Goal: Task Accomplishment & Management: Manage account settings

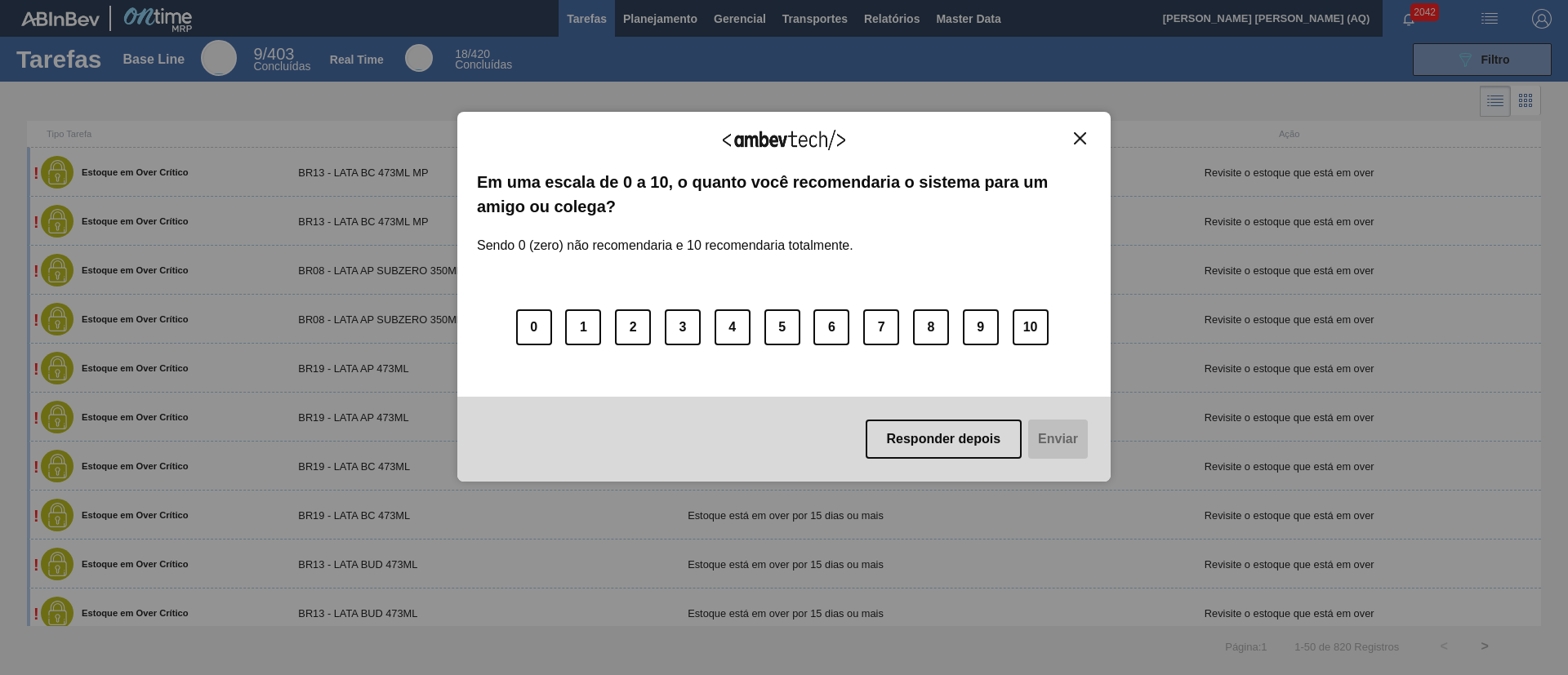
click at [1079, 134] on img "Close" at bounding box center [1079, 138] width 12 height 12
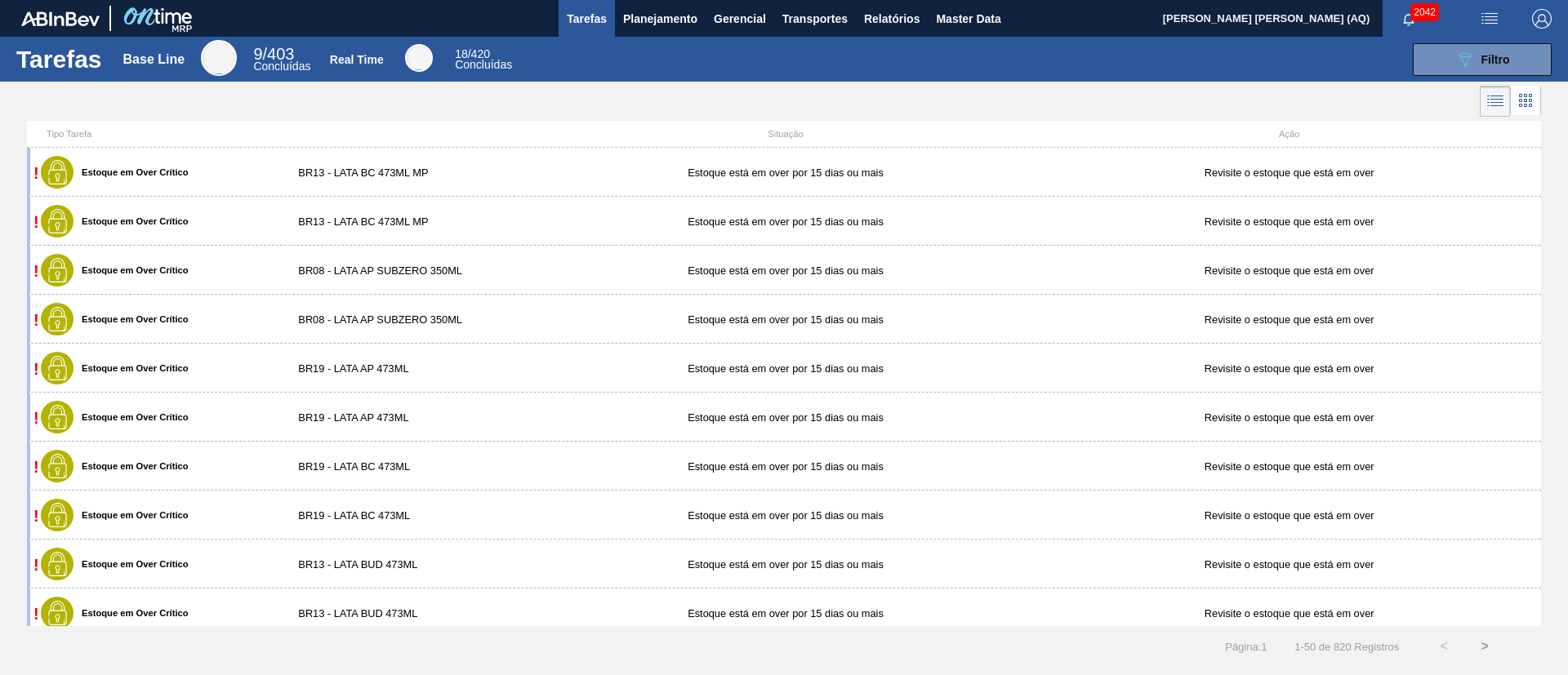
click at [660, 35] on button "Planejamento" at bounding box center [660, 18] width 91 height 37
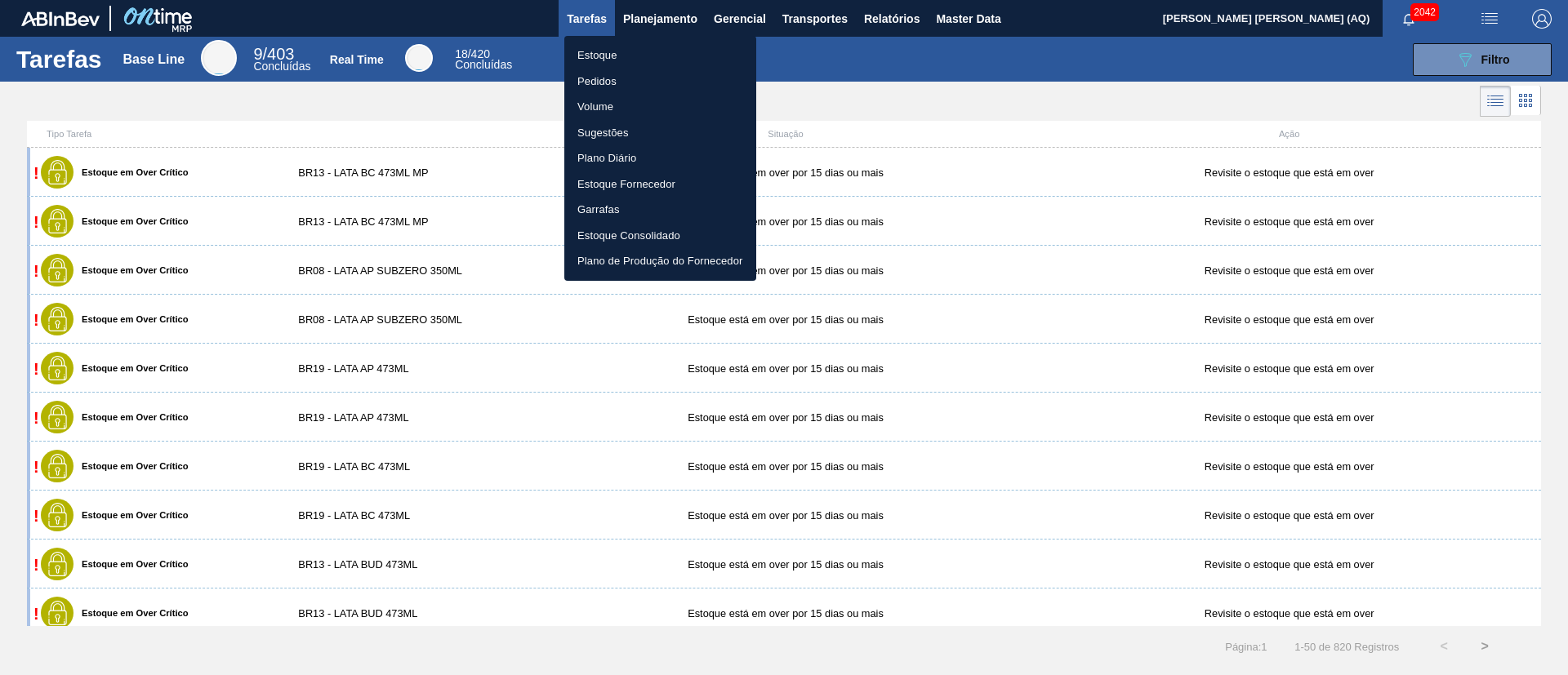
click at [607, 56] on li "Estoque" at bounding box center [660, 55] width 192 height 26
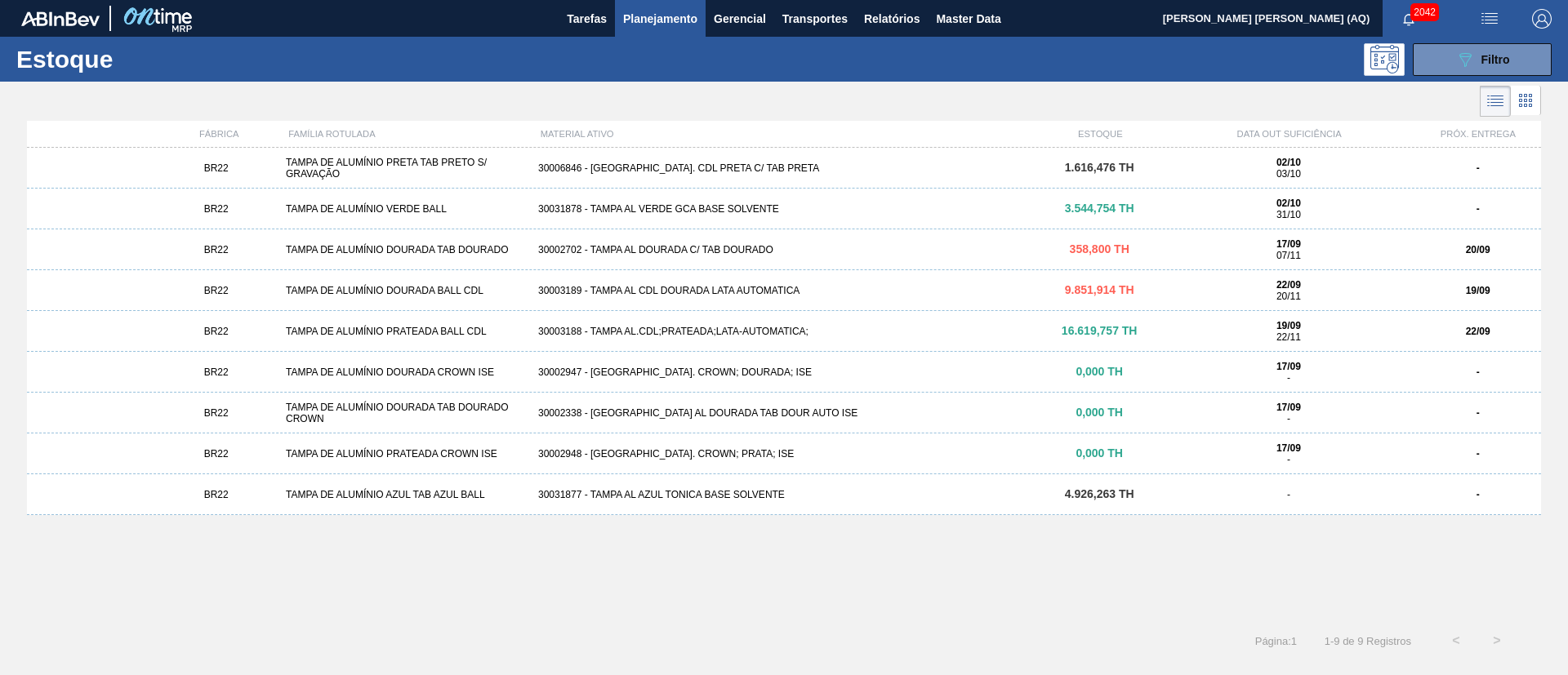
click at [745, 578] on div "BR22 TAMPA DE ALUMÍNIO PRETA TAB PRETO S/ GRAVAÇÃO 30006846 - [GEOGRAPHIC_DATA]…" at bounding box center [784, 379] width 1515 height 463
click at [1460, 72] on button "089F7B8B-B2A5-4AFE-B5C0-19BA573D28AC Filtro" at bounding box center [1482, 60] width 139 height 33
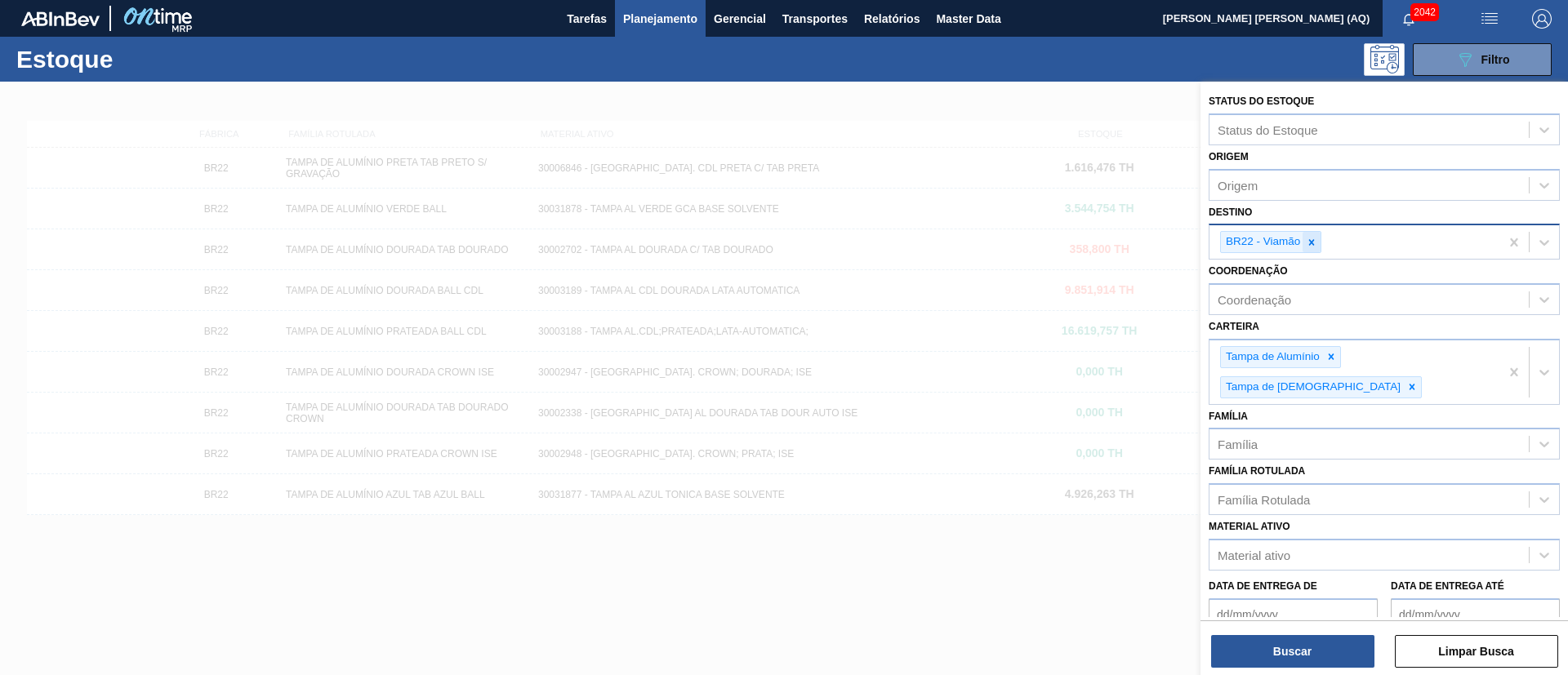
click at [1312, 242] on icon at bounding box center [1311, 242] width 11 height 11
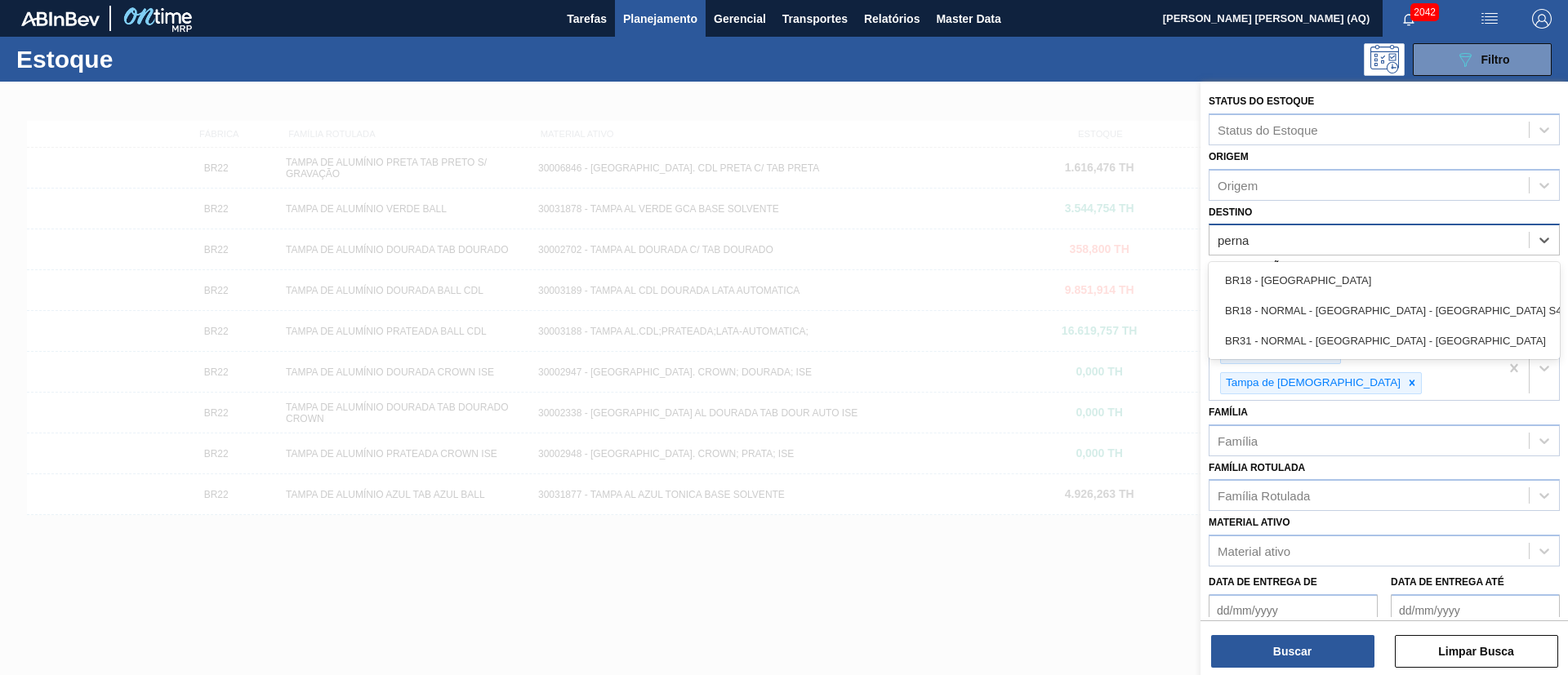
type input "pernam"
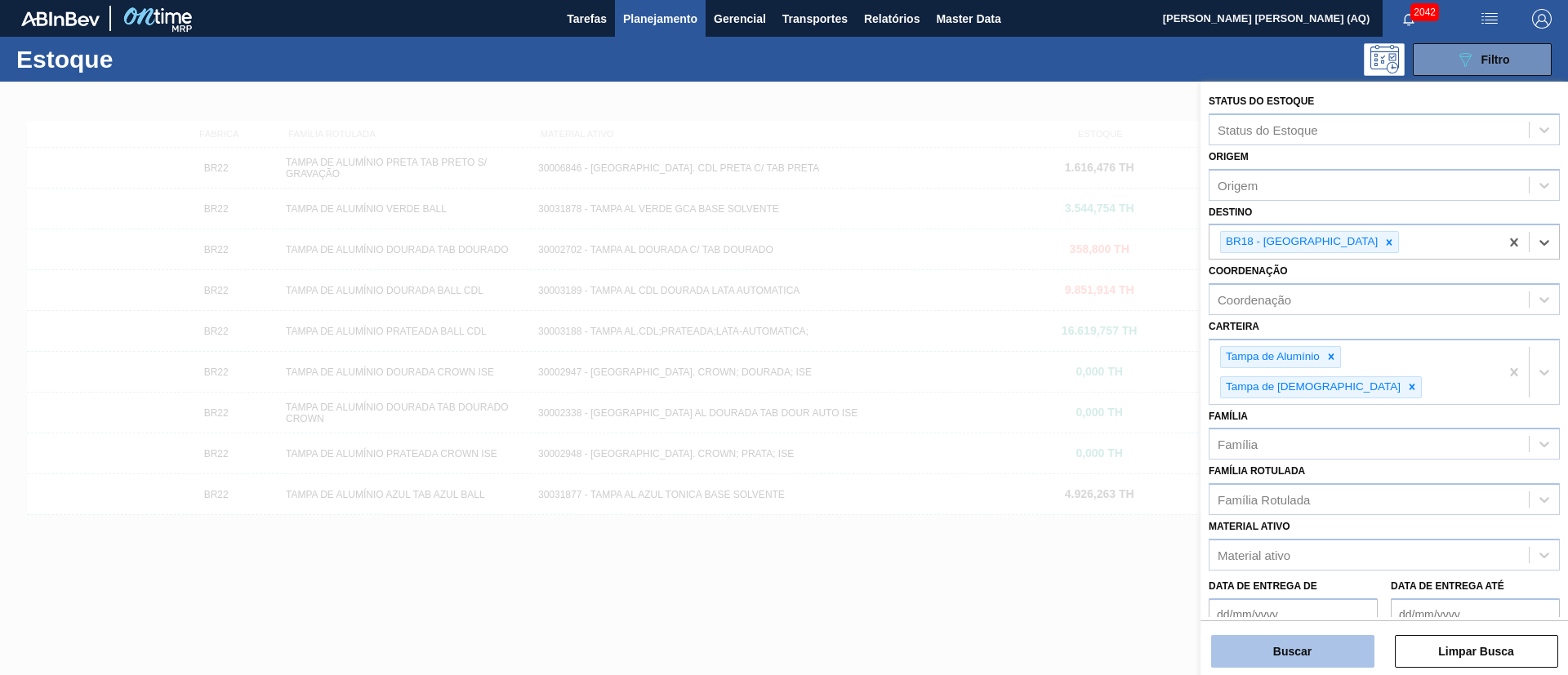
click at [1343, 636] on button "Buscar" at bounding box center [1293, 652] width 164 height 33
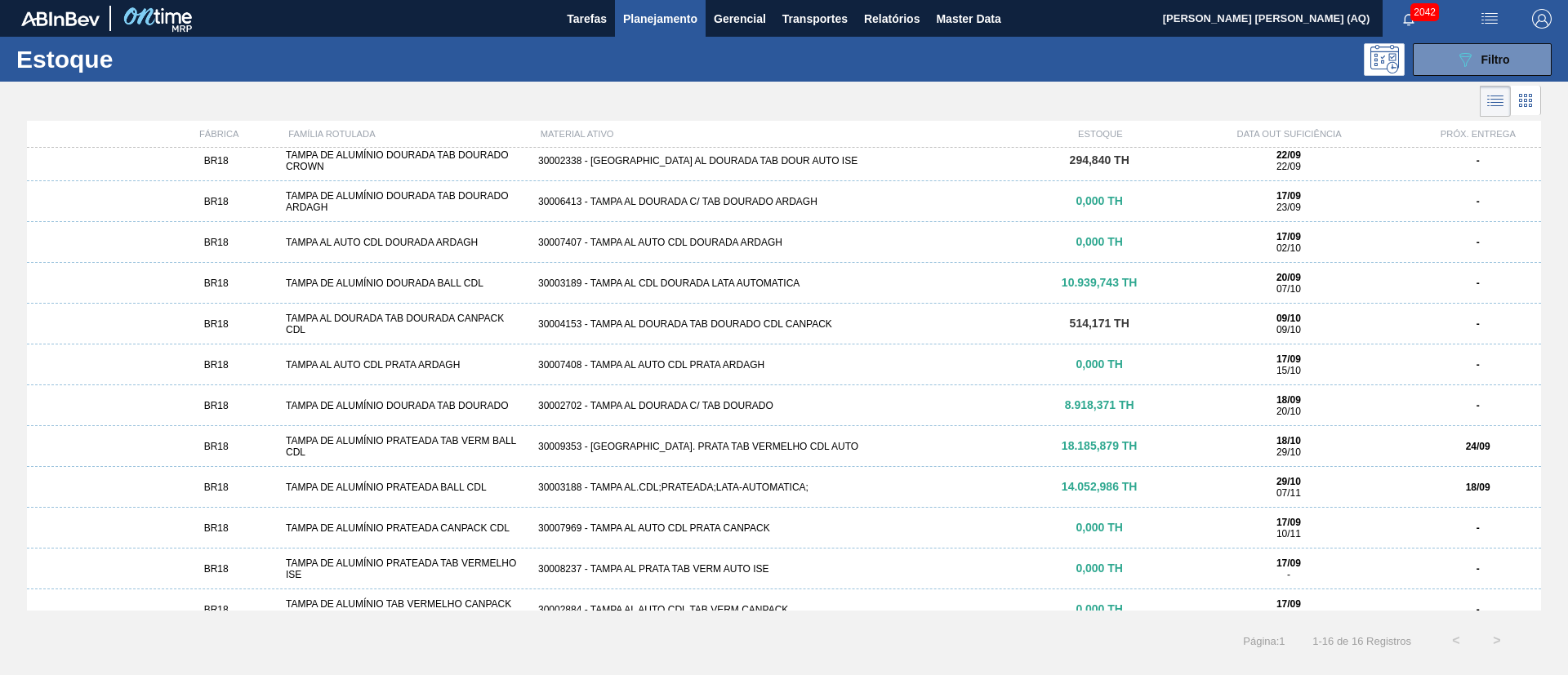
scroll to position [122, 0]
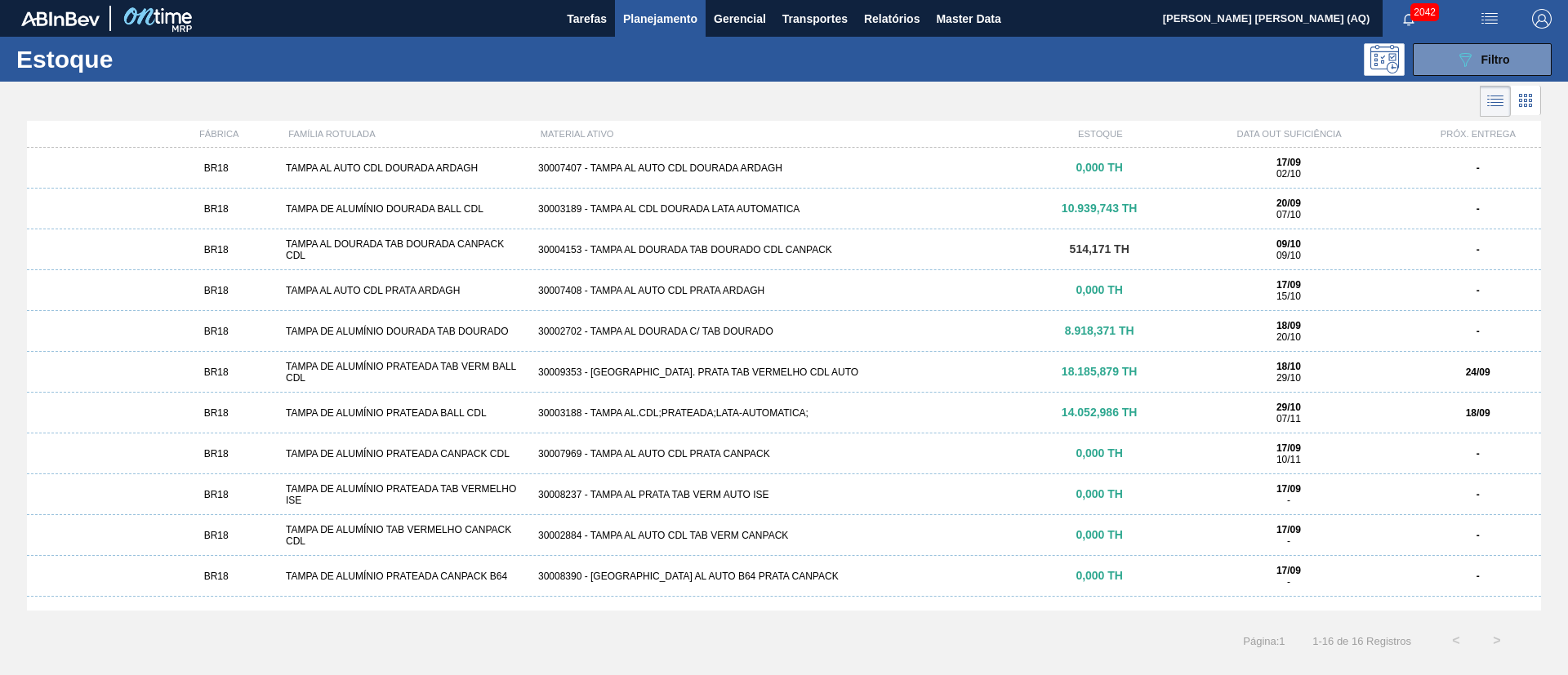
click at [827, 413] on div "30003188 - TAMPA AL.CDL;PRATEADA;LATA-AUTOMATICA;" at bounding box center [784, 413] width 505 height 11
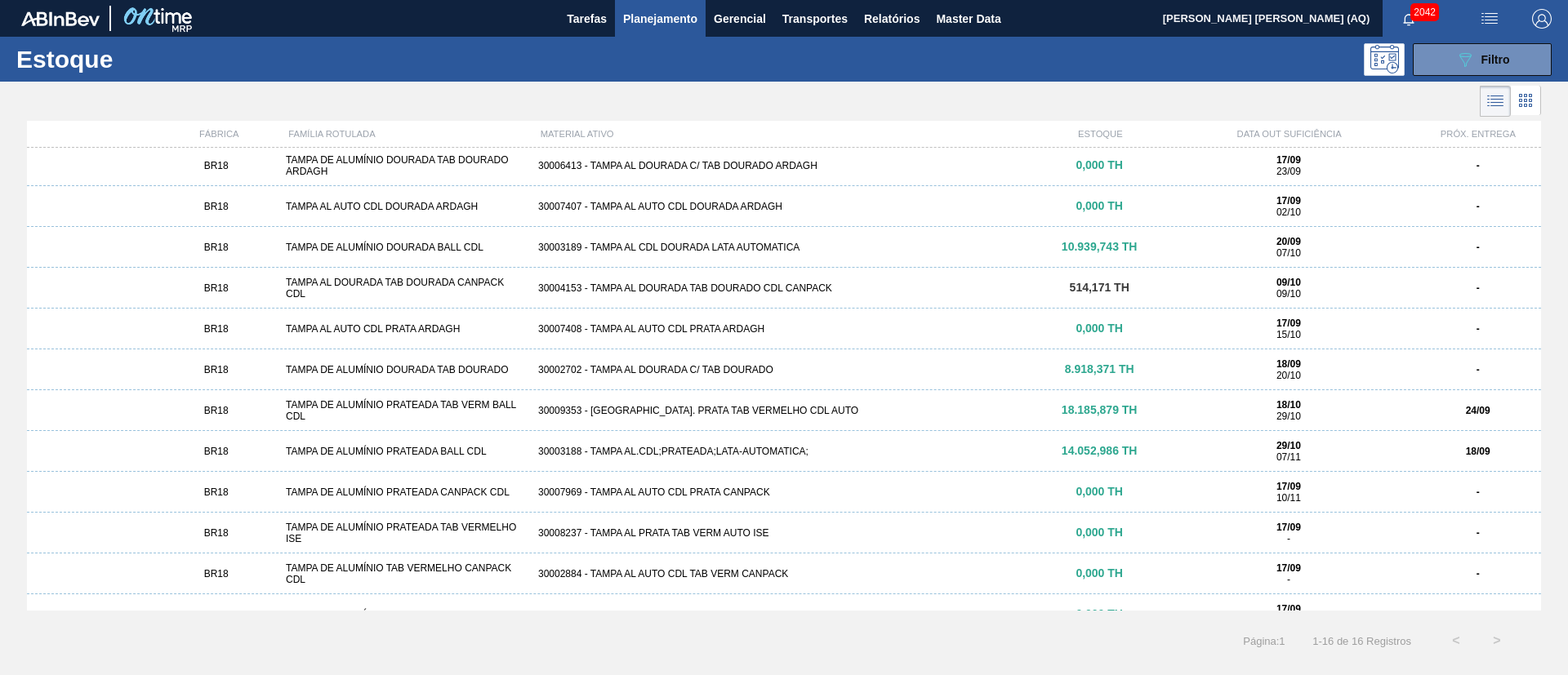
scroll to position [122, 0]
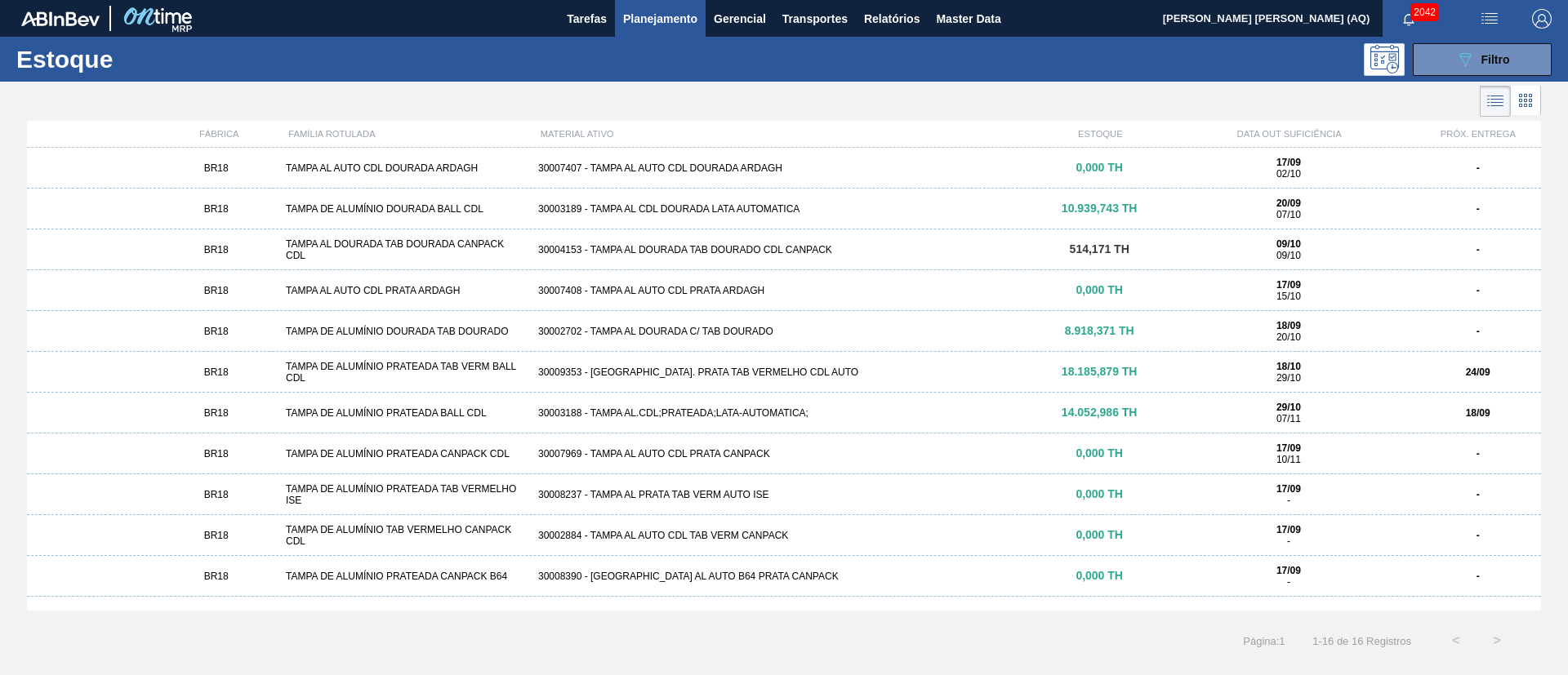
click at [720, 207] on div "30003189 - TAMPA AL CDL DOURADA LATA AUTOMATICA" at bounding box center [784, 209] width 505 height 11
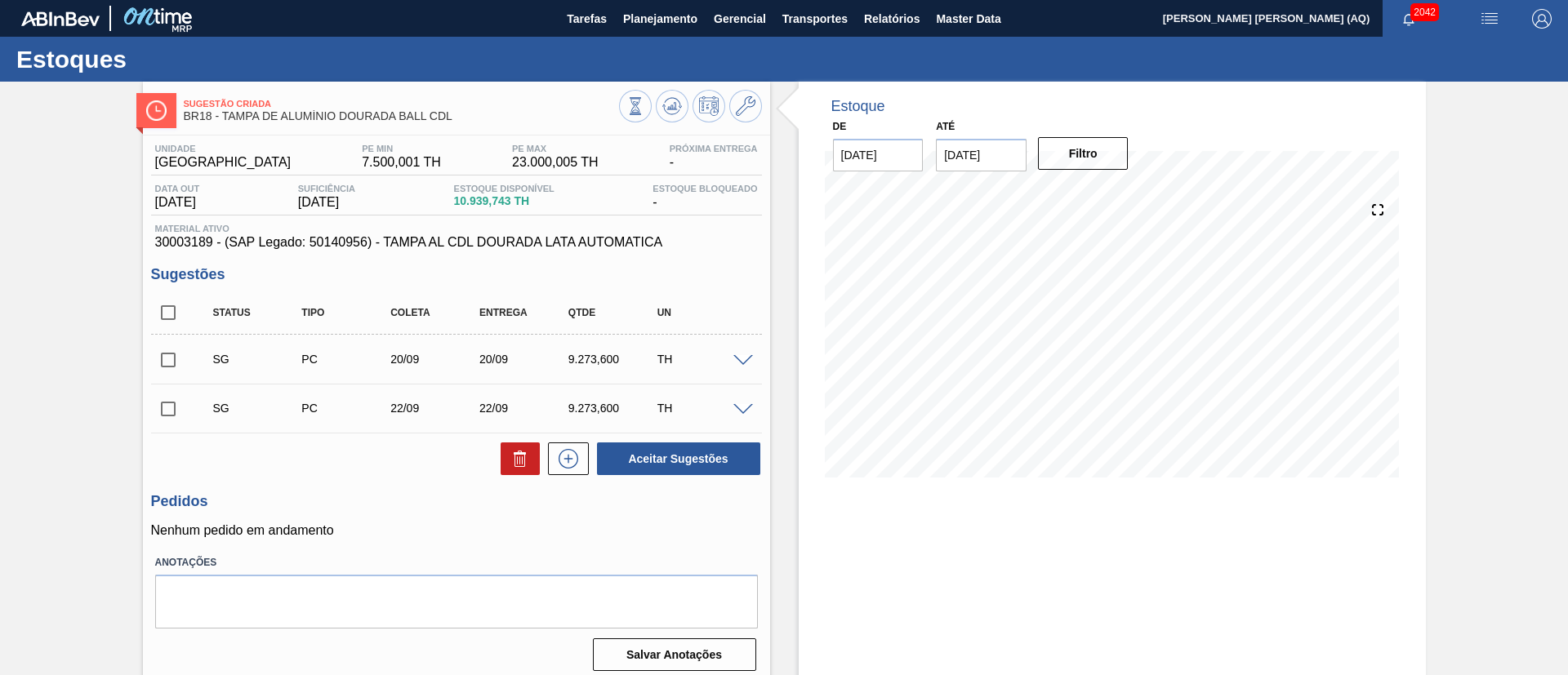
click at [908, 505] on div "Estoque De [DATE] Até [DATE] Filtro" at bounding box center [1113, 392] width 628 height 621
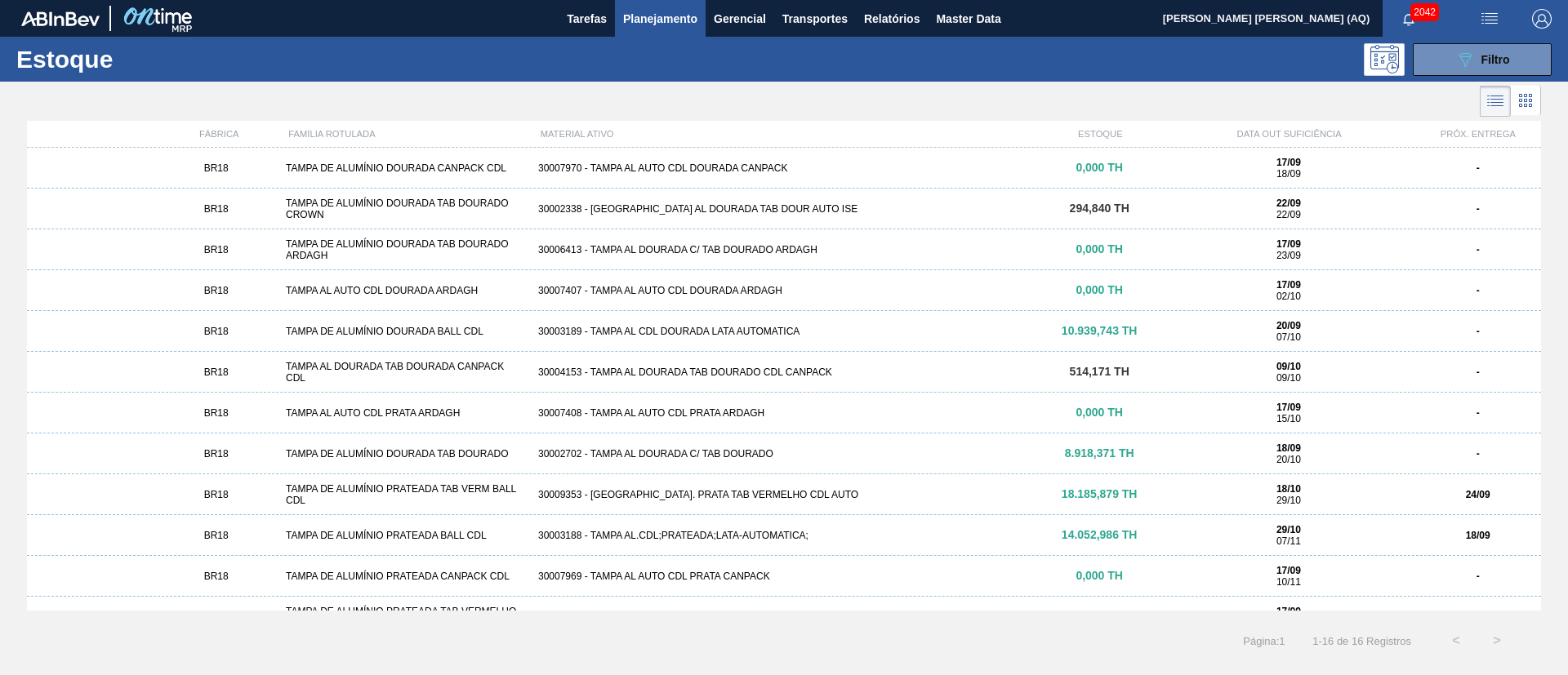
scroll to position [190, 0]
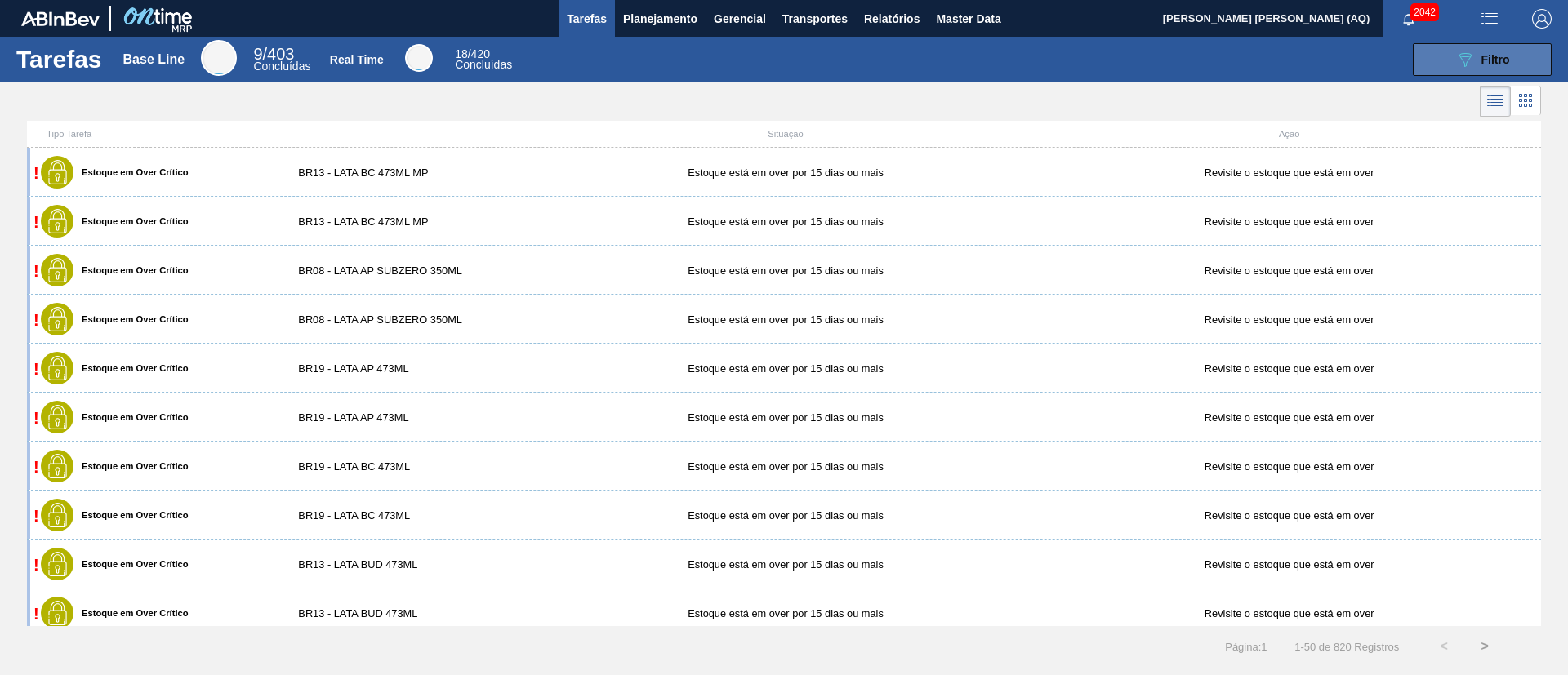
click at [1493, 51] on div "089F7B8B-B2A5-4AFE-B5C0-19BA573D28AC Filtro" at bounding box center [1482, 59] width 54 height 19
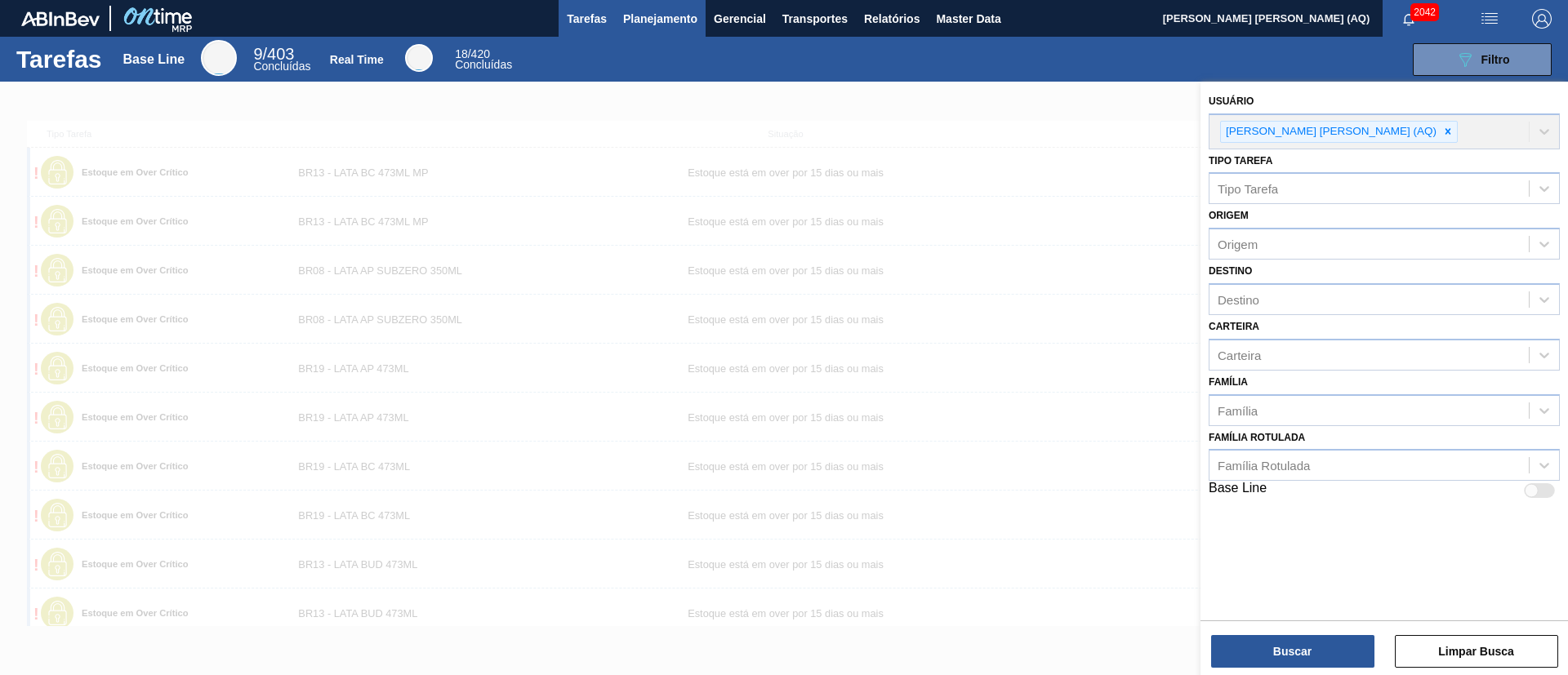
click at [649, 21] on span "Planejamento" at bounding box center [660, 18] width 75 height 19
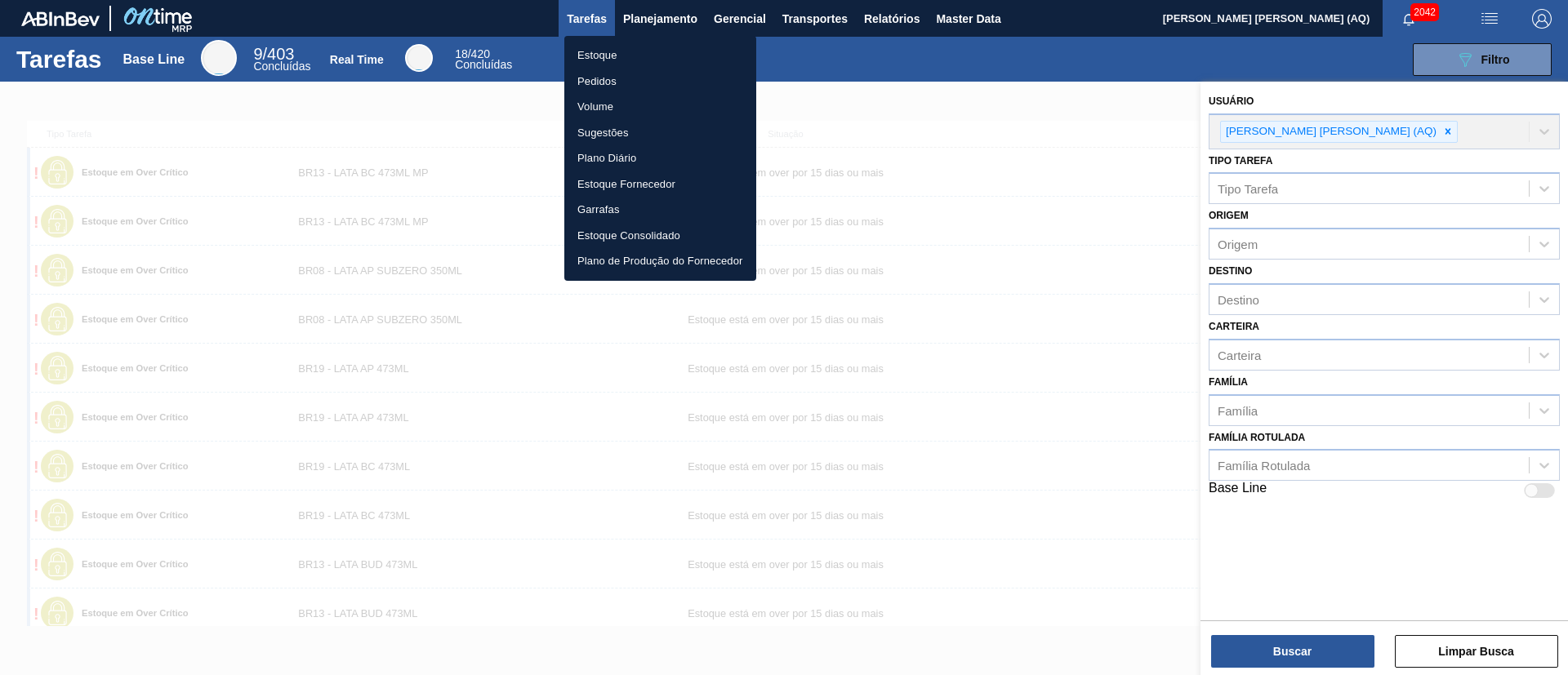
click at [608, 54] on li "Estoque" at bounding box center [660, 55] width 192 height 26
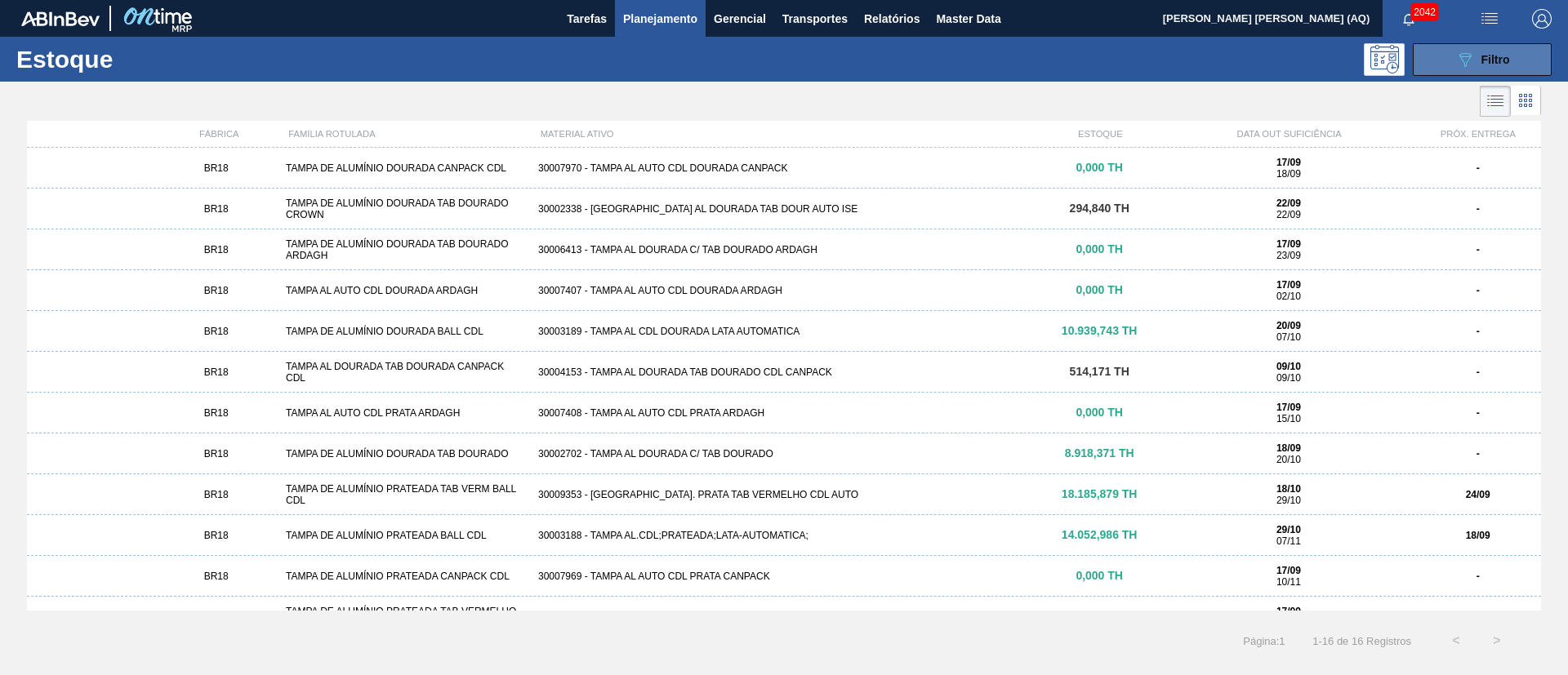
click at [1483, 61] on span "Filtro" at bounding box center [1495, 60] width 29 height 13
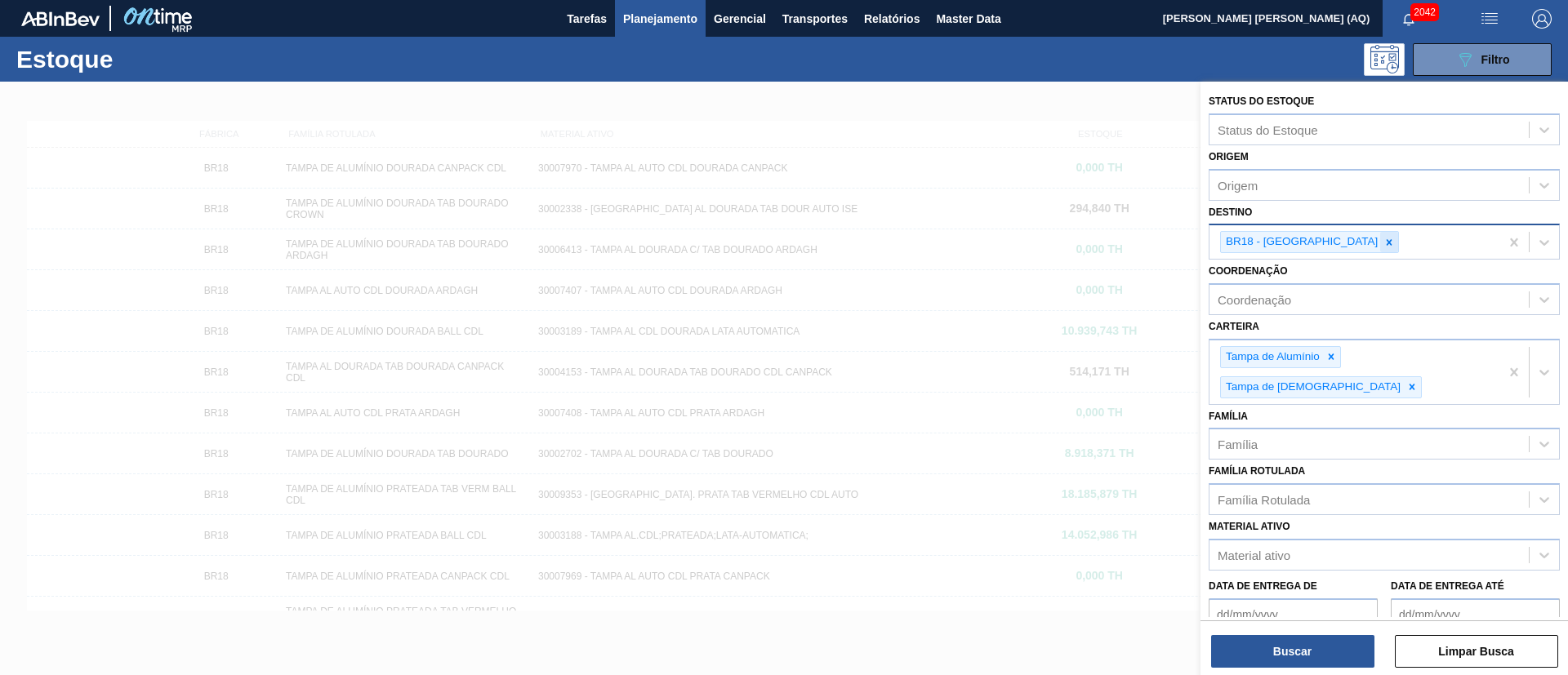
click at [1380, 232] on div at bounding box center [1389, 242] width 18 height 20
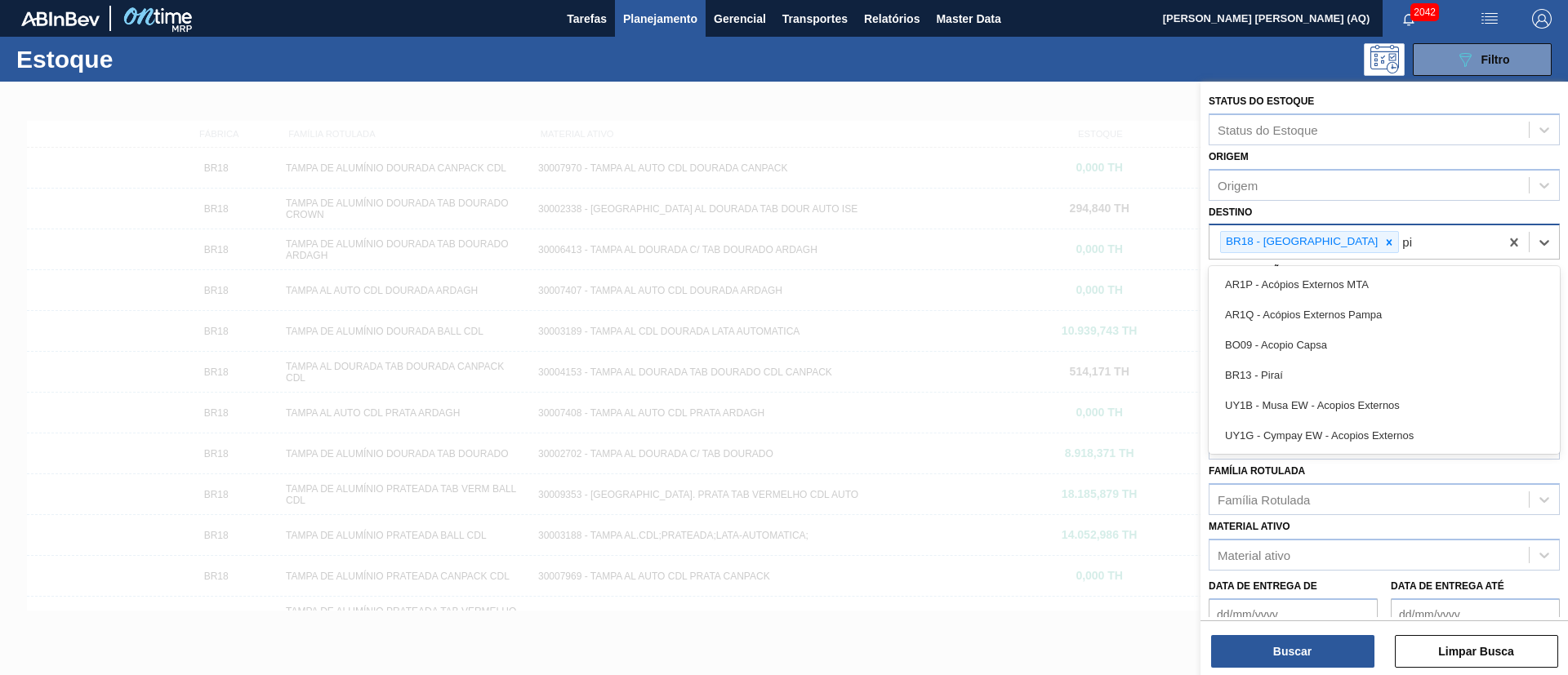
type input "p"
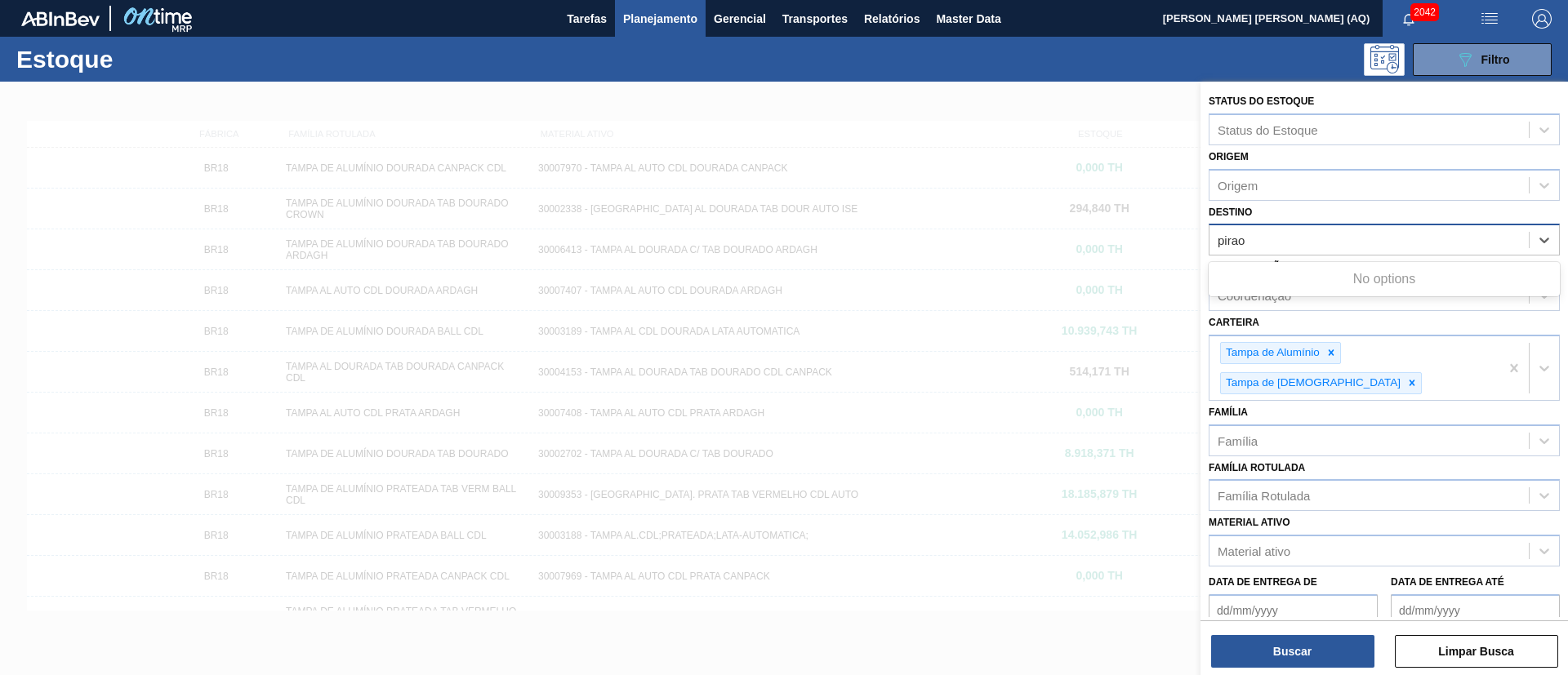
type input "pira"
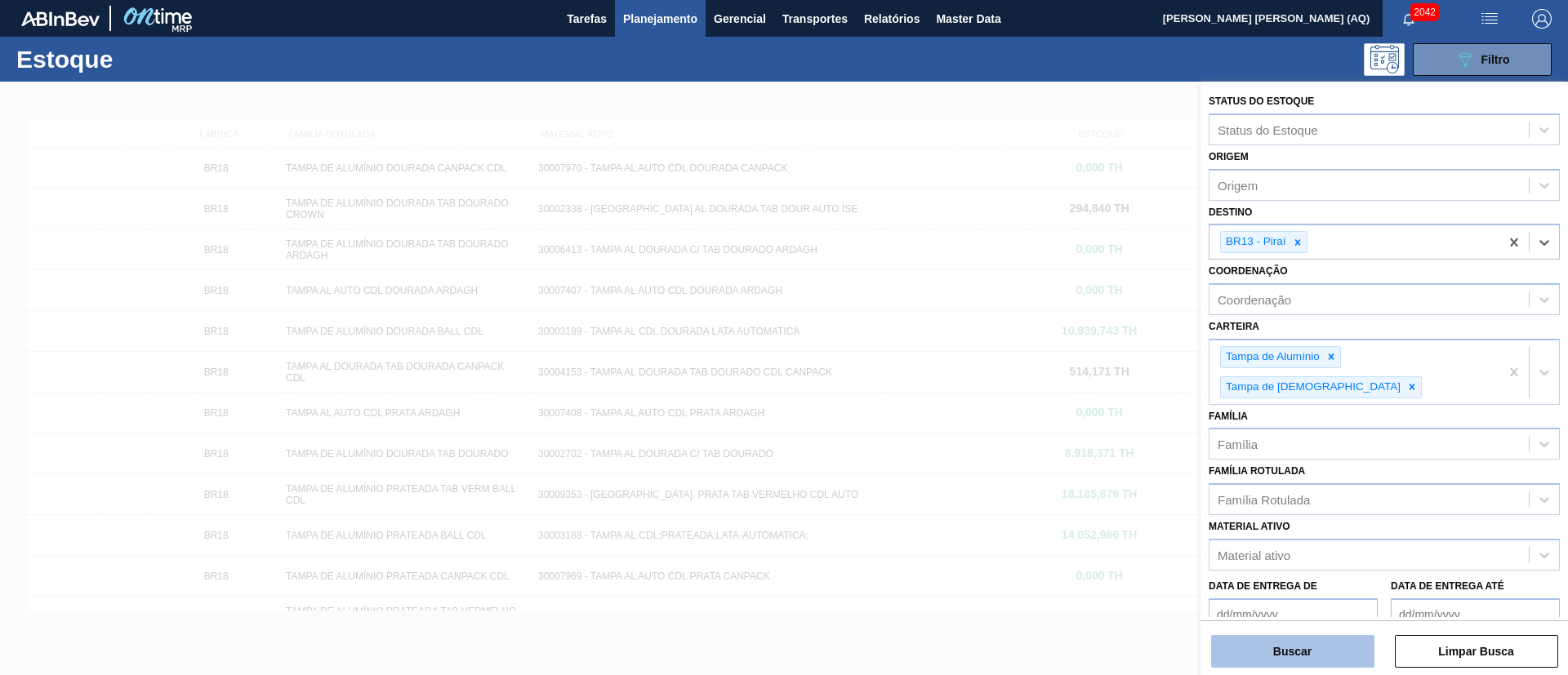
click at [1290, 665] on button "Buscar" at bounding box center [1293, 652] width 164 height 33
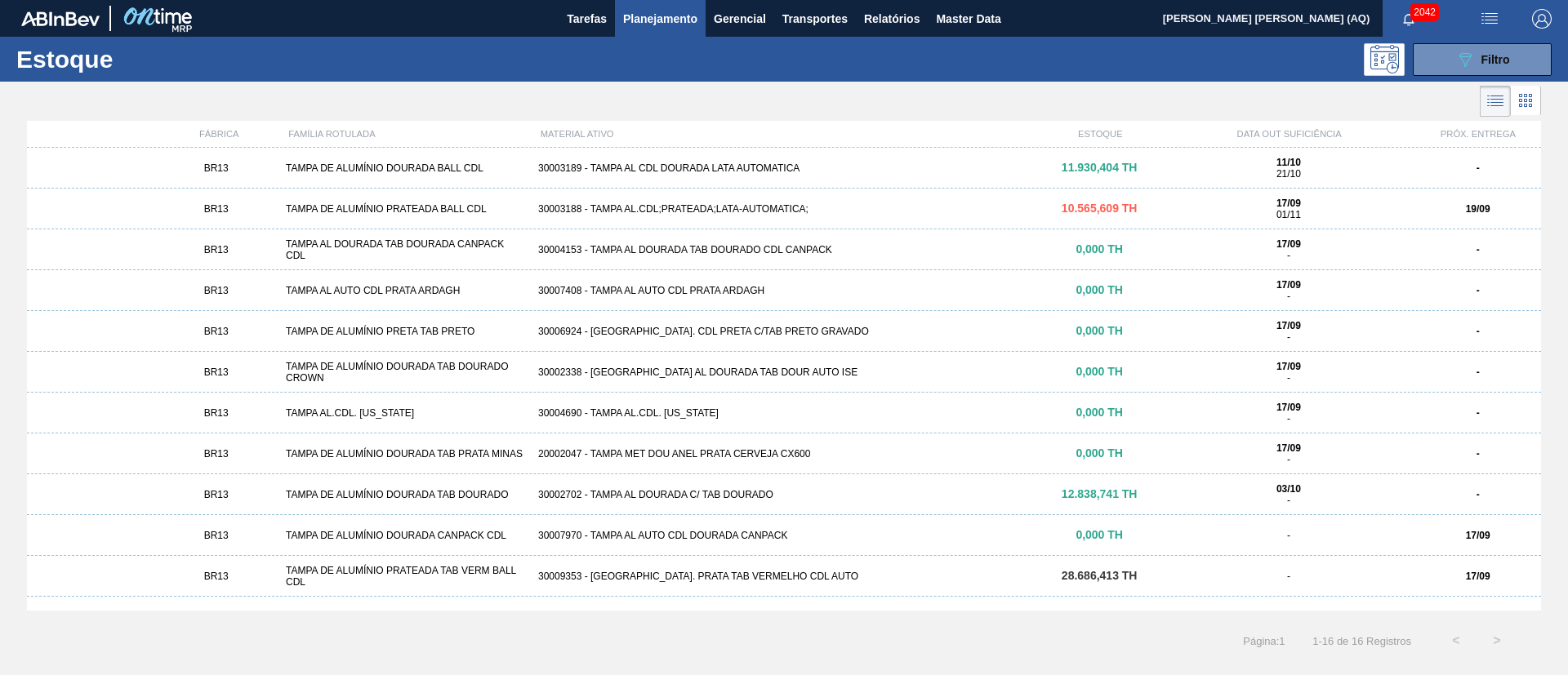
click at [593, 199] on div "BR13 TAMPA DE ALUMÍNIO PRATEADA BALL CDL 30003188 - TAMPA AL.CDL;PRATEADA;LATA-…" at bounding box center [784, 209] width 1515 height 40
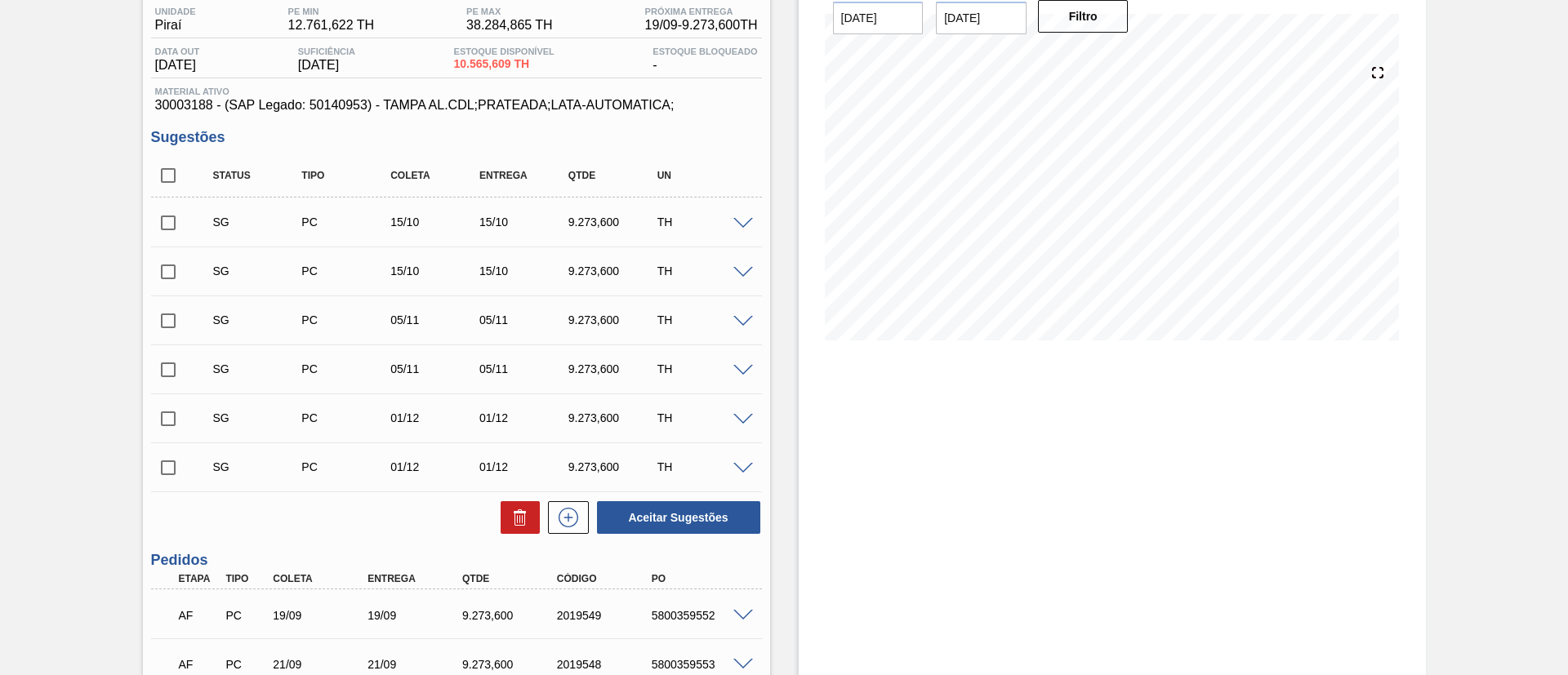
scroll to position [87, 0]
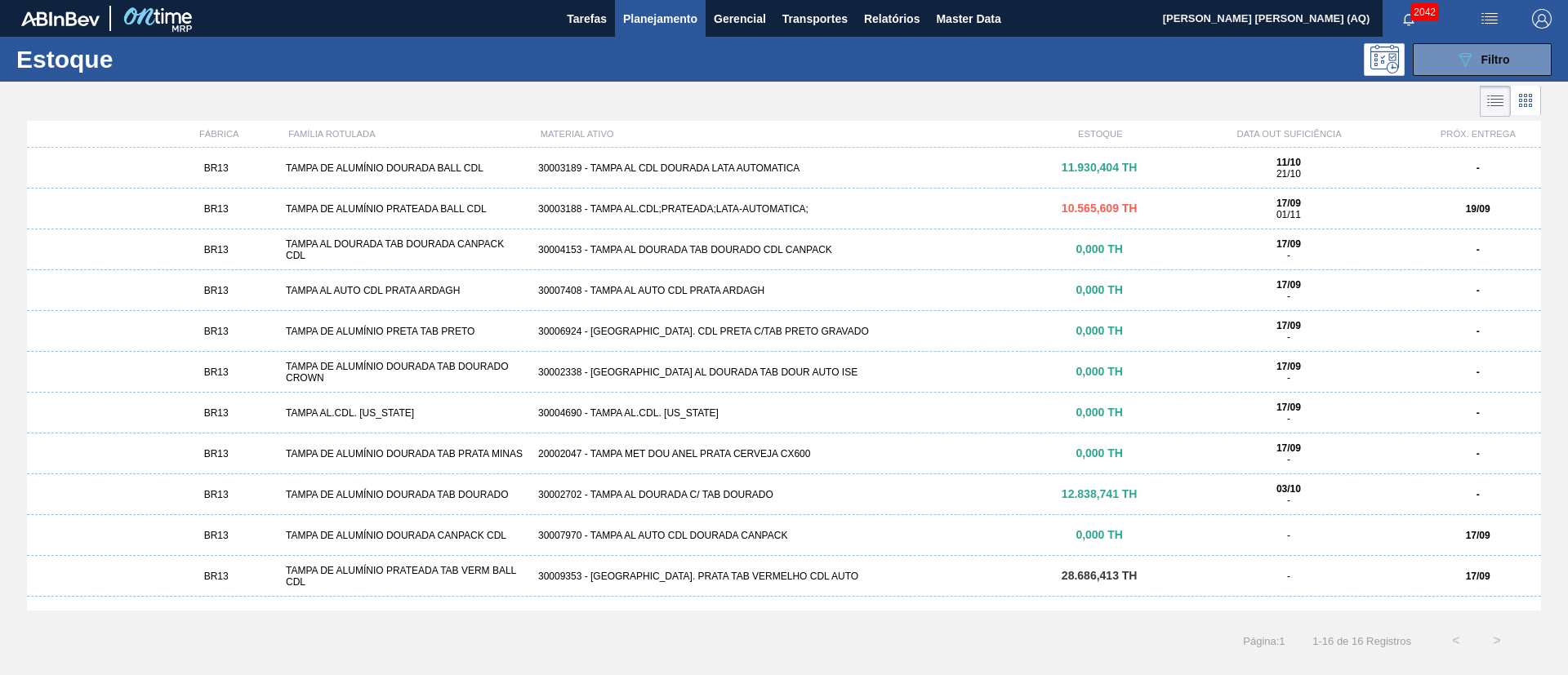
click at [737, 160] on div "BR13 TAMPA DE ALUMÍNIO DOURADA BALL CDL 30003189 - TAMPA AL CDL DOURADA LATA AU…" at bounding box center [784, 168] width 1515 height 40
click at [959, 501] on div "BR13 TAMPA DE ALUMÍNIO DOURADA TAB DOURADO 30002702 - TAMPA AL DOURADA C/ TAB D…" at bounding box center [784, 495] width 1515 height 40
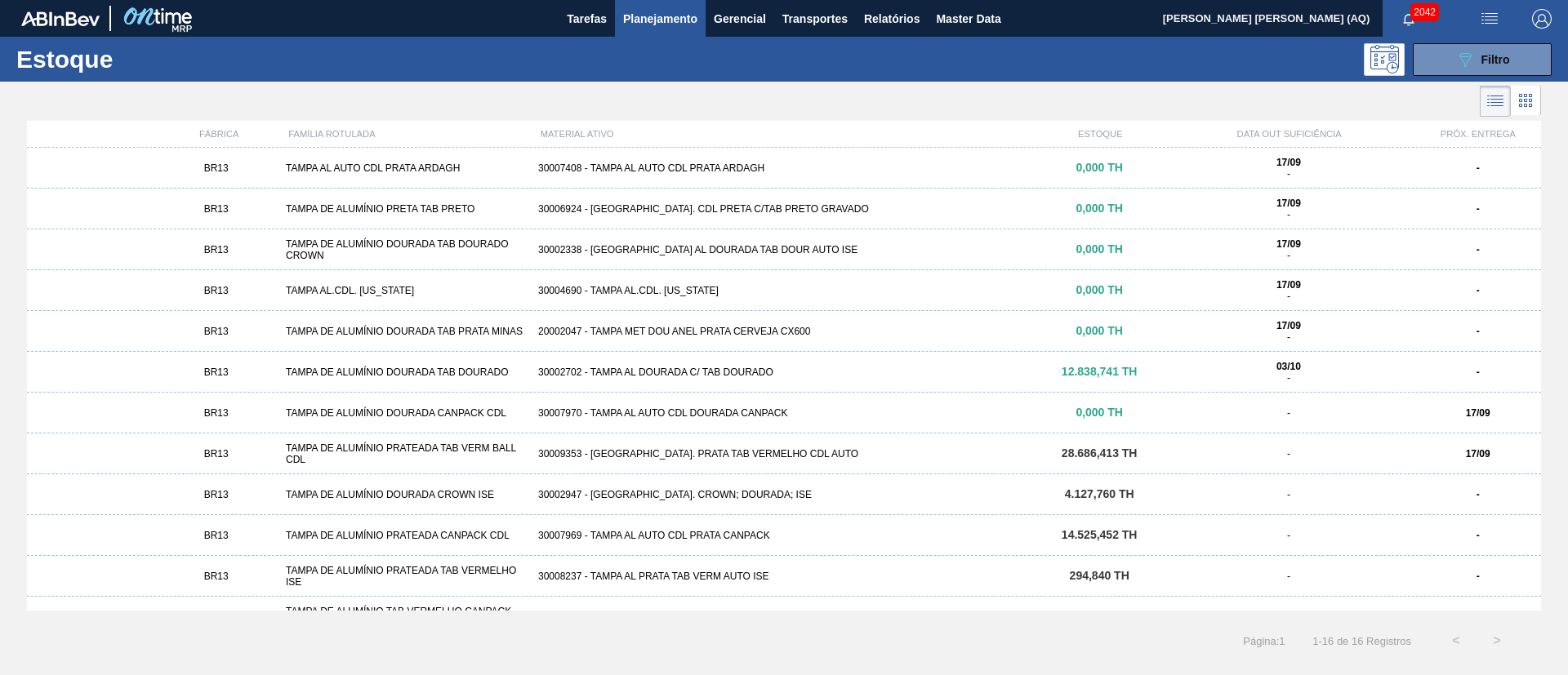
scroll to position [190, 0]
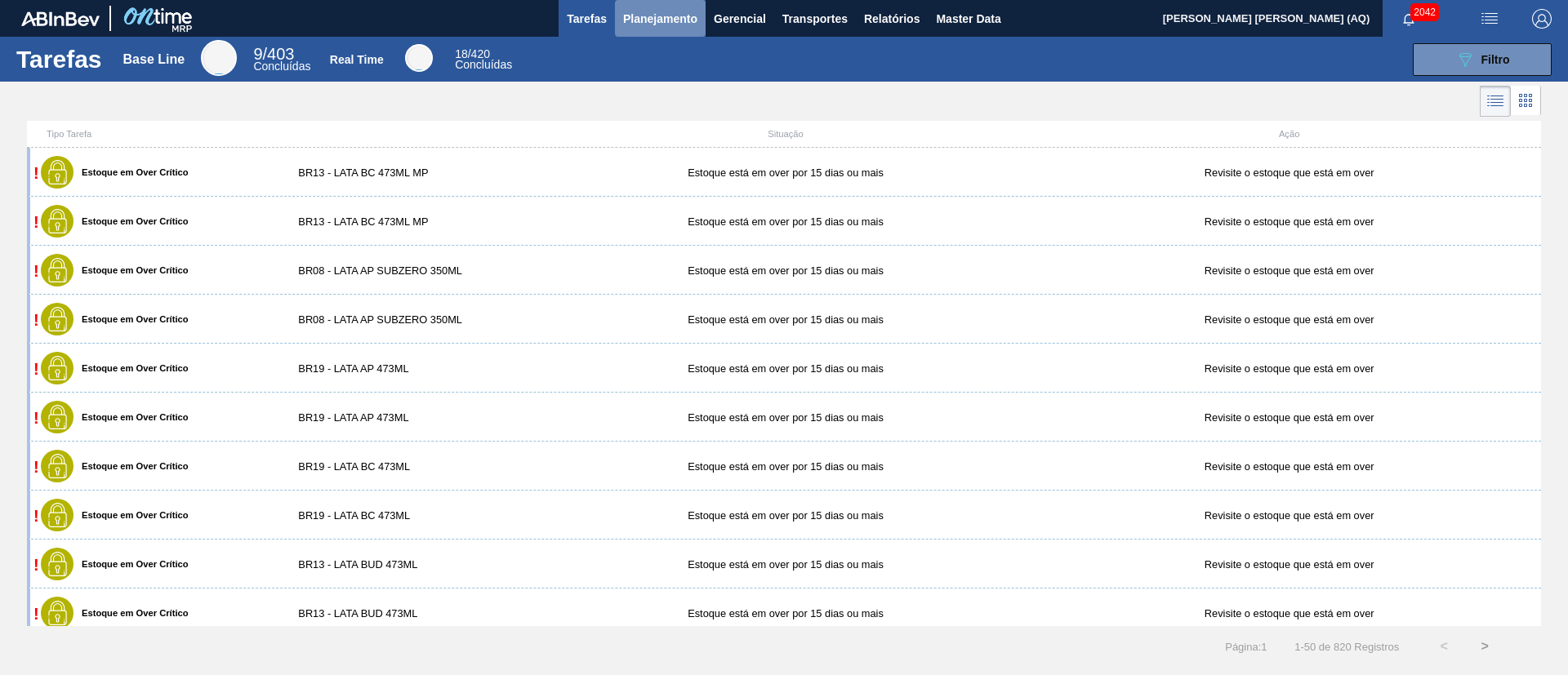
click at [698, 18] on button "Planejamento" at bounding box center [660, 18] width 91 height 37
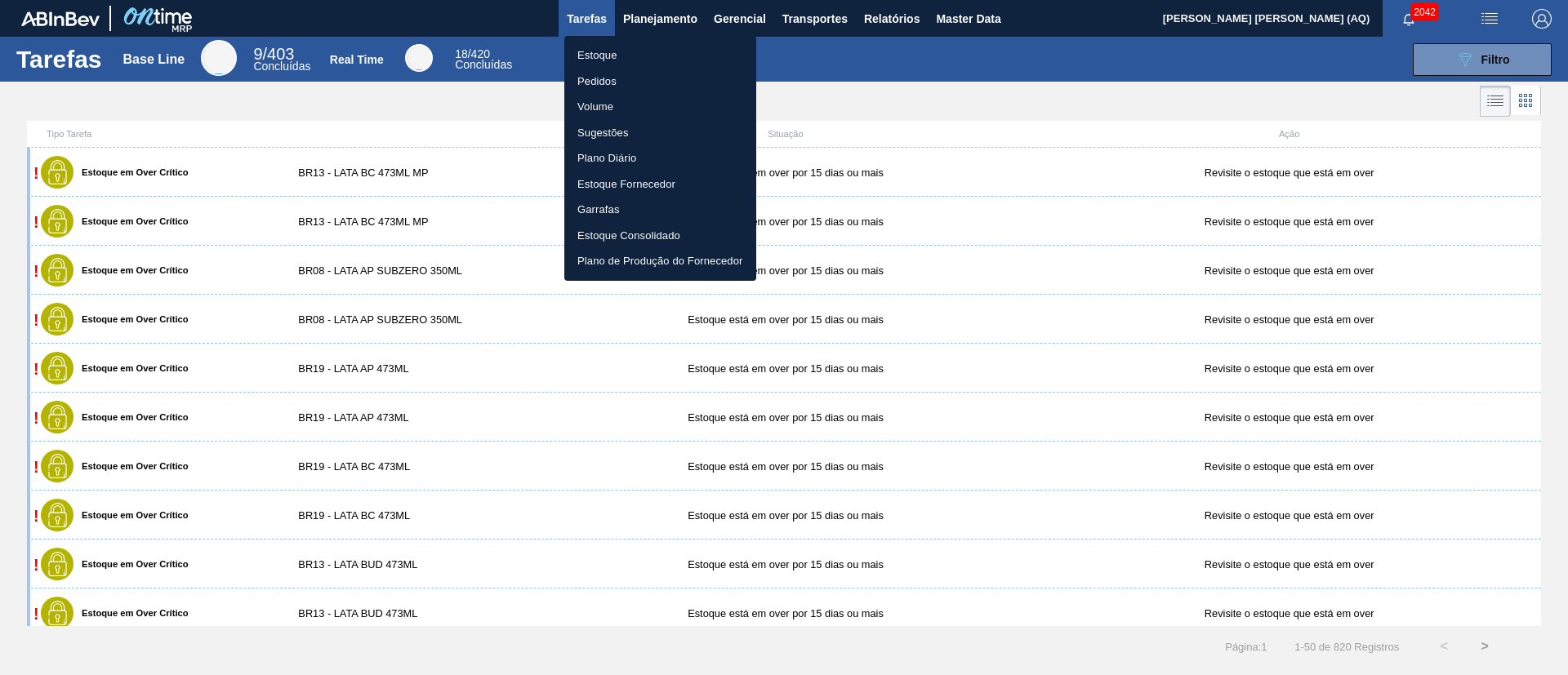
click at [628, 53] on li "Estoque" at bounding box center [660, 55] width 192 height 26
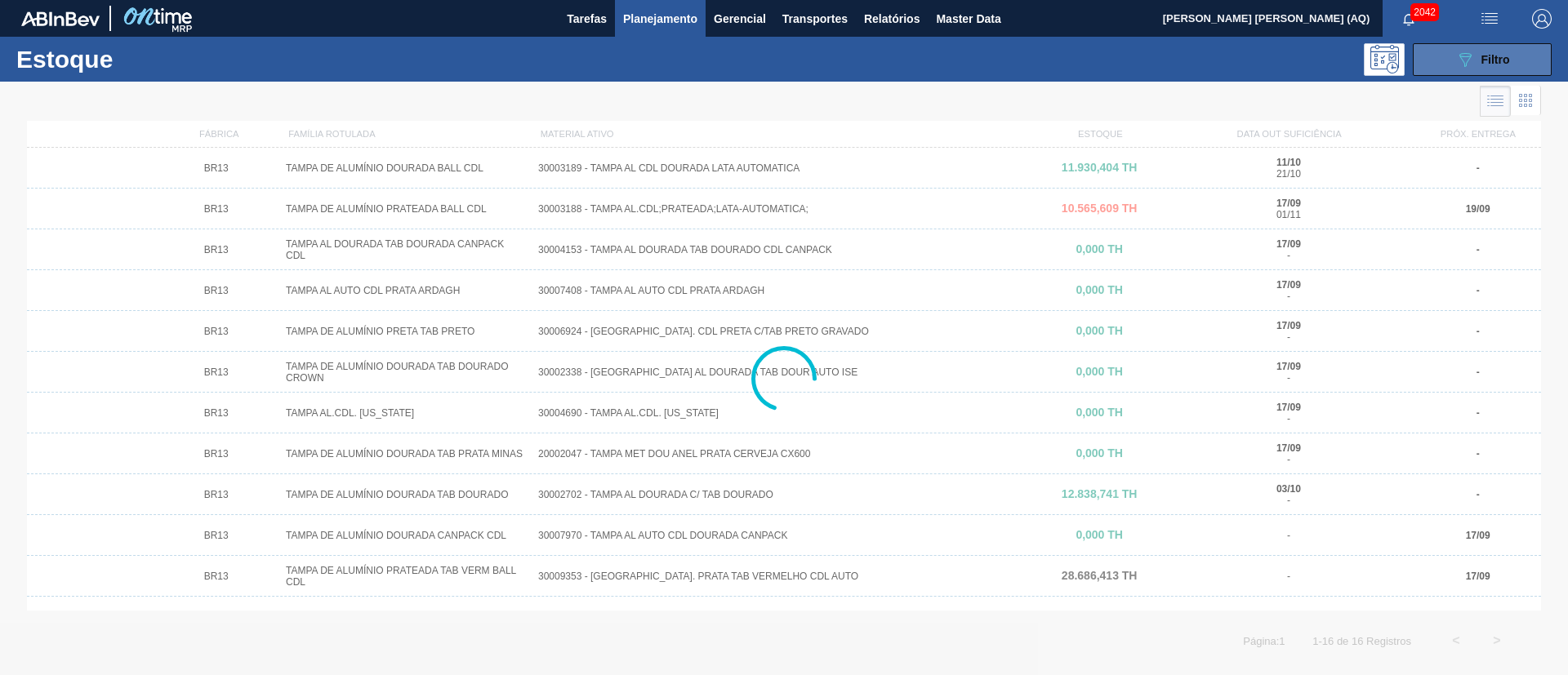
click at [1470, 69] on button "089F7B8B-B2A5-4AFE-B5C0-19BA573D28AC Filtro" at bounding box center [1482, 60] width 139 height 33
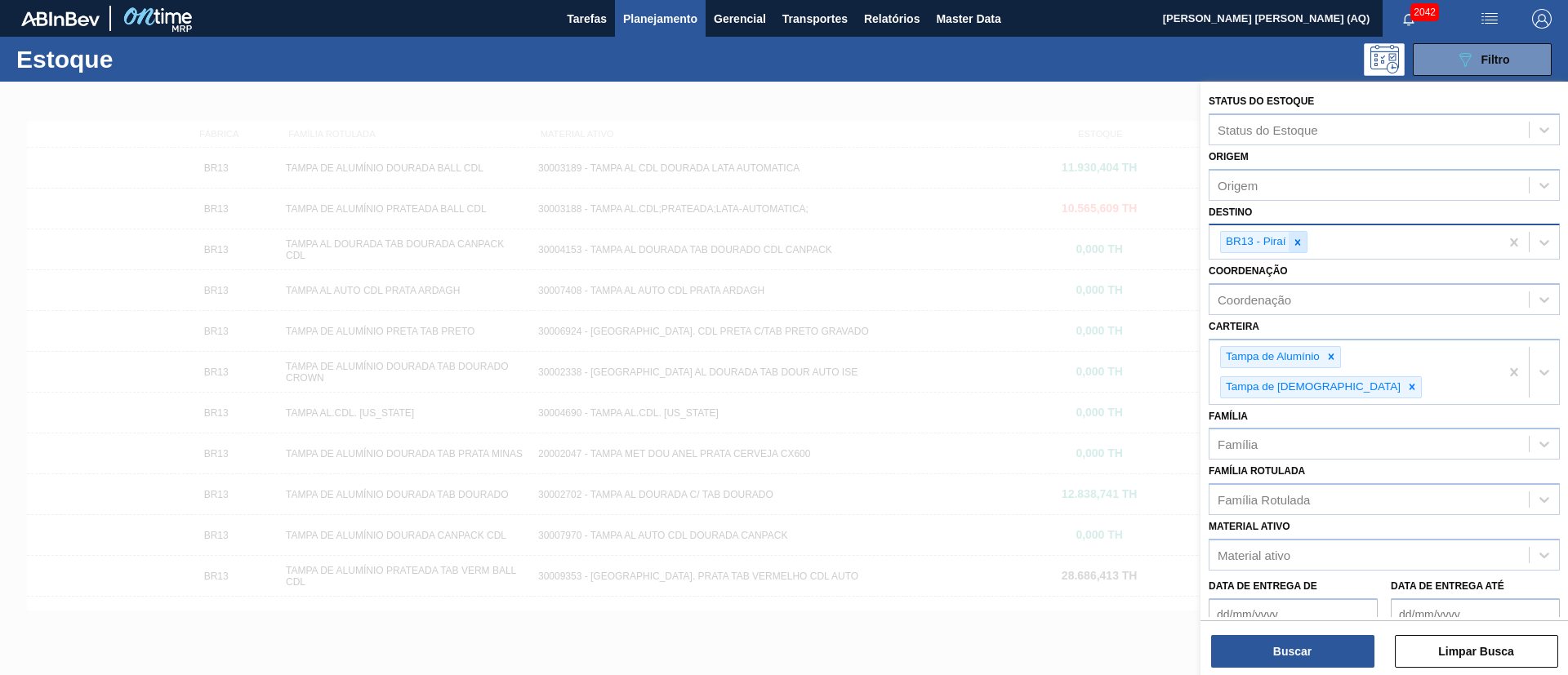
click at [1299, 246] on icon at bounding box center [1297, 242] width 11 height 11
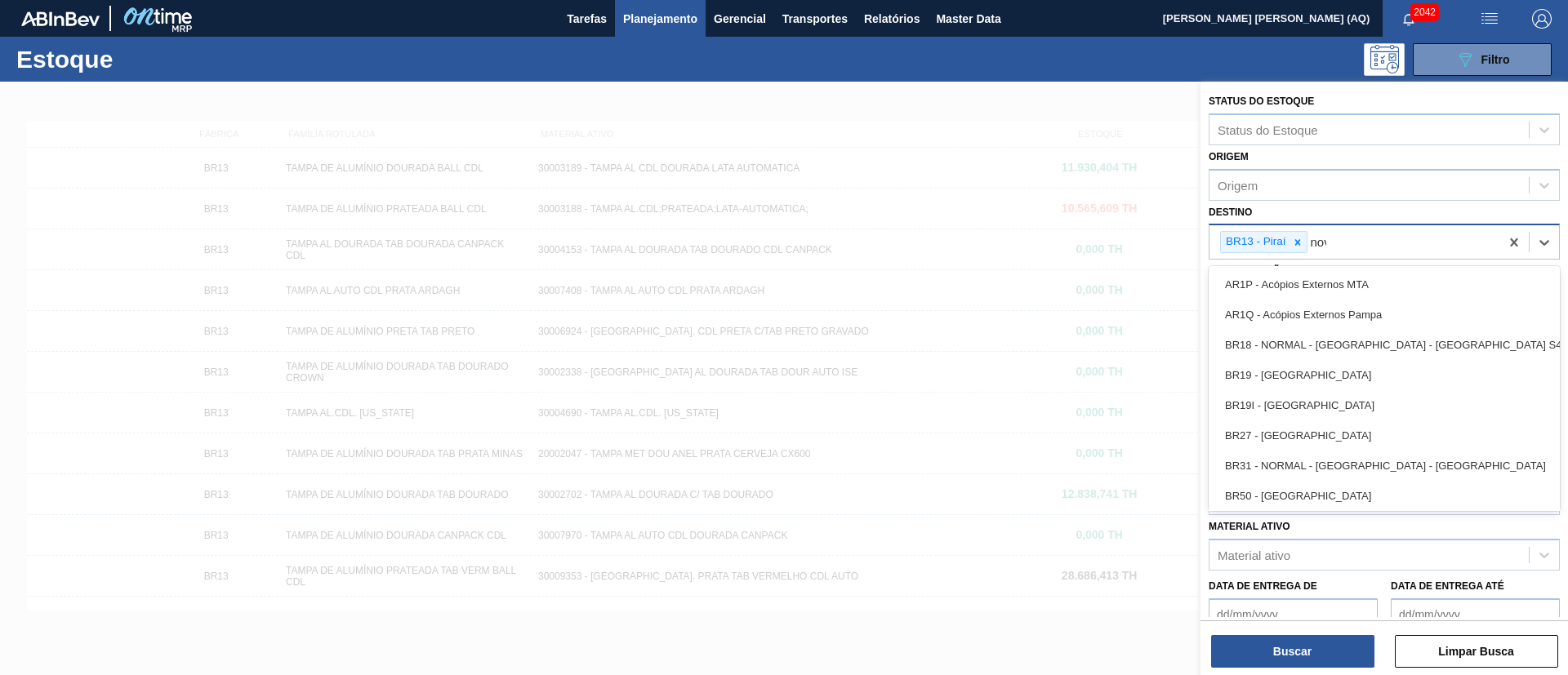
type input "nova"
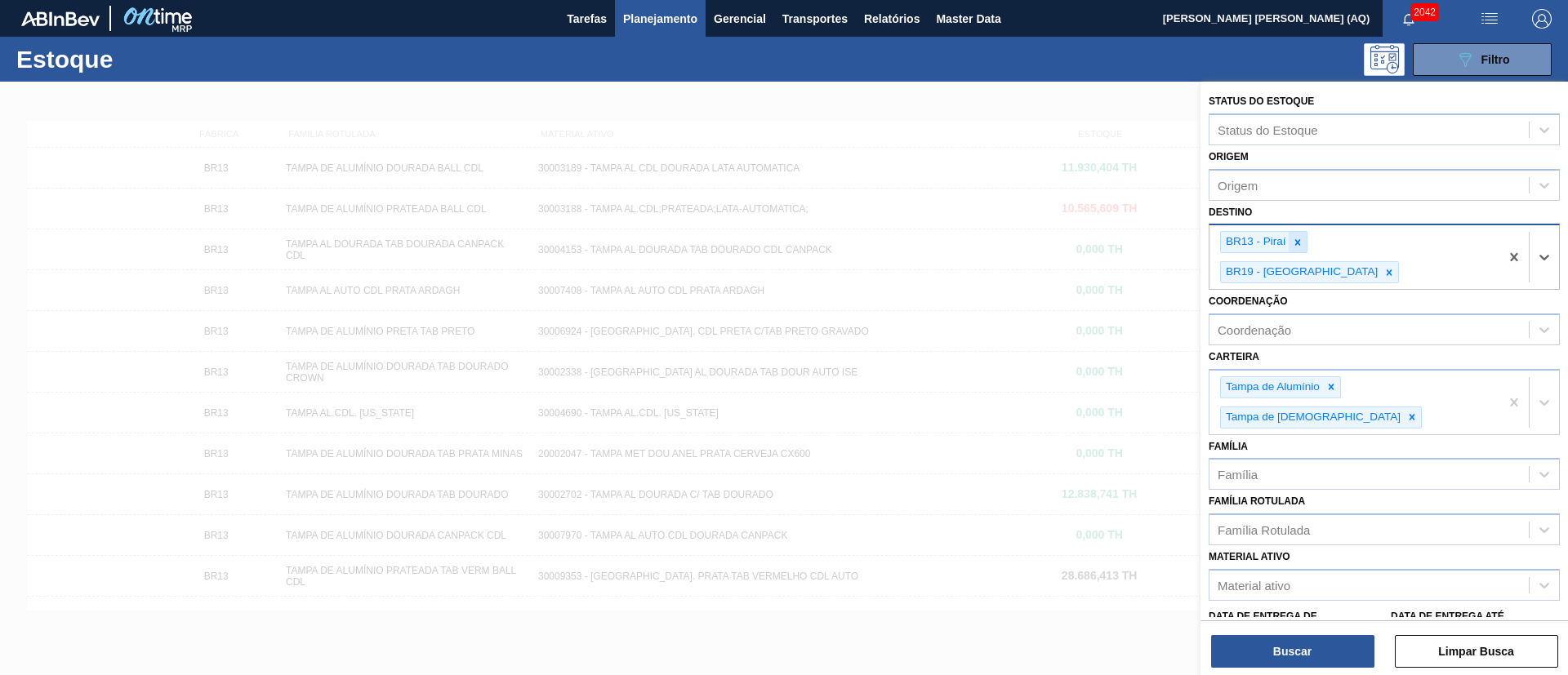
click at [1292, 249] on div at bounding box center [1298, 242] width 18 height 20
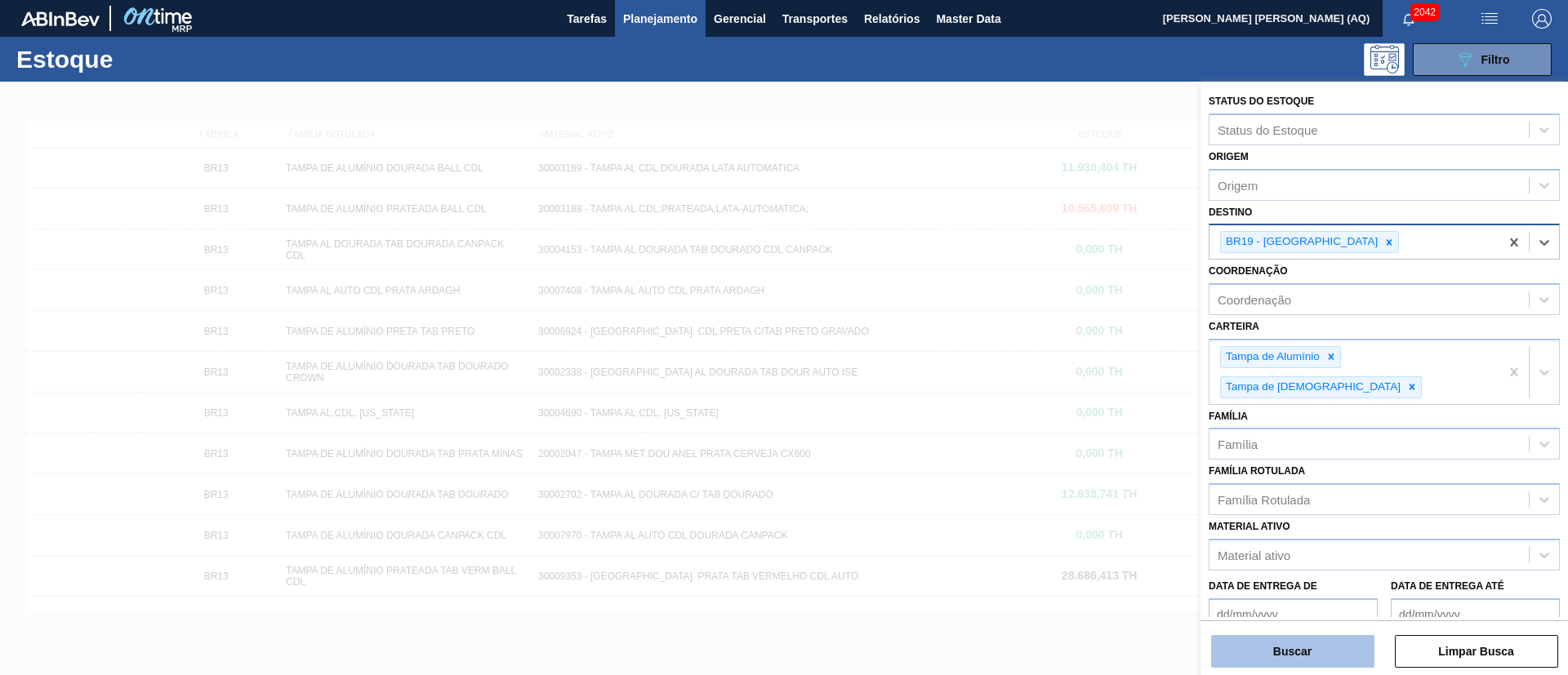
click at [1319, 661] on button "Buscar" at bounding box center [1293, 652] width 164 height 33
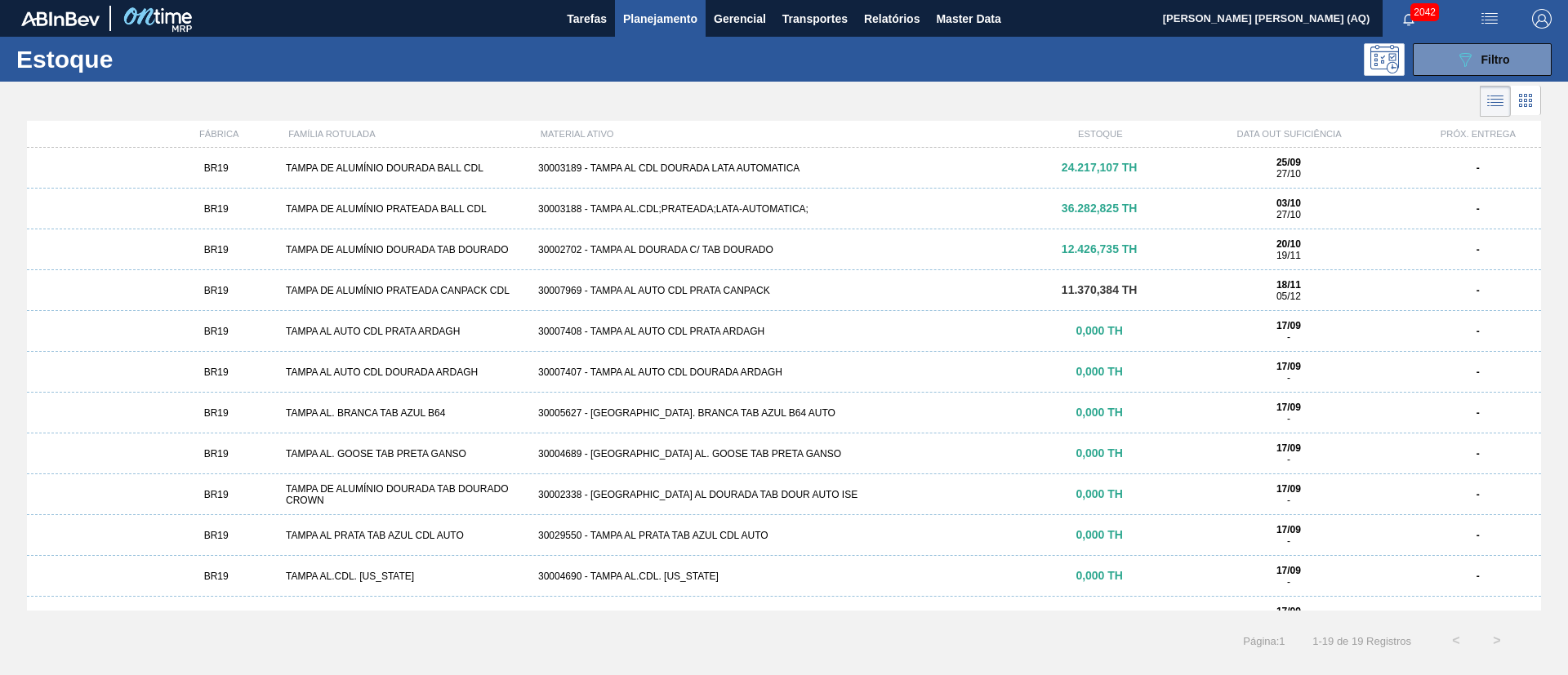
click at [798, 173] on div "BR19 TAMPA DE ALUMÍNIO DOURADA BALL CDL 30003189 - TAMPA AL CDL DOURADA LATA AU…" at bounding box center [784, 168] width 1515 height 40
click at [696, 207] on div "30003188 - TAMPA AL.CDL;PRATEADA;LATA-AUTOMATICA;" at bounding box center [784, 209] width 505 height 11
click at [753, 251] on div "30002702 - TAMPA AL DOURADA C/ TAB DOURADO" at bounding box center [784, 249] width 505 height 11
click at [657, 165] on div "30003189 - TAMPA AL CDL DOURADA LATA AUTOMATICA" at bounding box center [784, 168] width 505 height 11
click at [677, 211] on div "30003188 - TAMPA AL.CDL;PRATEADA;LATA-AUTOMATICA;" at bounding box center [784, 209] width 505 height 11
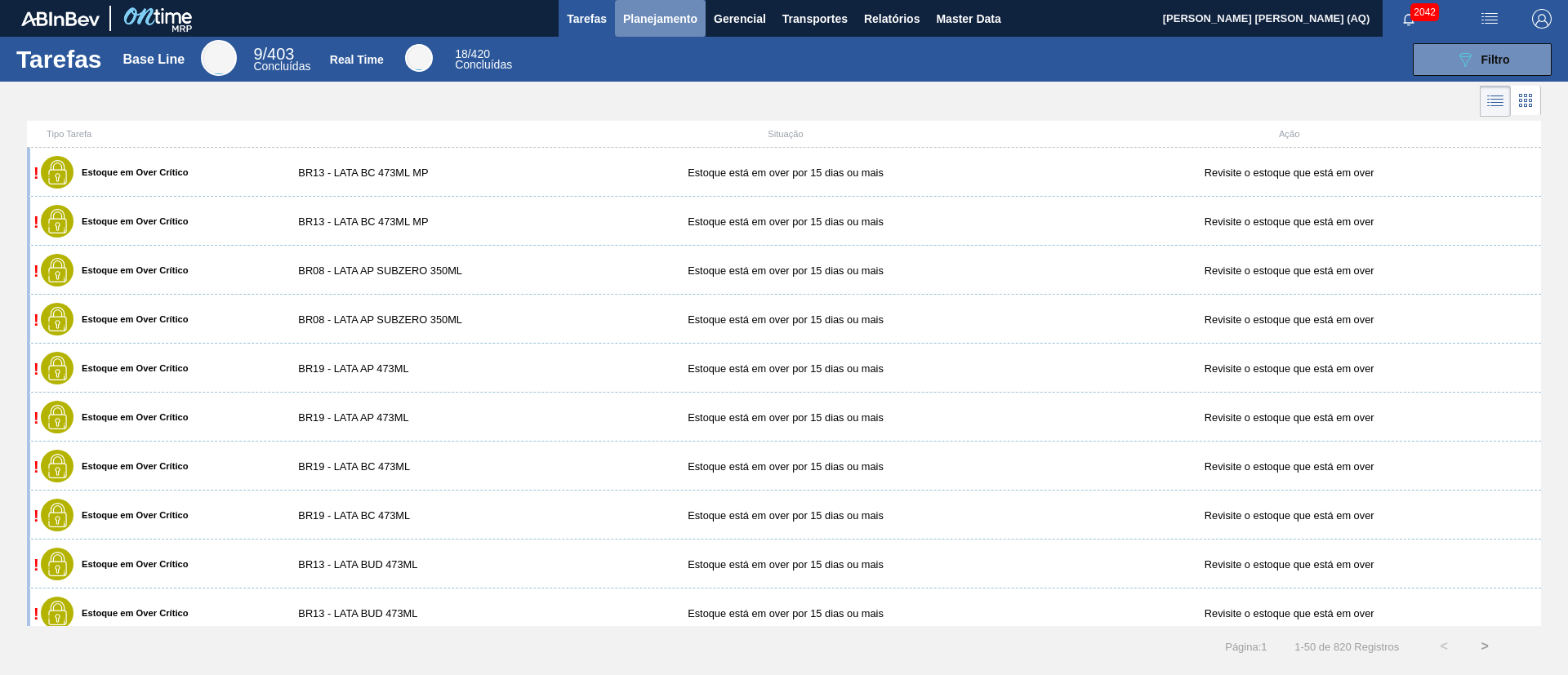
click at [626, 9] on span "Planejamento" at bounding box center [660, 18] width 75 height 19
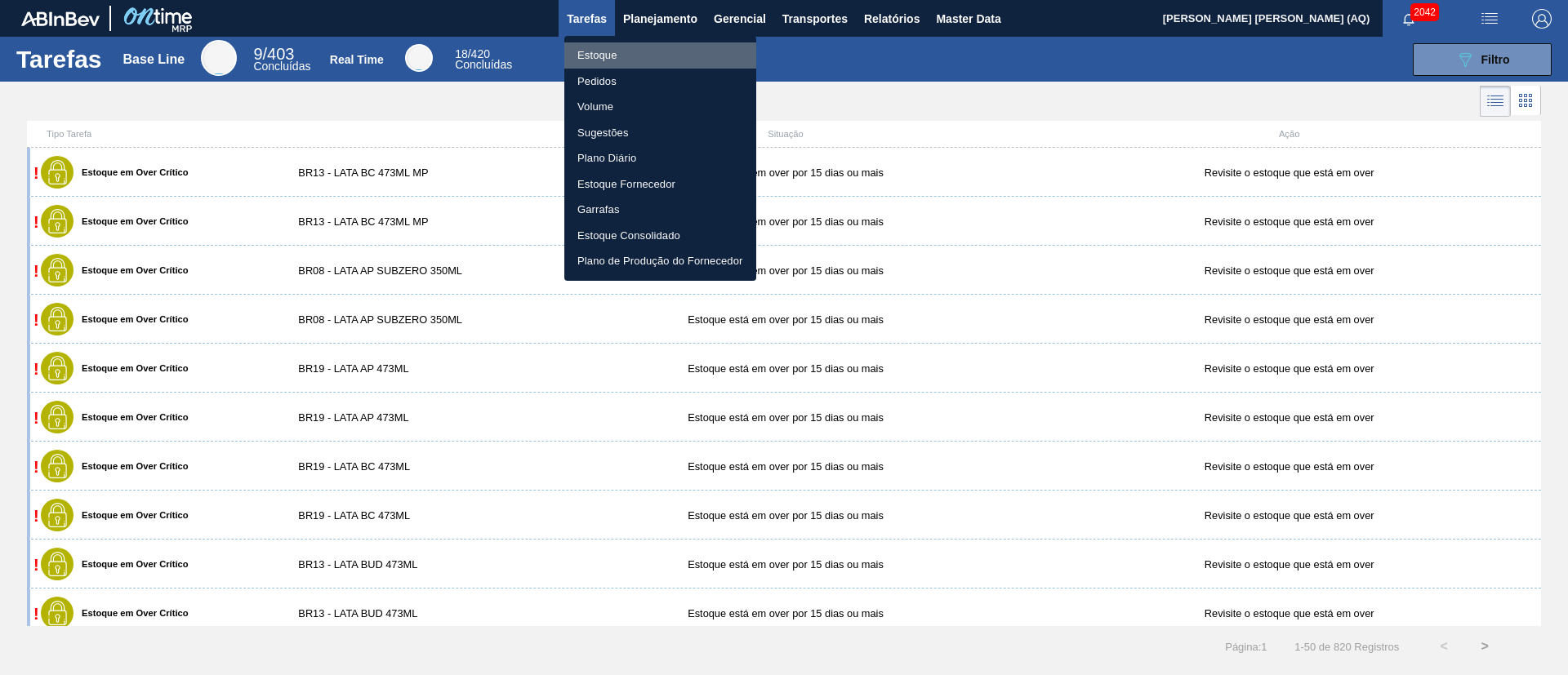
click at [628, 51] on li "Estoque" at bounding box center [660, 55] width 192 height 26
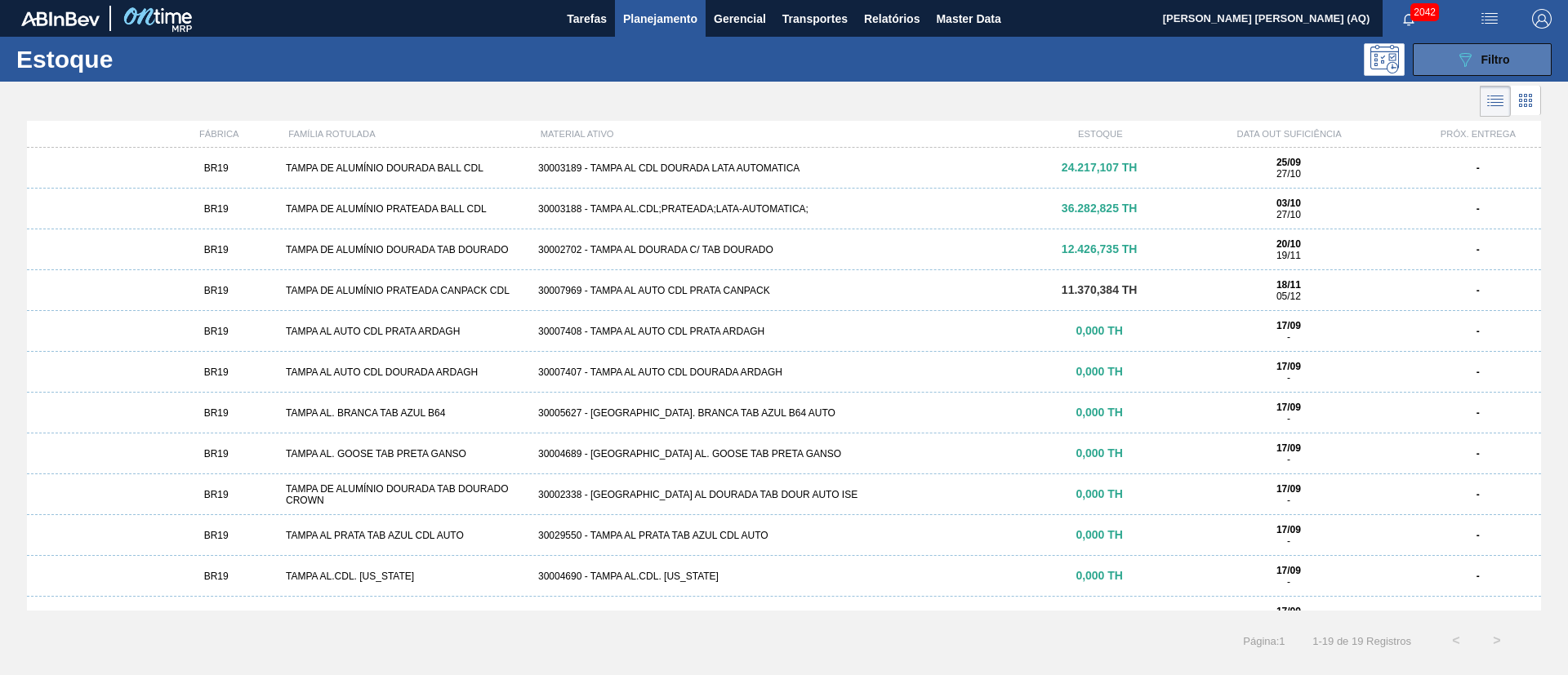
click at [1520, 62] on button "089F7B8B-B2A5-4AFE-B5C0-19BA573D28AC Filtro" at bounding box center [1482, 60] width 139 height 33
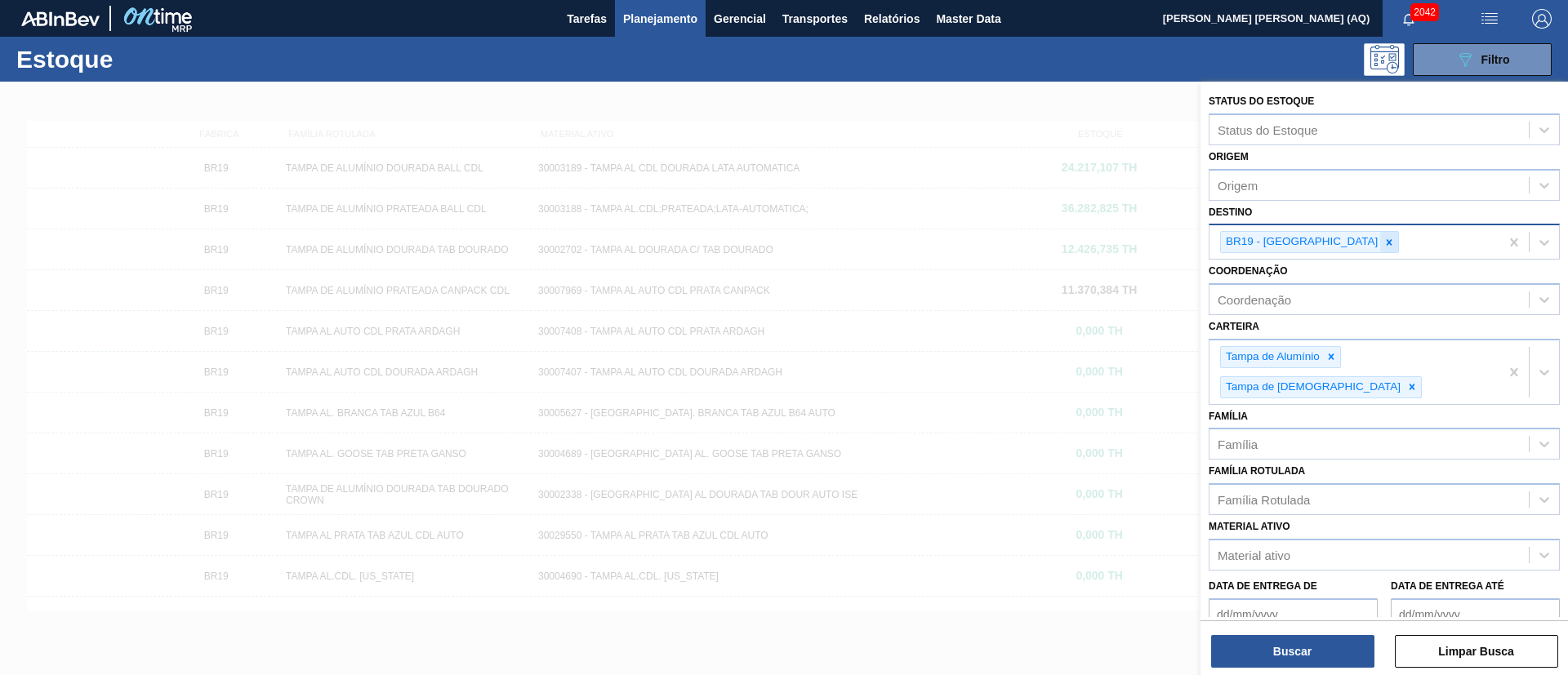
click at [1380, 248] on div at bounding box center [1389, 242] width 18 height 20
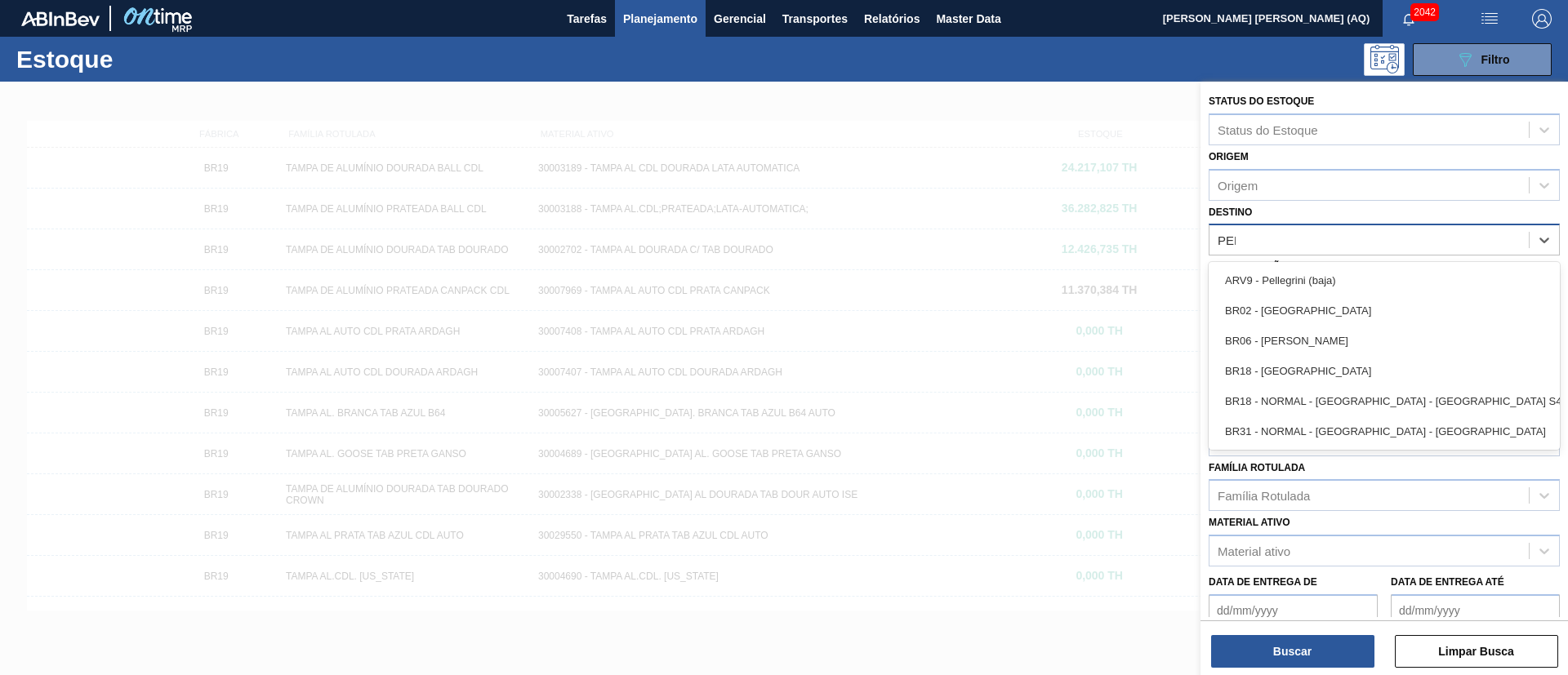
type input "PERN"
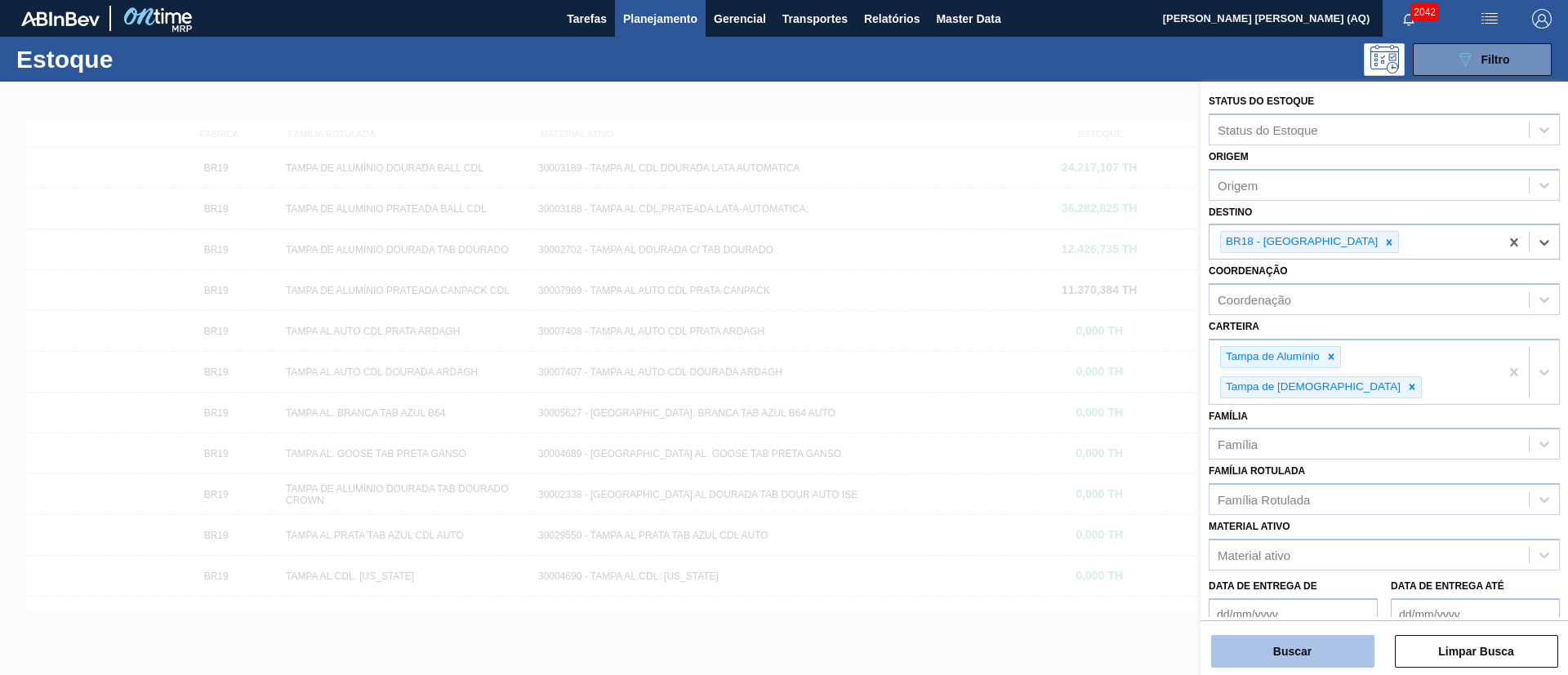
click at [1308, 660] on button "Buscar" at bounding box center [1293, 652] width 164 height 33
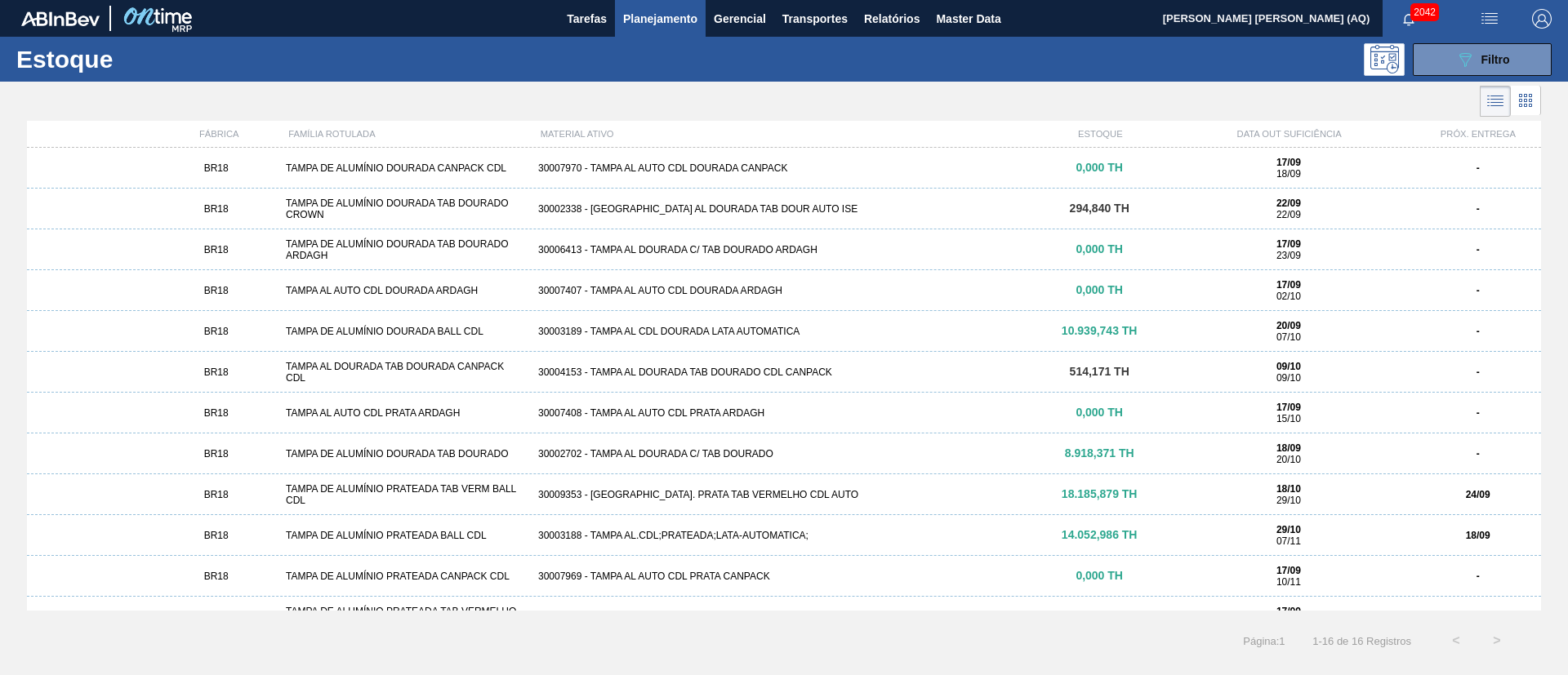
click at [746, 324] on div "BR18 TAMPA DE ALUMÍNIO DOURADA BALL CDL 30003189 - TAMPA AL CDL DOURADA LATA AU…" at bounding box center [784, 331] width 1515 height 40
click at [778, 530] on div "30003188 - TAMPA AL.CDL;PRATEADA;LATA-AUTOMATICA;" at bounding box center [784, 535] width 505 height 11
click at [707, 454] on div "30002702 - TAMPA AL DOURADA C/ TAB DOURADO" at bounding box center [784, 453] width 505 height 11
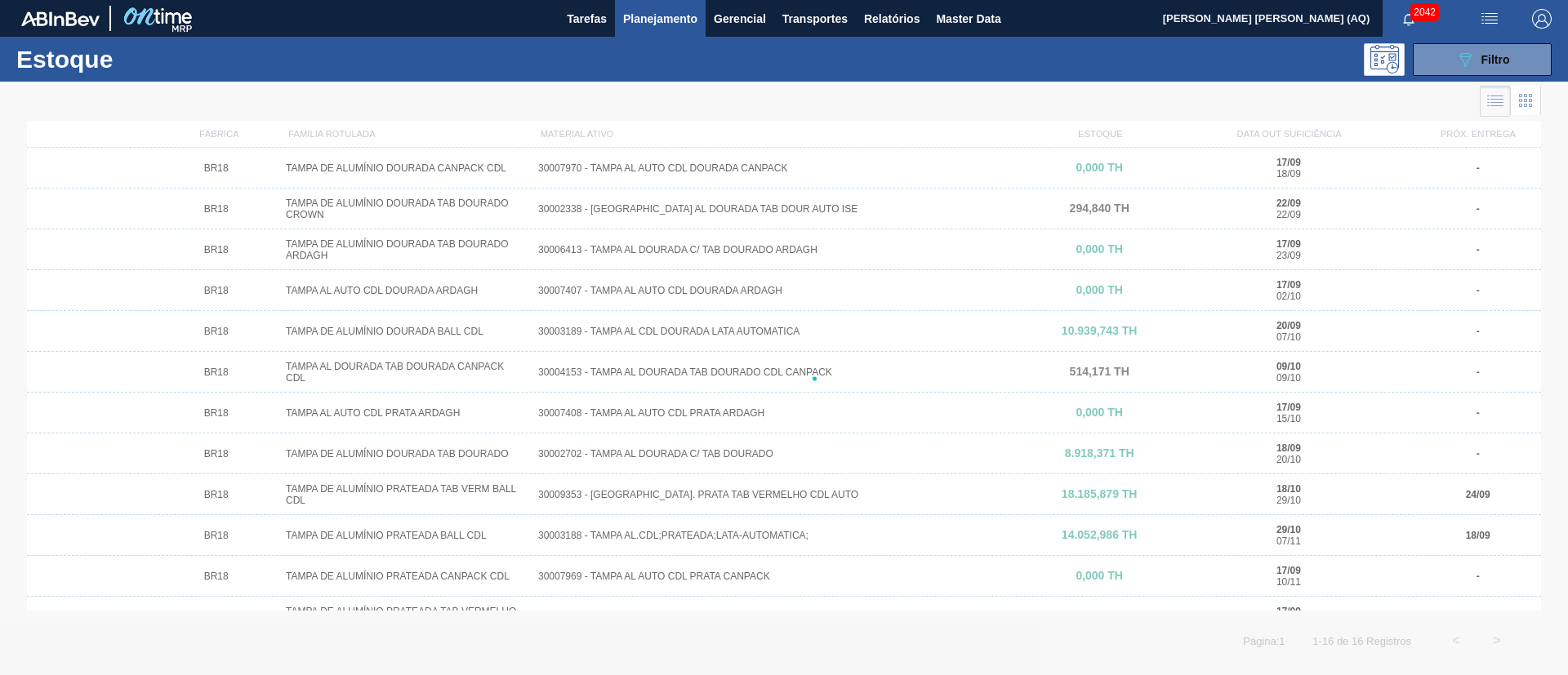
click at [1508, 76] on div "Estoque 089F7B8B-B2A5-4AFE-B5C0-19BA573D28AC Filtro" at bounding box center [784, 59] width 1568 height 45
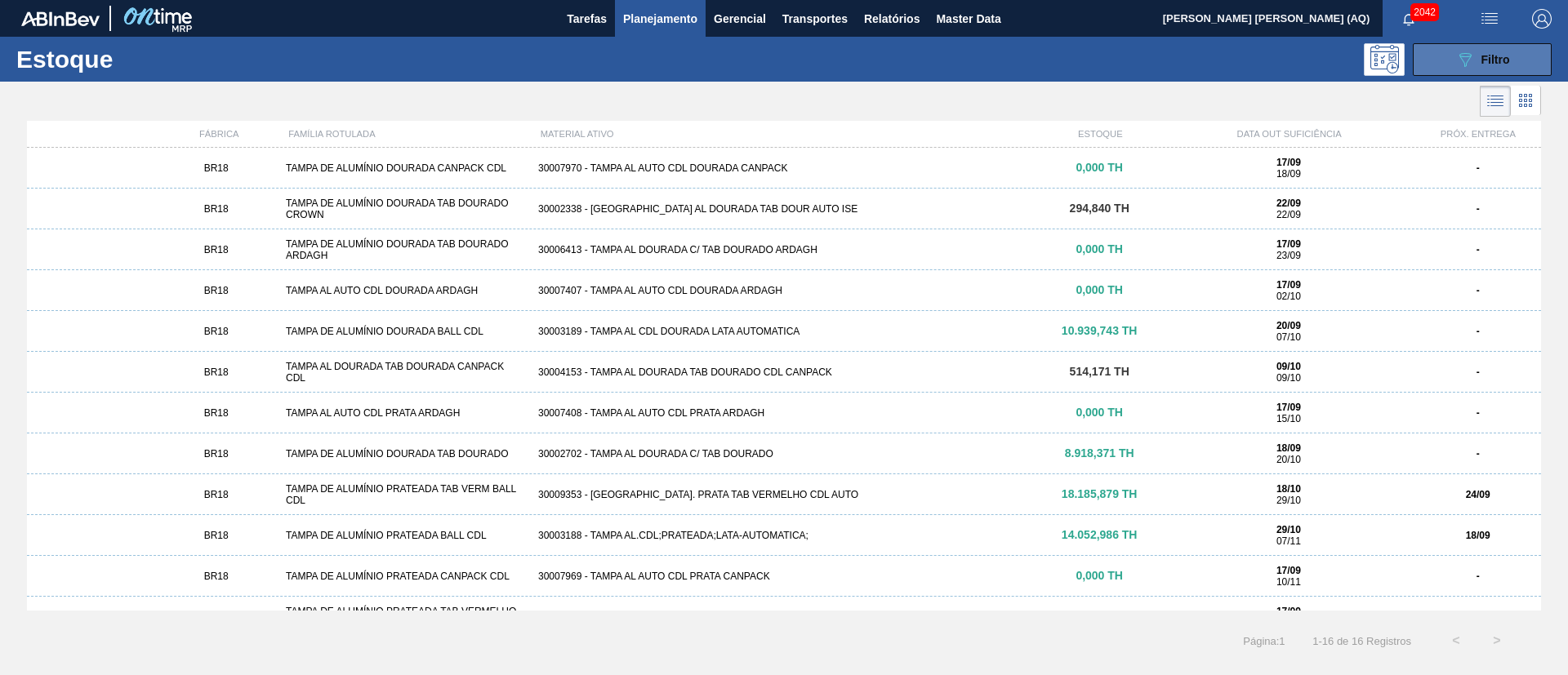
click at [1492, 53] on span "Filtro" at bounding box center [1495, 60] width 29 height 13
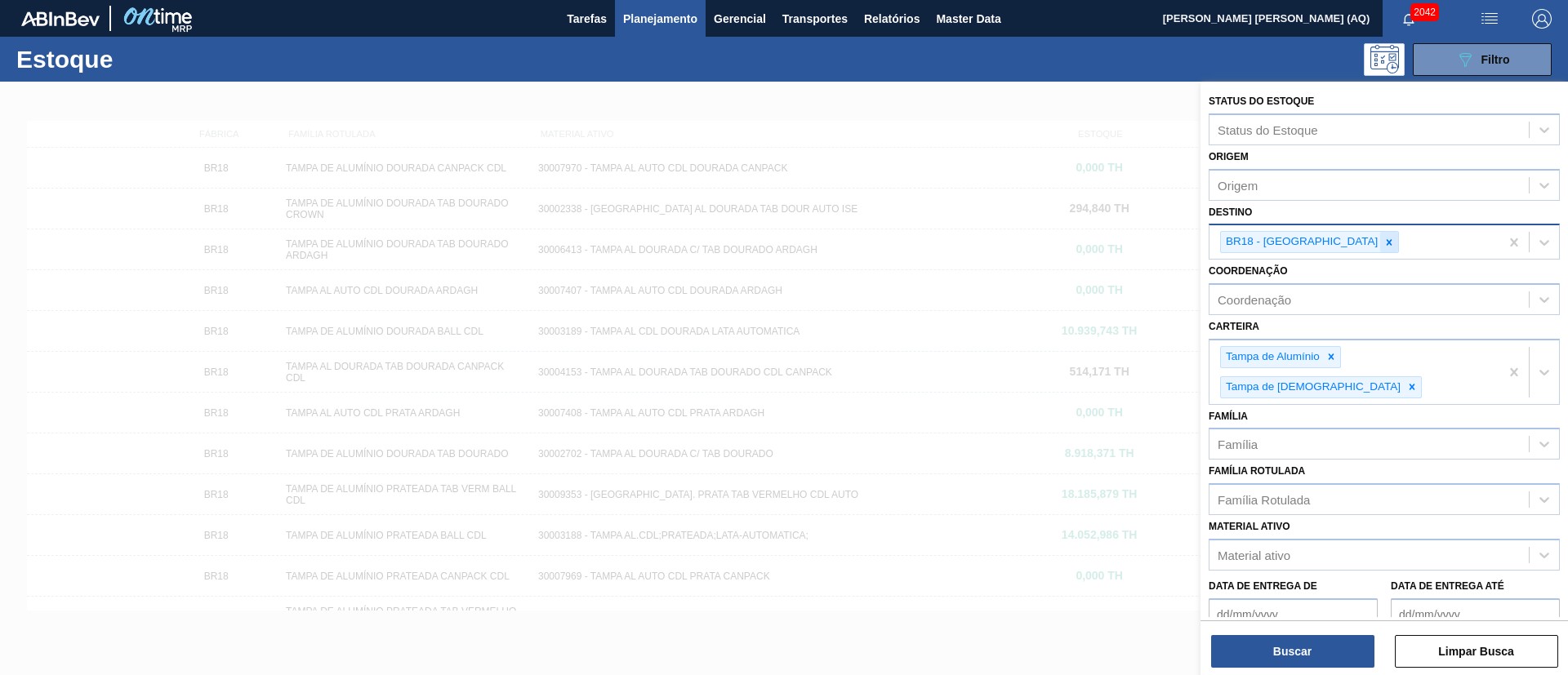
click at [1387, 242] on icon at bounding box center [1389, 242] width 6 height 6
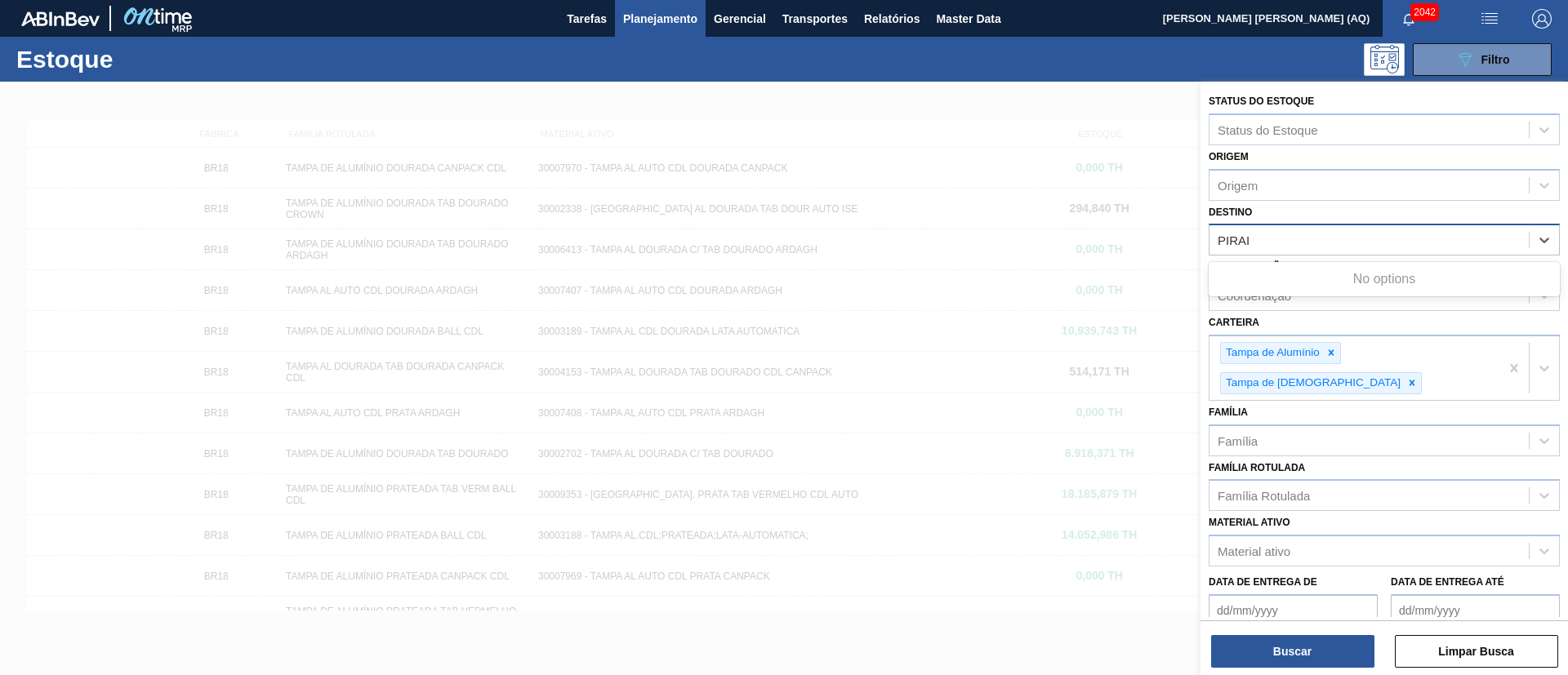
type input "PIRA"
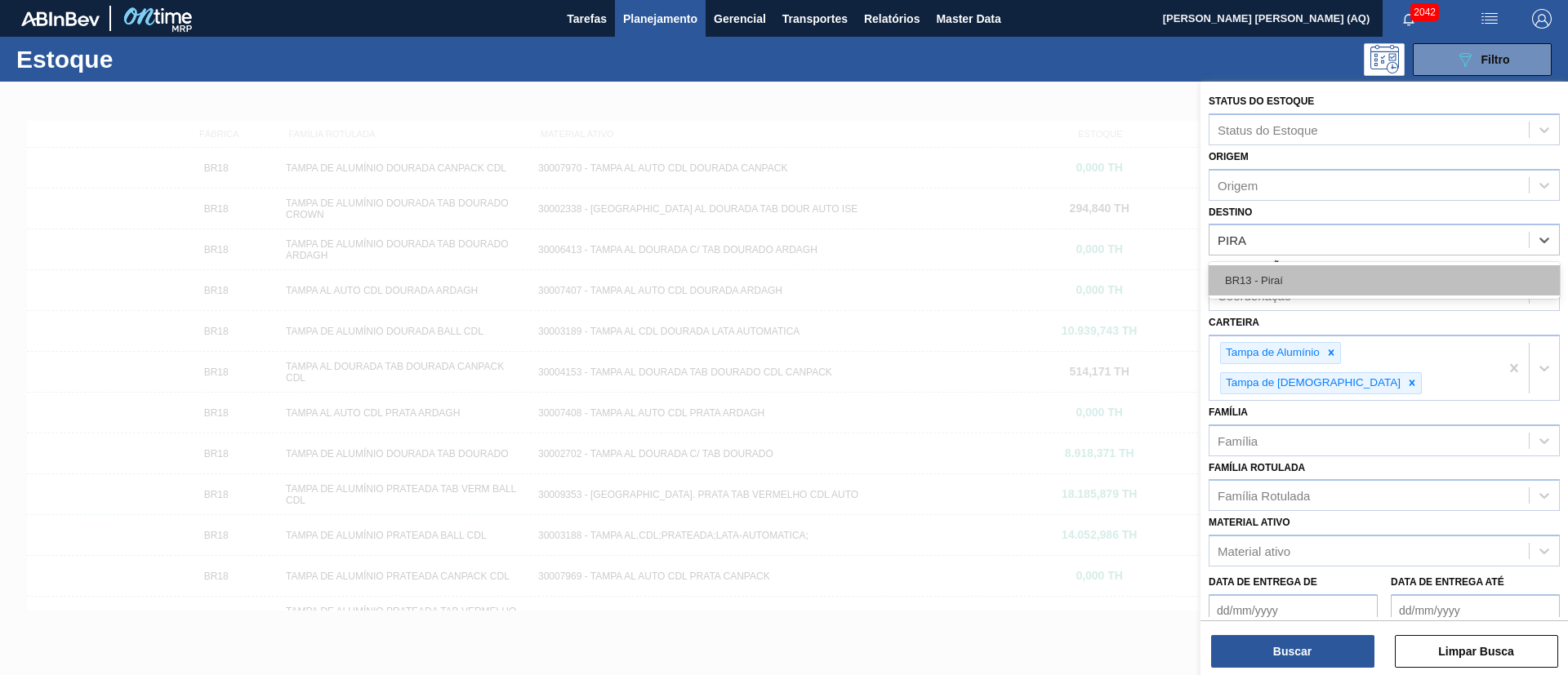
click at [1341, 275] on div "BR13 - Piraí" at bounding box center [1385, 280] width 352 height 30
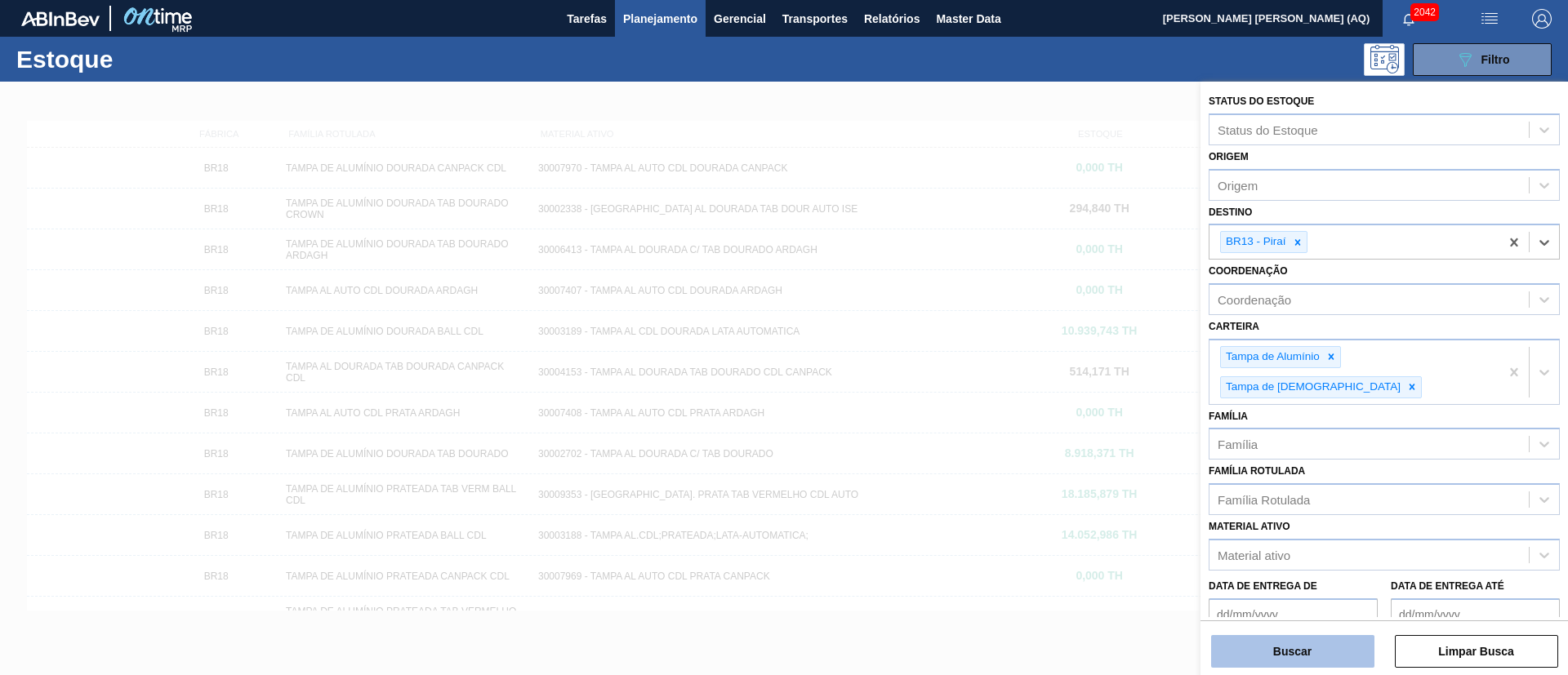
click at [1295, 644] on button "Buscar" at bounding box center [1293, 652] width 164 height 33
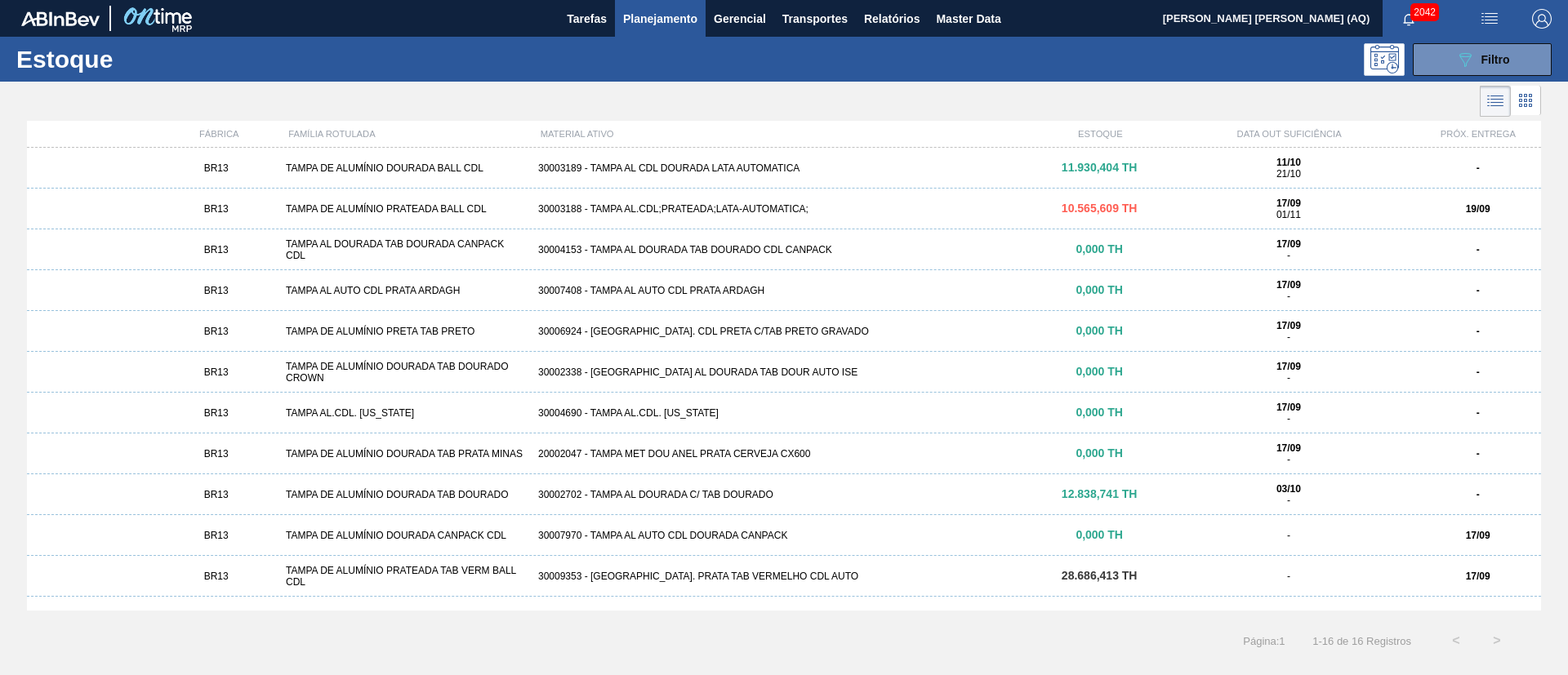
click at [758, 171] on div "30003189 - TAMPA AL CDL DOURADA LATA AUTOMATICA" at bounding box center [784, 168] width 505 height 11
click at [931, 495] on div "30002702 - TAMPA AL DOURADA C/ TAB DOURADO" at bounding box center [784, 495] width 505 height 11
click at [1472, 57] on icon "089F7B8B-B2A5-4AFE-B5C0-19BA573D28AC" at bounding box center [1465, 59] width 19 height 19
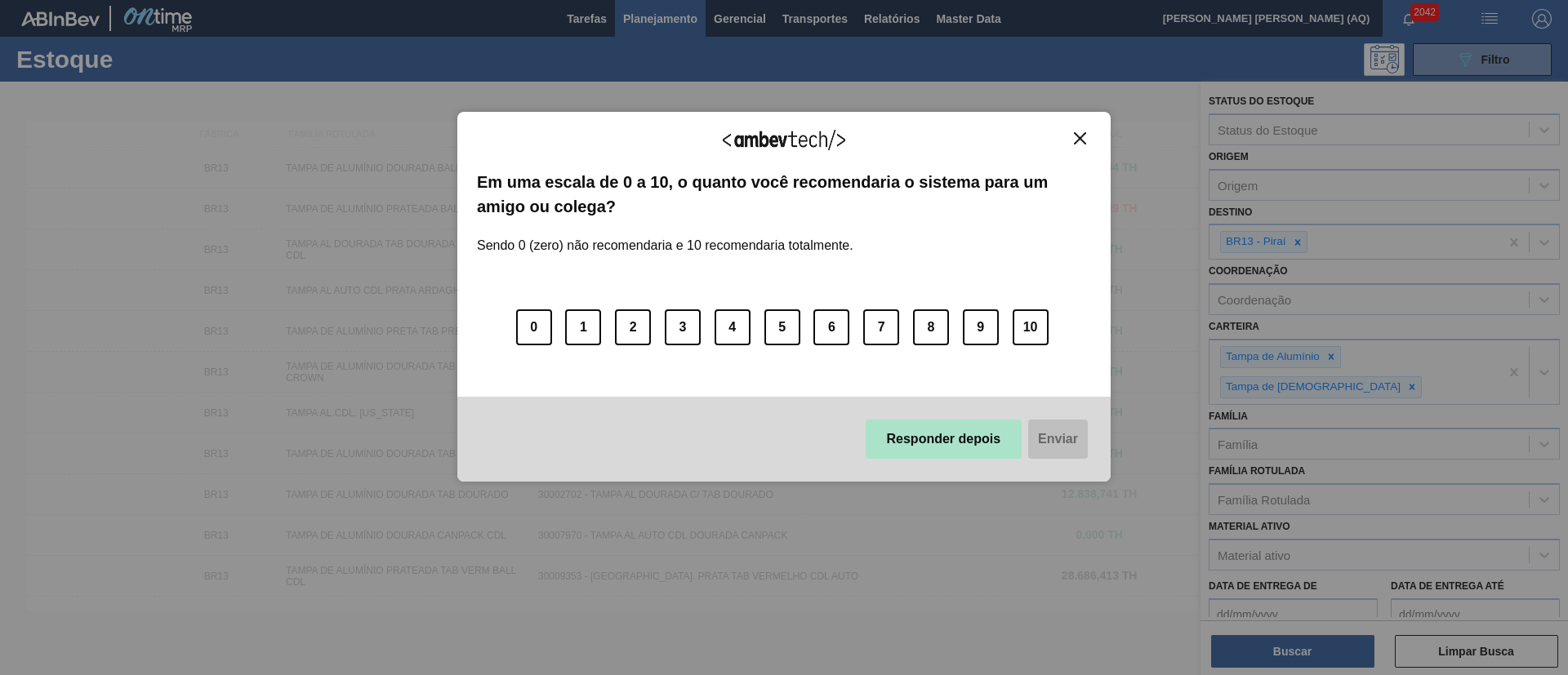
click at [997, 447] on button "Responder depois" at bounding box center [944, 439] width 156 height 40
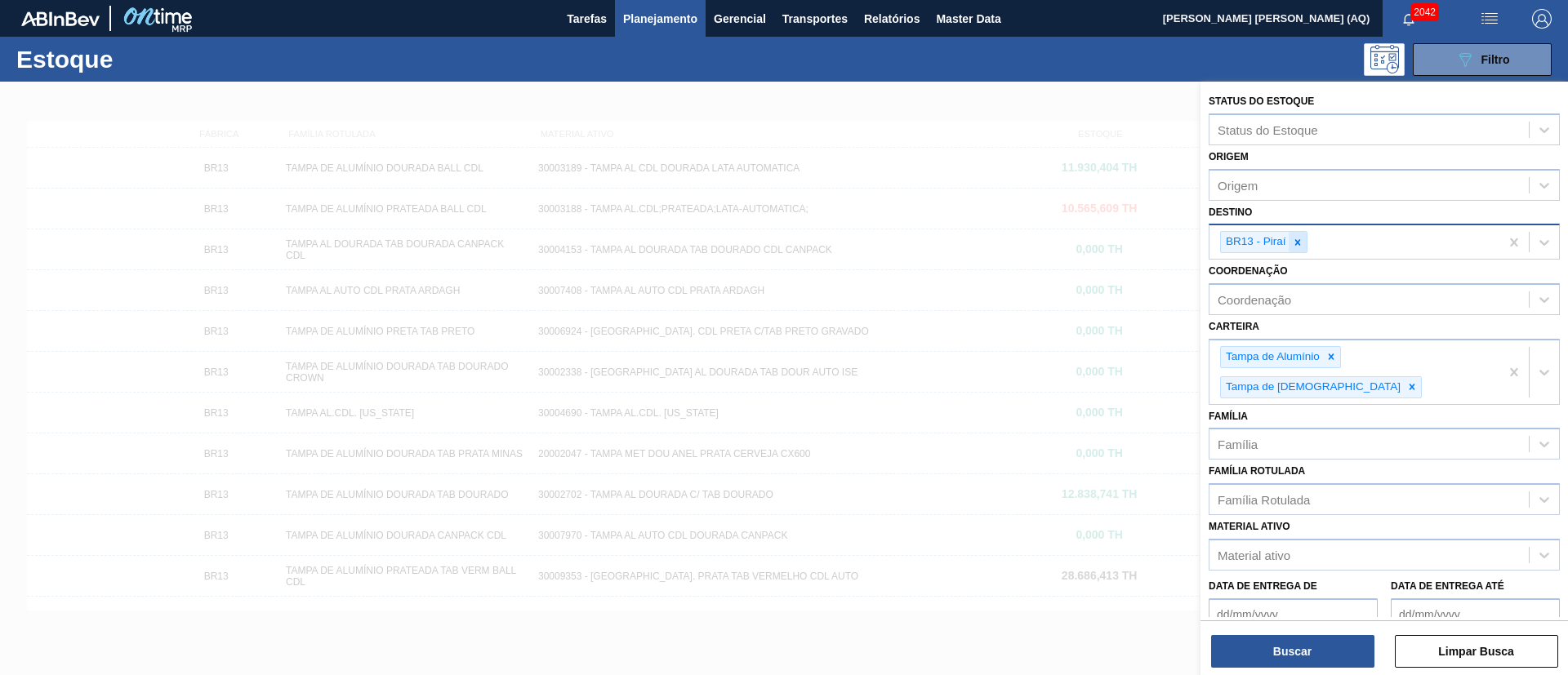
click at [1295, 239] on icon at bounding box center [1297, 242] width 11 height 11
type input "MACA"
click at [1283, 637] on button "Buscar" at bounding box center [1293, 652] width 164 height 33
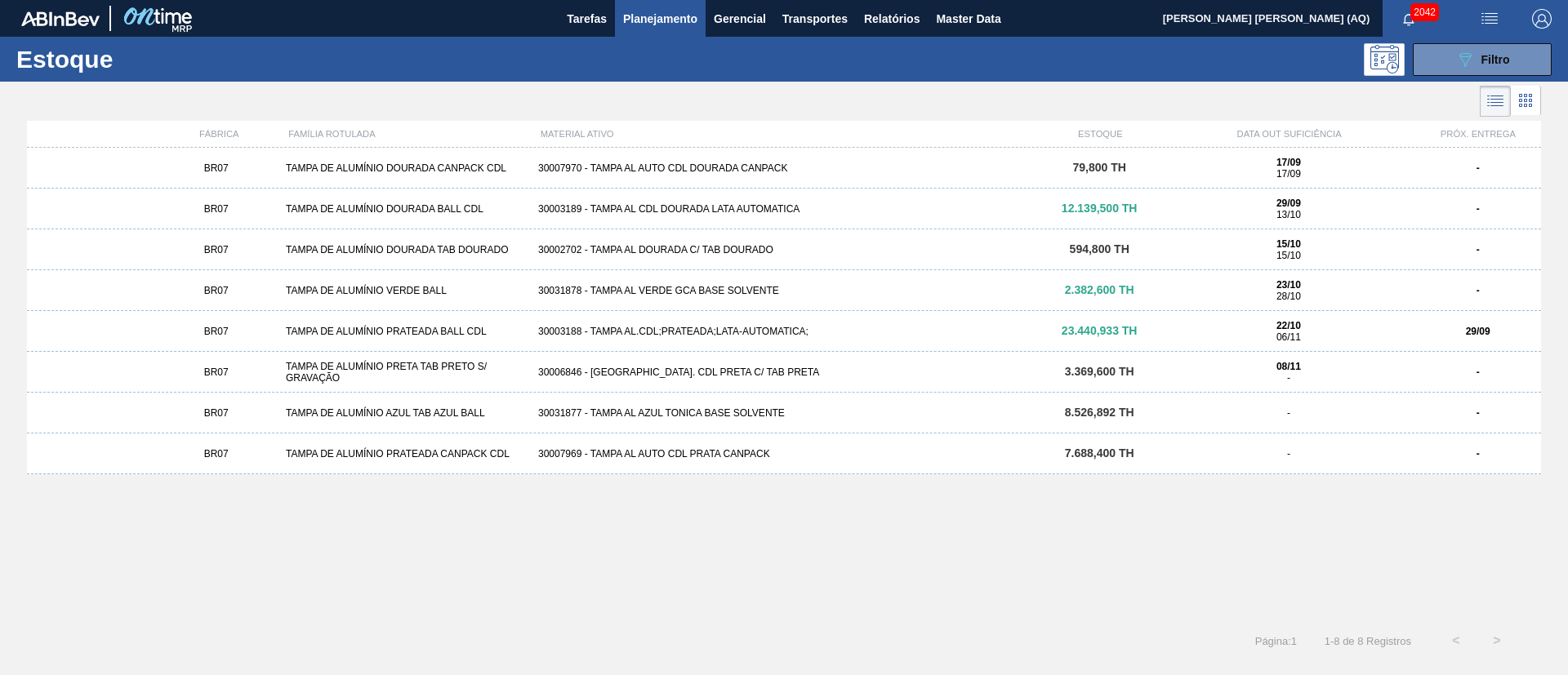
click at [900, 200] on div "BR07 TAMPA DE ALUMÍNIO DOURADA BALL CDL 30003189 - TAMPA AL CDL DOURADA LATA AU…" at bounding box center [784, 209] width 1515 height 40
click at [815, 326] on div "30003188 - TAMPA AL.CDL;PRATEADA;LATA-AUTOMATICA;" at bounding box center [784, 331] width 505 height 11
click at [738, 290] on div "30031878 - TAMPA AL VERDE GCA BASE SOLVENTE" at bounding box center [784, 291] width 505 height 11
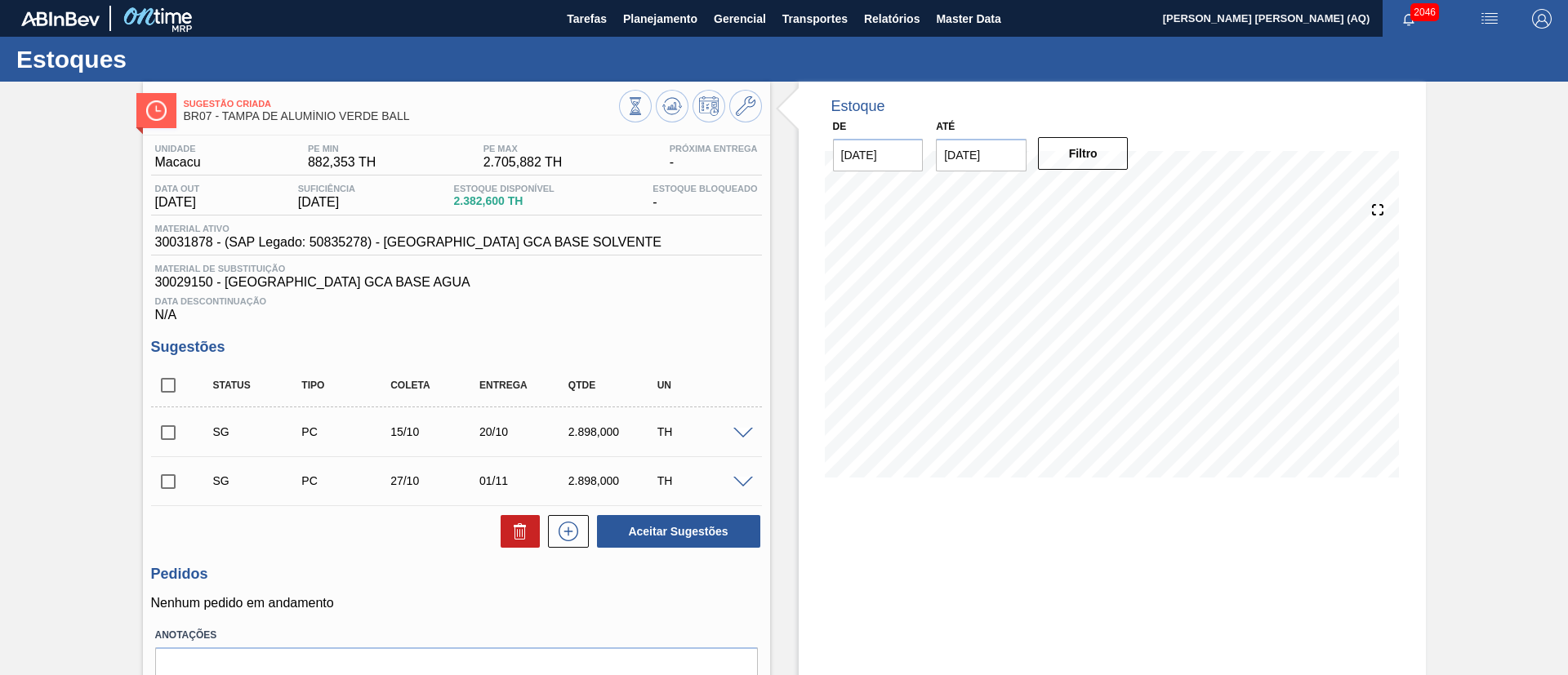
click at [20, 185] on div "Sugestão Criada BR07 - [GEOGRAPHIC_DATA] DE ALUMÍNIO VERDE BALL Unidade Macacu …" at bounding box center [784, 419] width 1568 height 676
click at [651, 23] on span "Planejamento" at bounding box center [660, 18] width 75 height 19
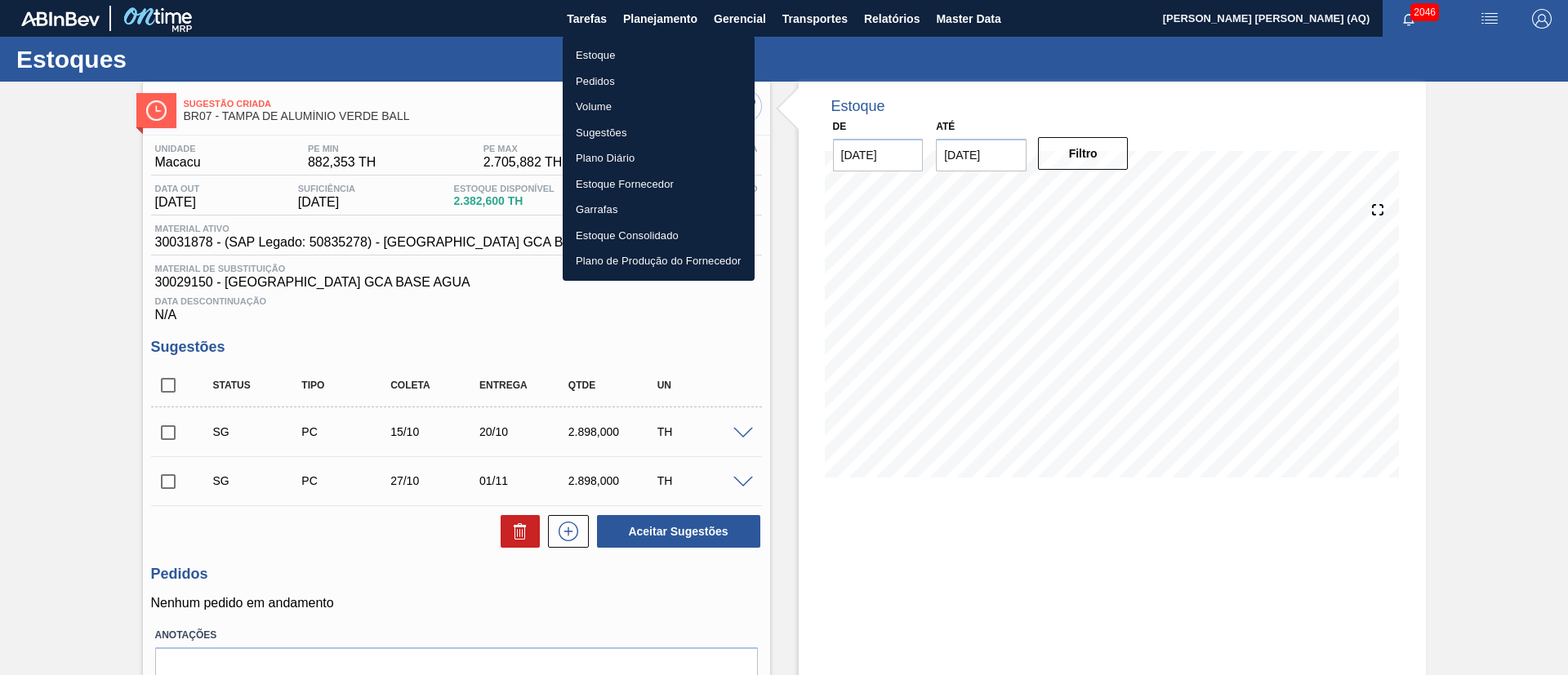
click at [611, 54] on li "Estoque" at bounding box center [659, 55] width 192 height 26
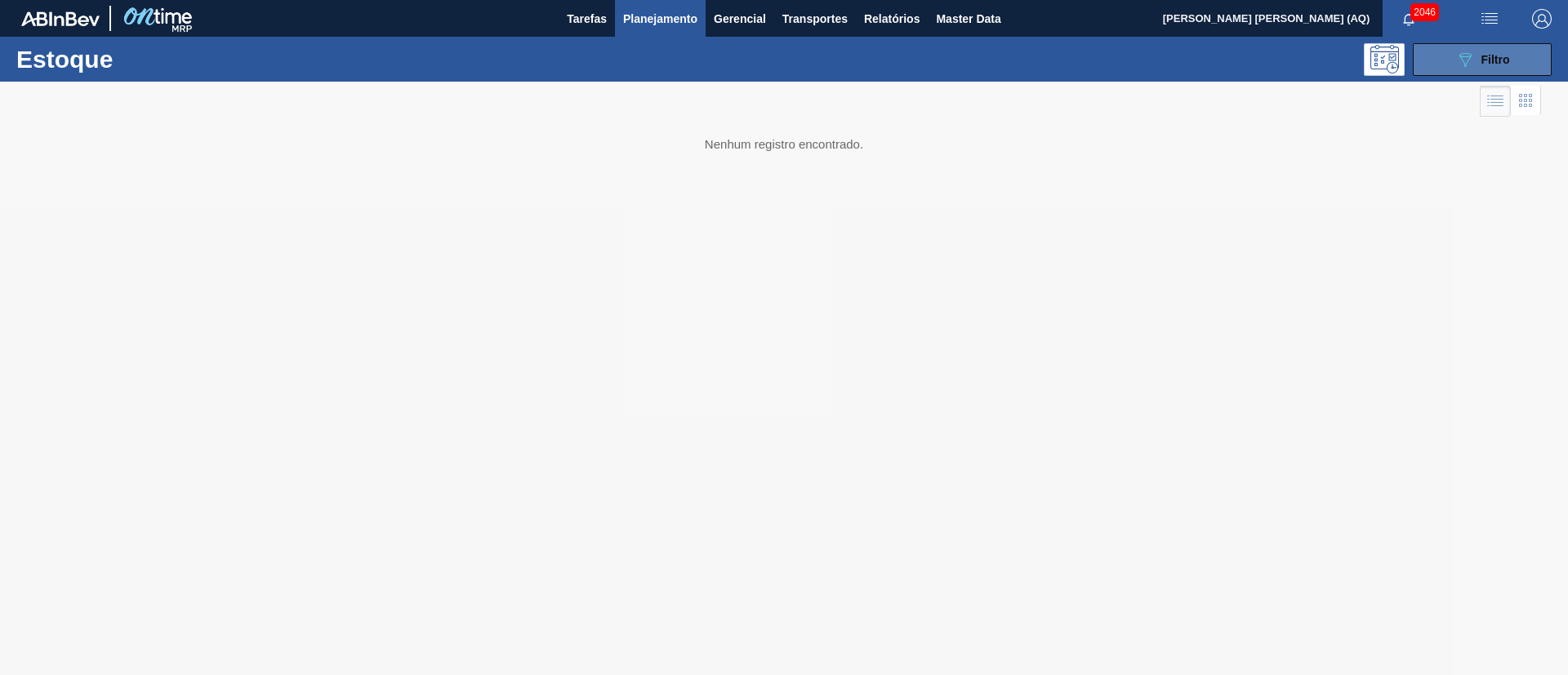
click at [1507, 63] on span "Filtro" at bounding box center [1495, 60] width 29 height 13
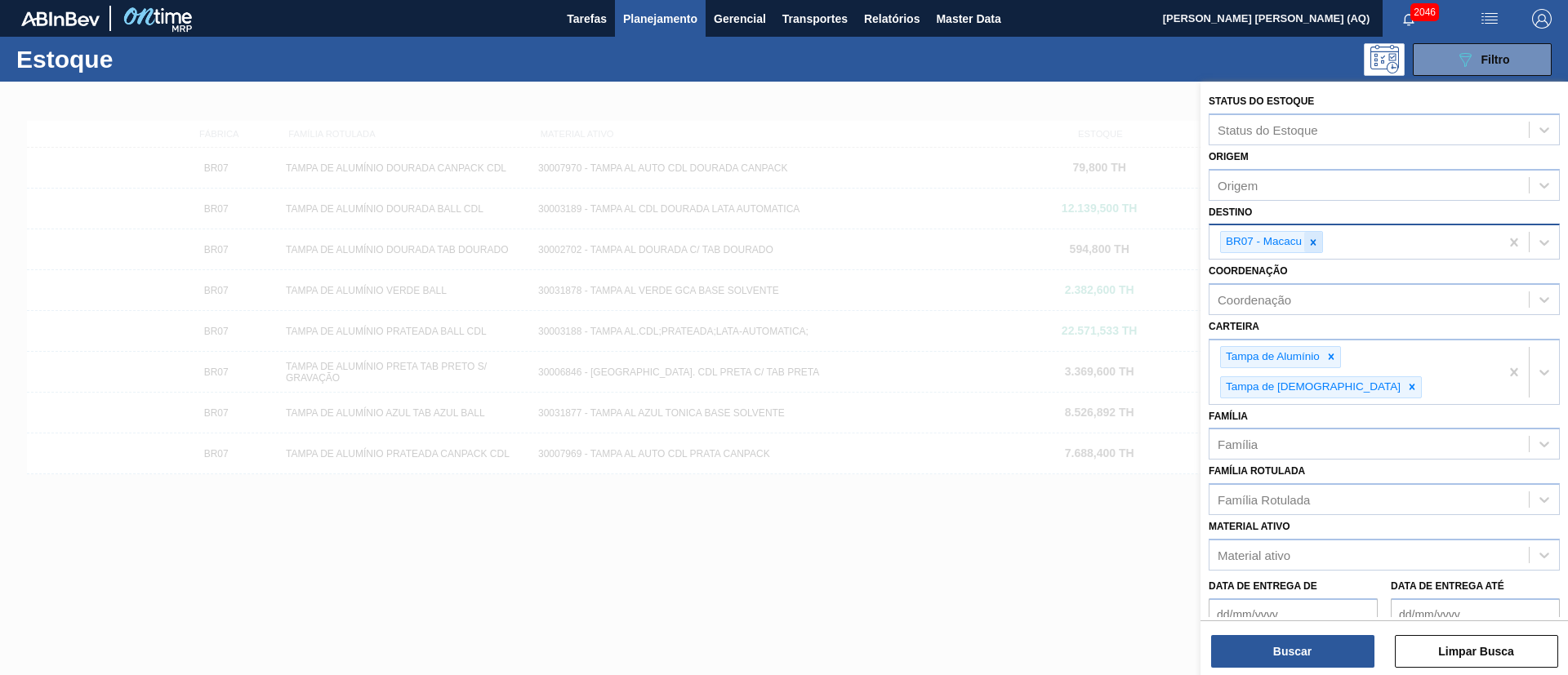
click at [1313, 244] on icon at bounding box center [1313, 242] width 11 height 11
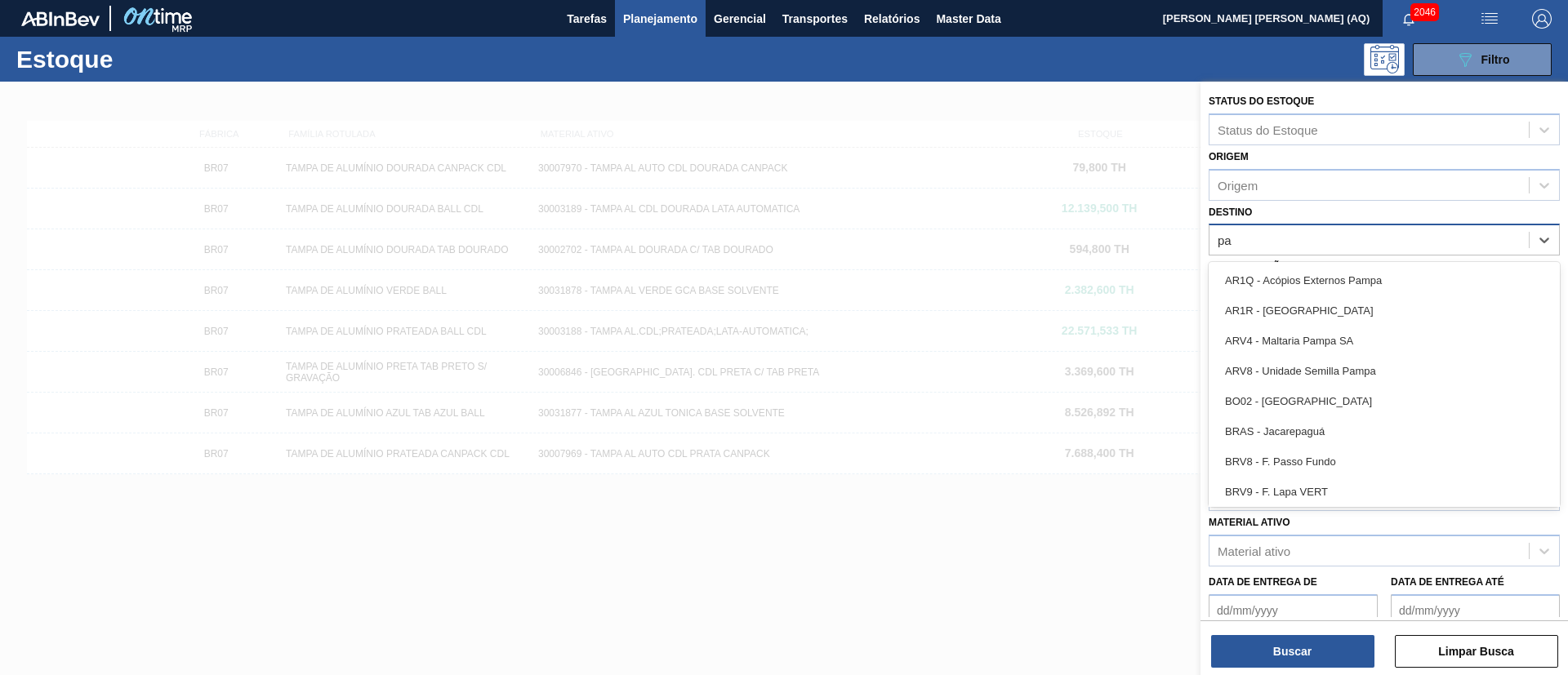
type input "p"
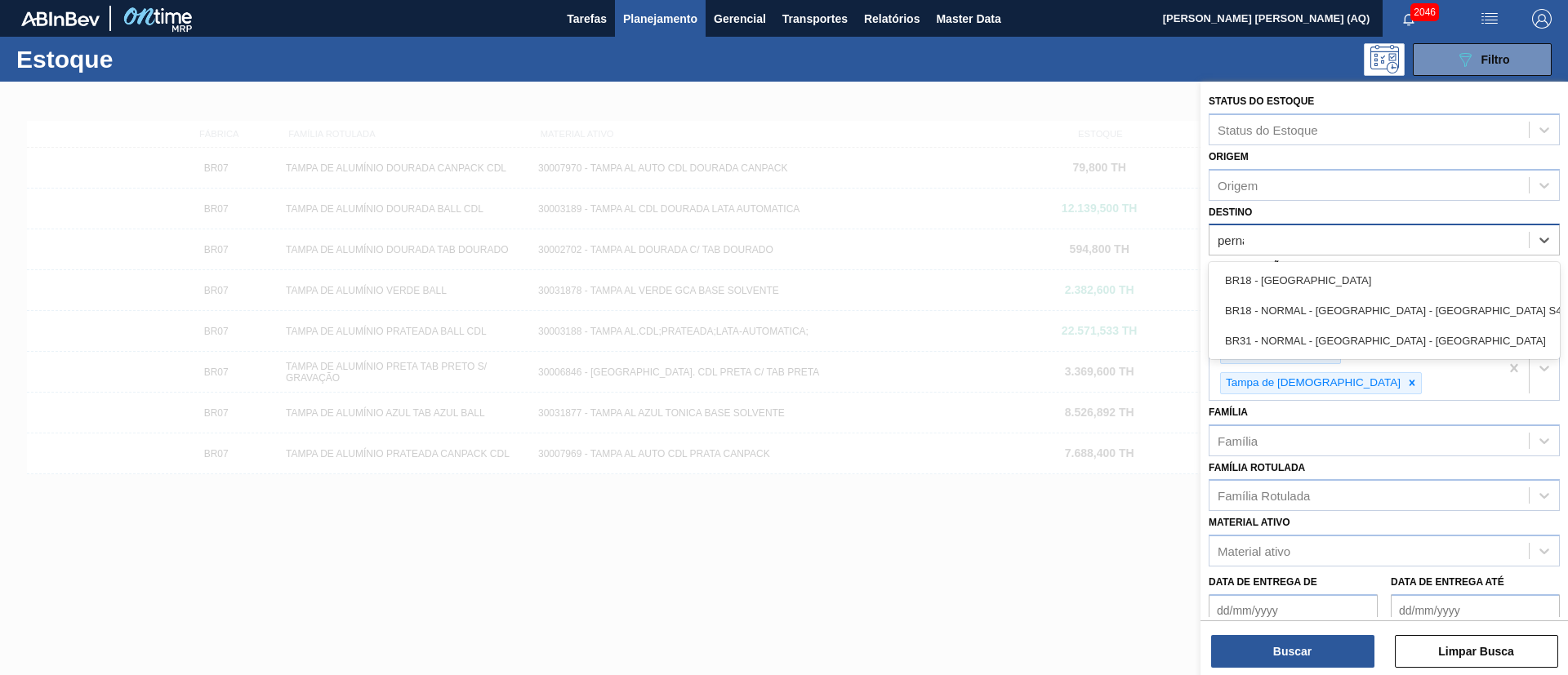
type input "pernam"
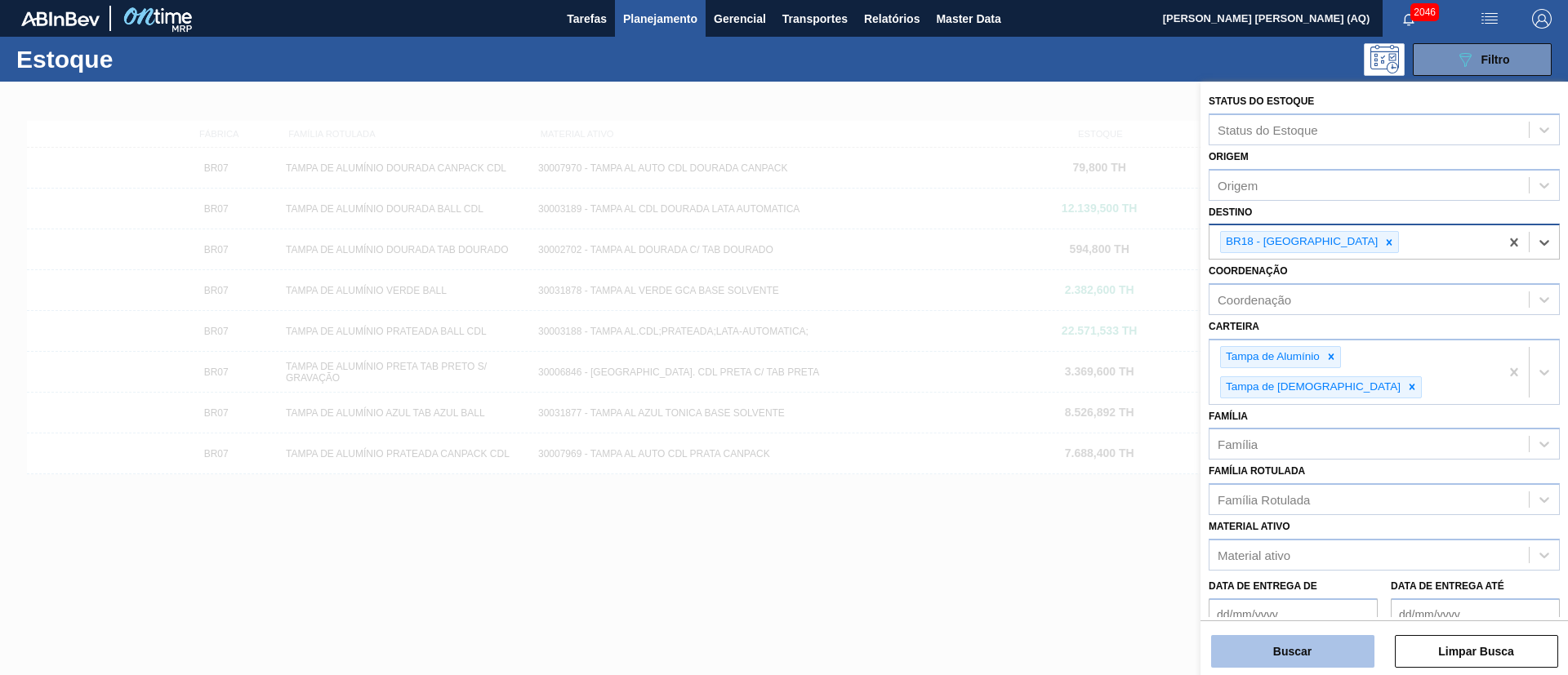
click at [1345, 645] on button "Buscar" at bounding box center [1293, 652] width 164 height 33
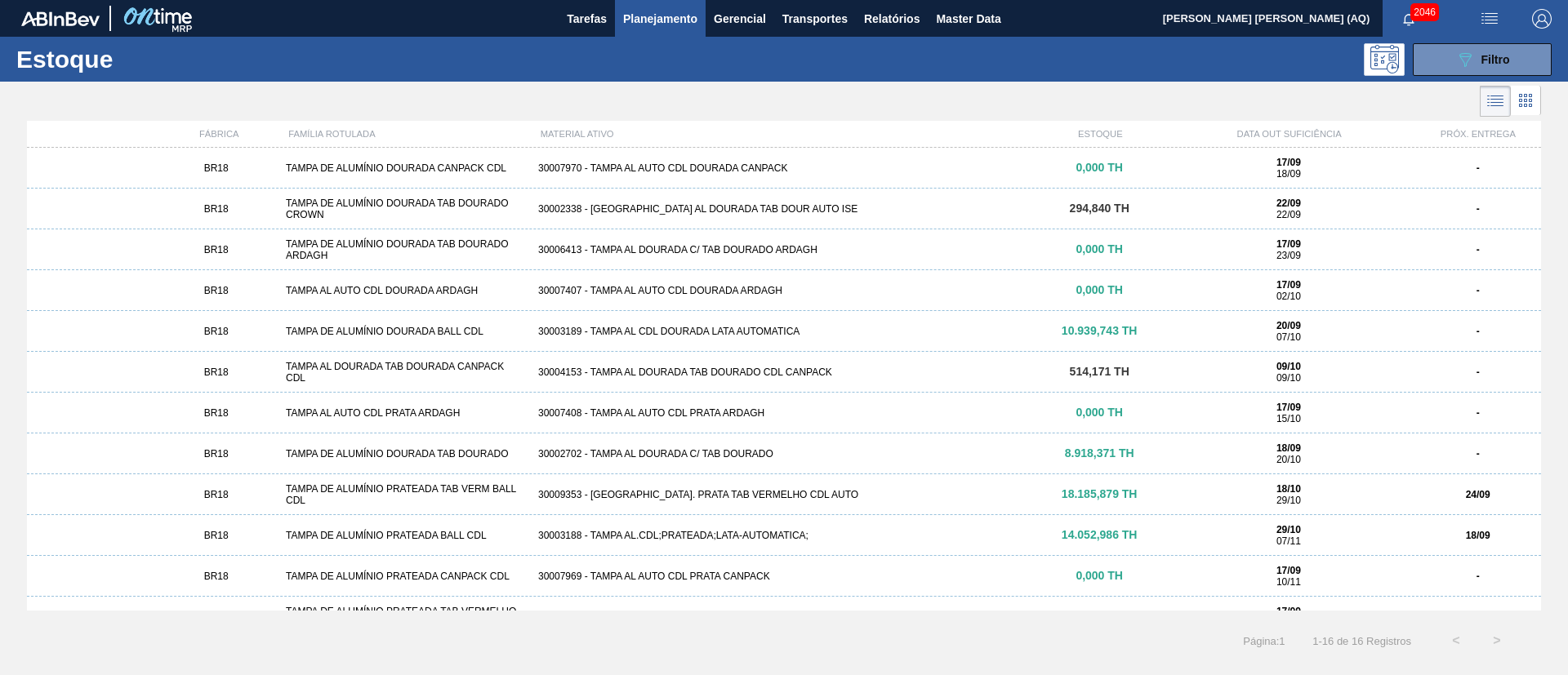
click at [701, 332] on div "30003189 - TAMPA AL CDL DOURADA LATA AUTOMATICA" at bounding box center [784, 331] width 505 height 11
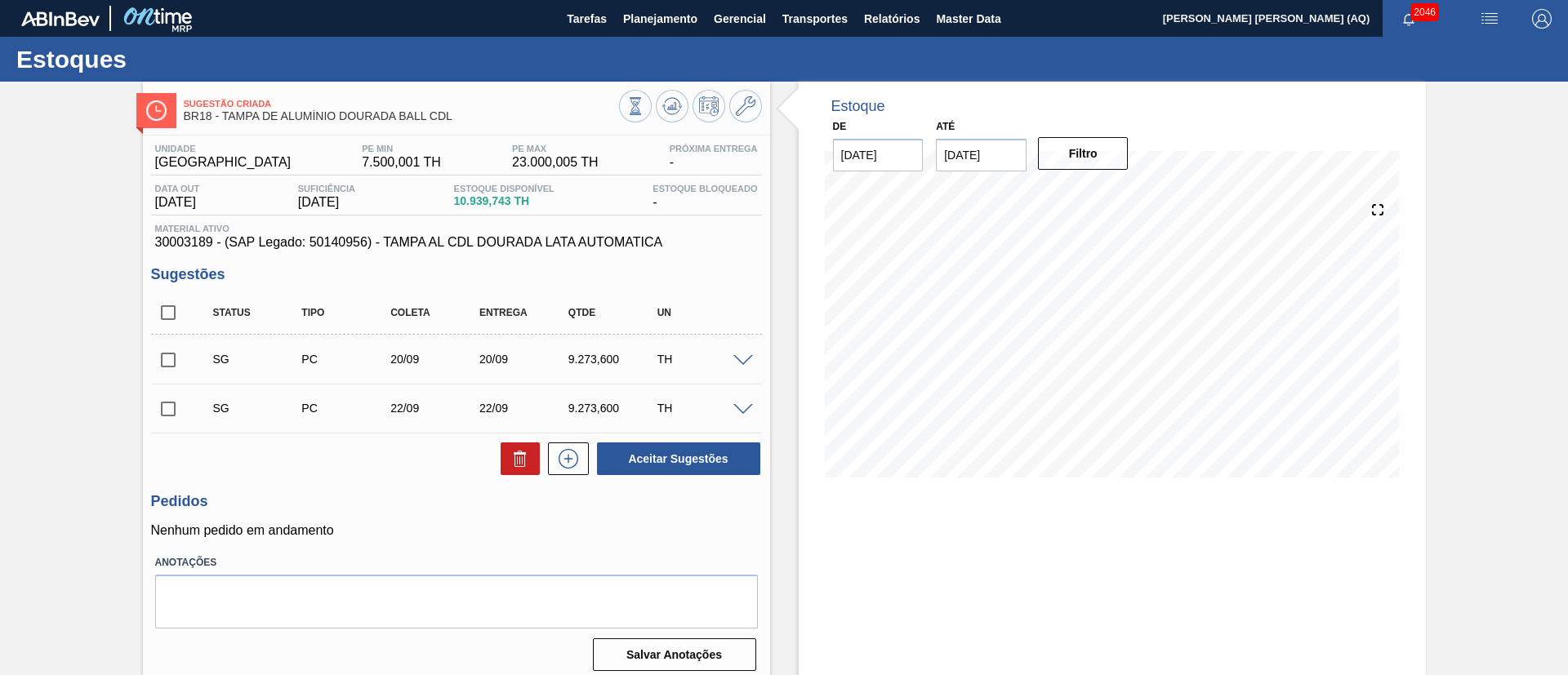
click at [165, 363] on input "checkbox" at bounding box center [167, 360] width 34 height 34
click at [723, 459] on button "Aceitar Sugestões" at bounding box center [679, 459] width 164 height 33
checkbox input "false"
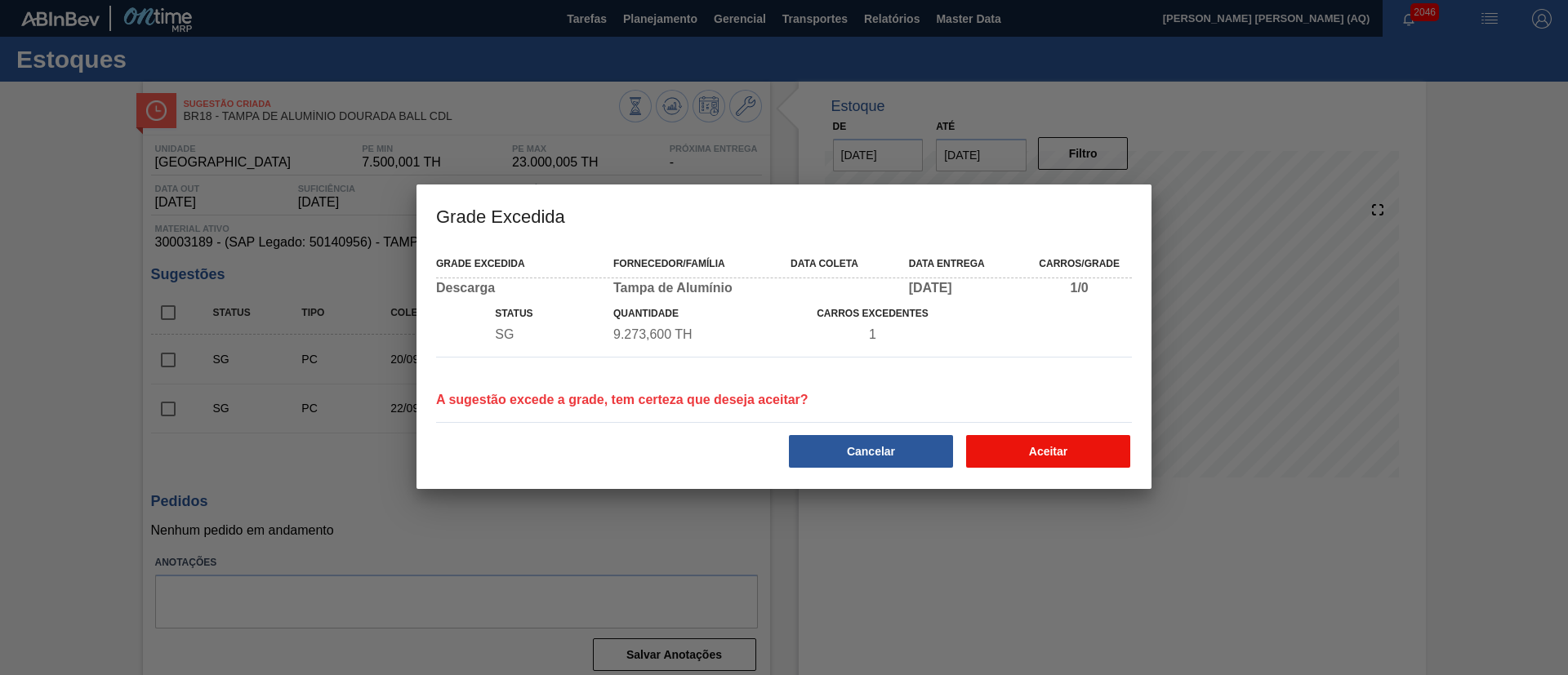
click at [1065, 454] on button "Aceitar" at bounding box center [1048, 452] width 164 height 33
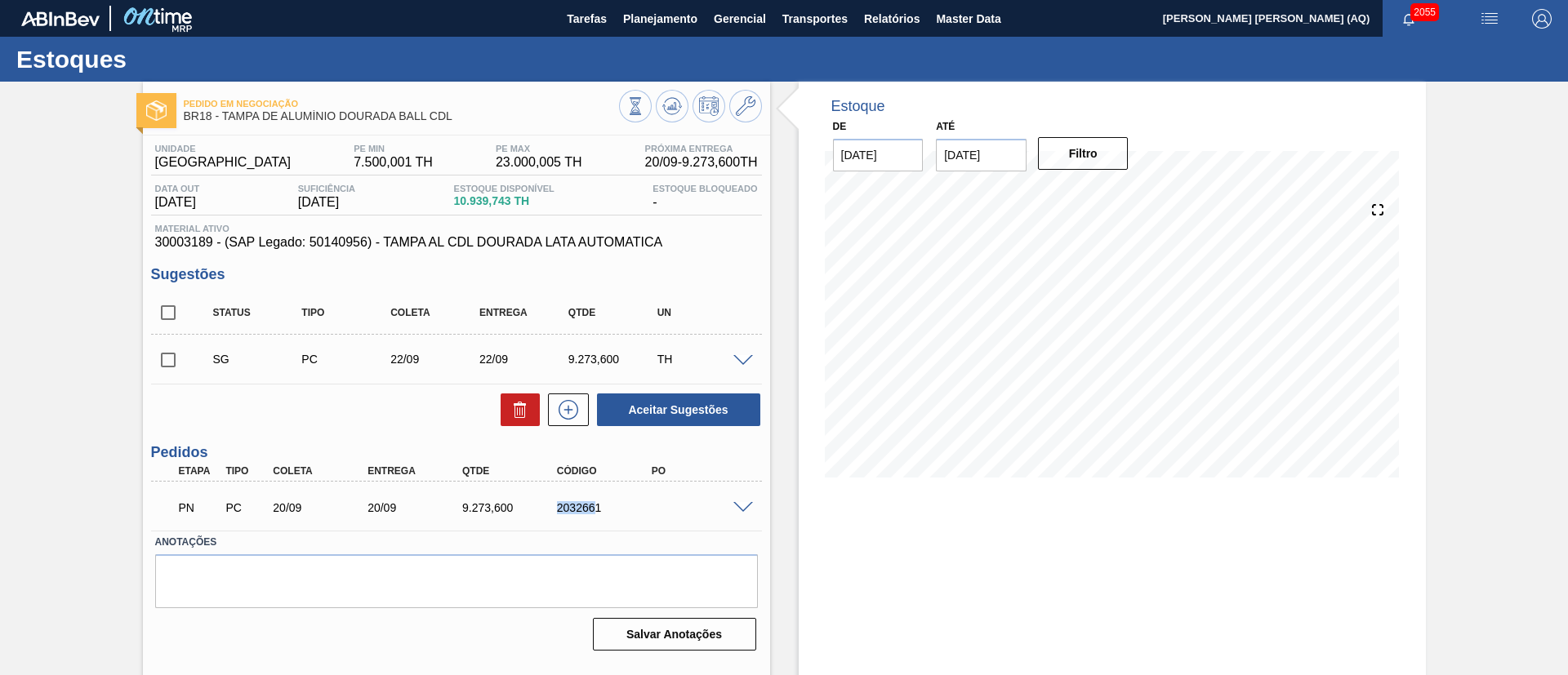
drag, startPoint x: 595, startPoint y: 512, endPoint x: 549, endPoint y: 509, distance: 46.1
click at [549, 509] on div "2032661" at bounding box center [594, 508] width 95 height 13
click at [606, 502] on div "2032661" at bounding box center [605, 508] width 106 height 13
drag, startPoint x: 606, startPoint y: 503, endPoint x: 550, endPoint y: 504, distance: 56.0
click at [550, 504] on div "2032661" at bounding box center [594, 508] width 95 height 13
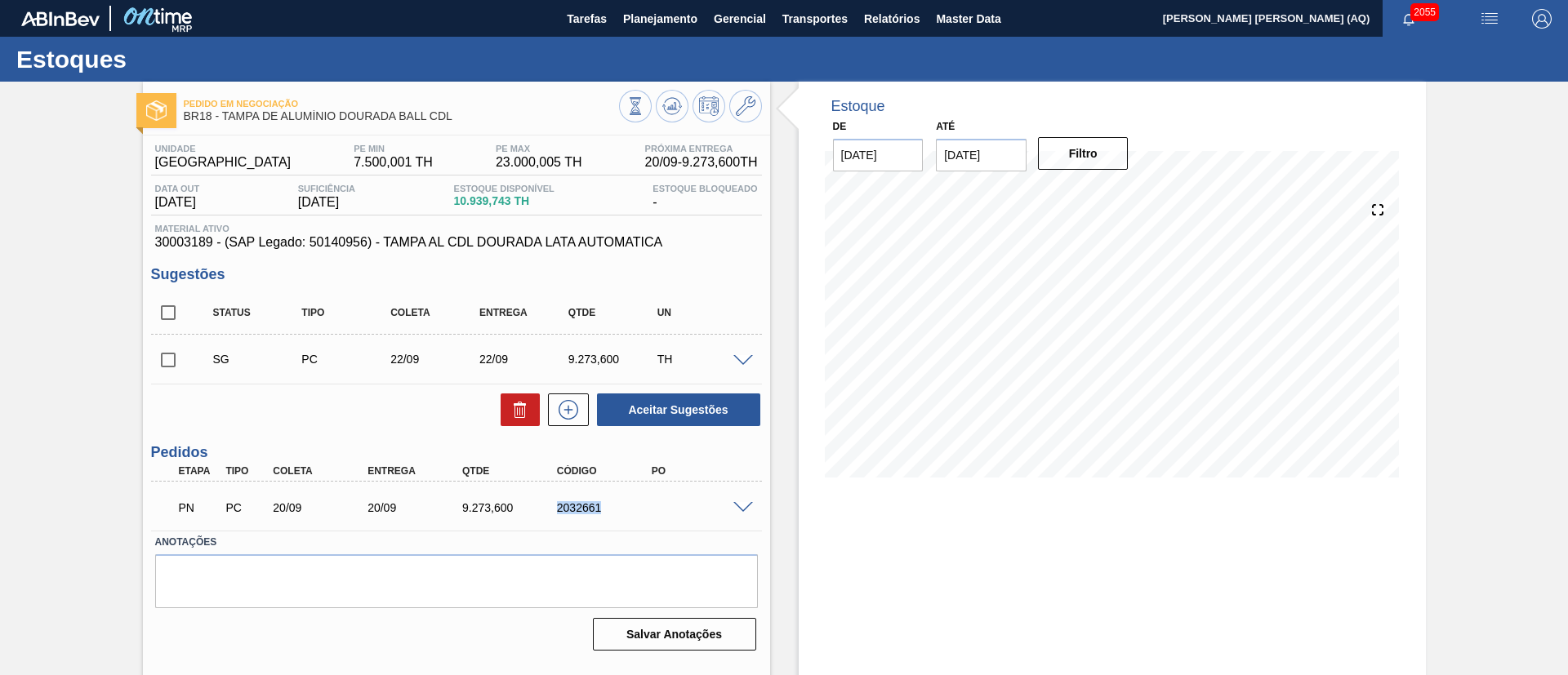
copy div "2032661"
click at [680, 93] on button at bounding box center [673, 107] width 33 height 33
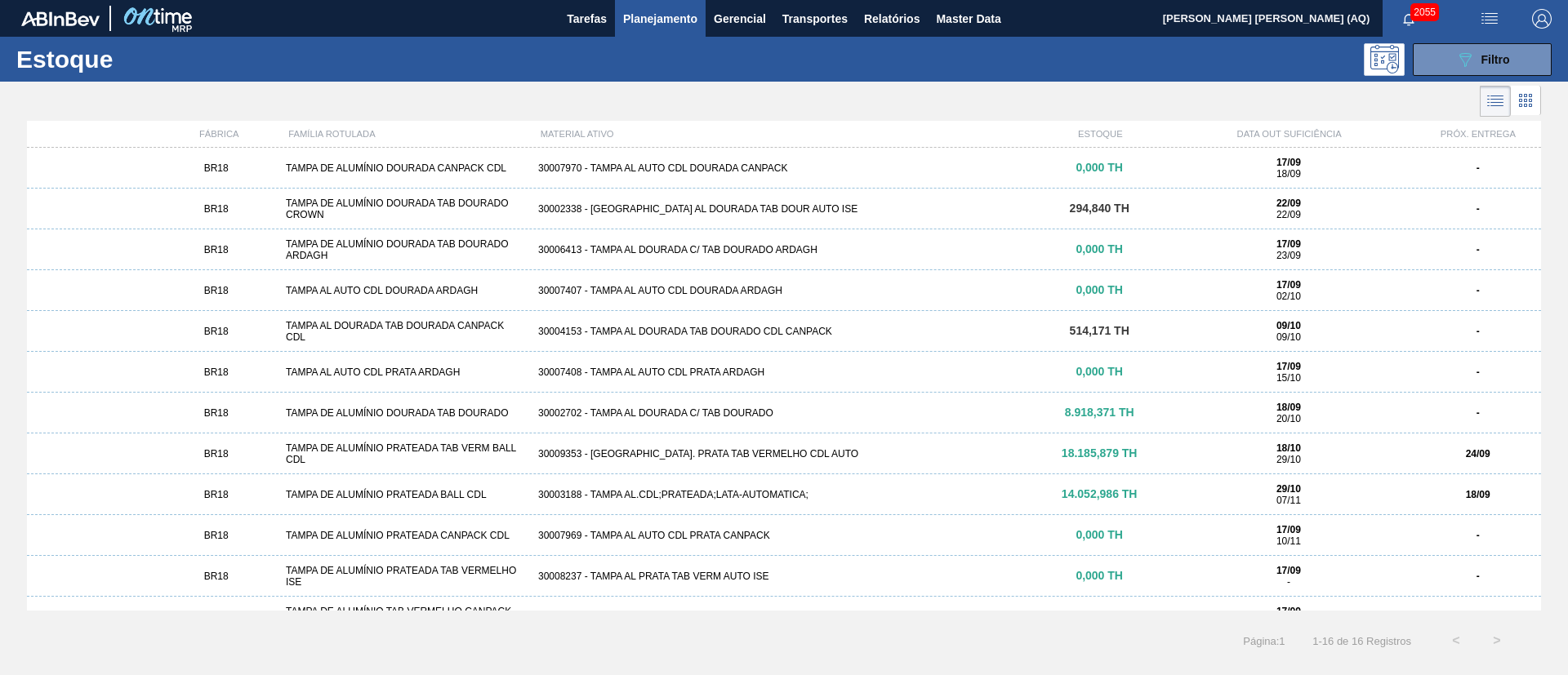
click at [698, 410] on div "30002702 - TAMPA AL DOURADA C/ TAB DOURADO" at bounding box center [784, 413] width 505 height 11
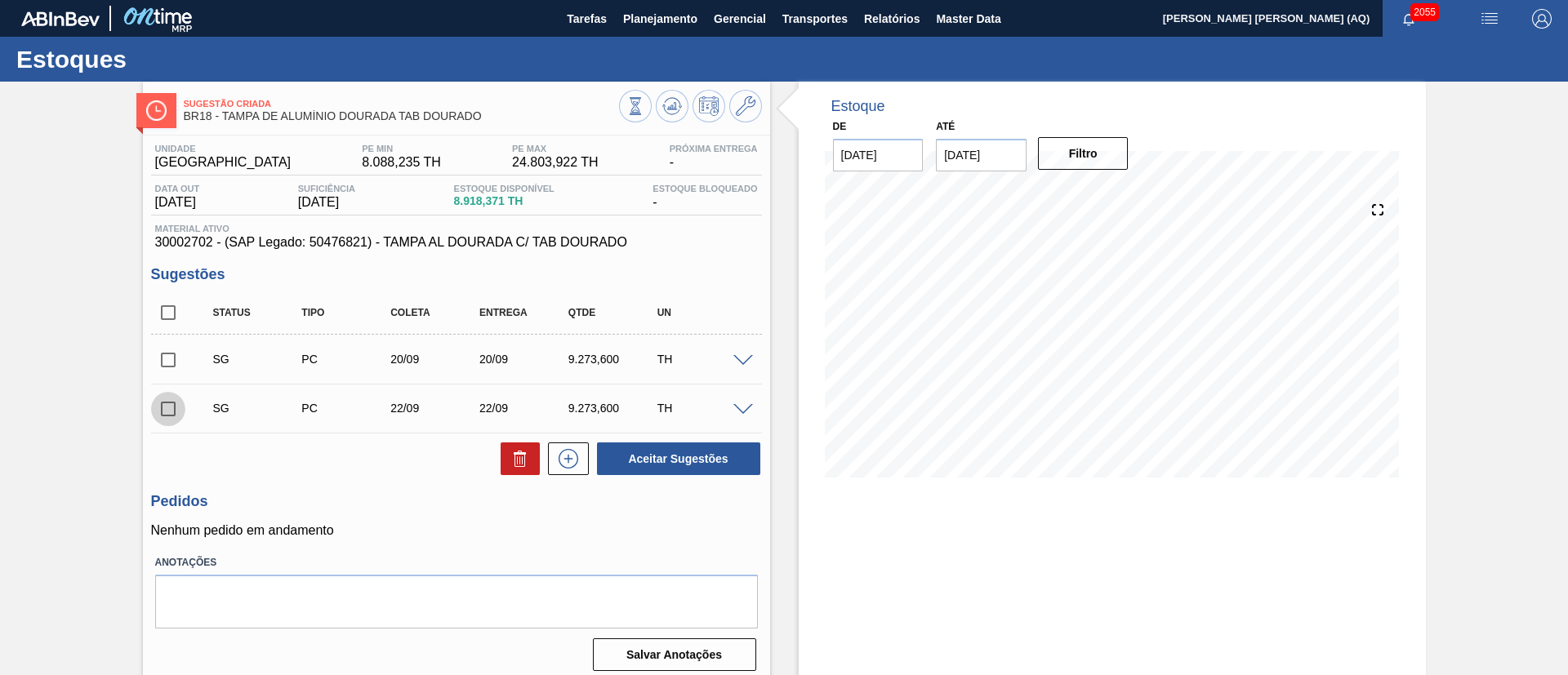
click at [158, 411] on input "checkbox" at bounding box center [167, 408] width 34 height 34
click at [703, 457] on button "Aceitar Sugestões" at bounding box center [679, 459] width 164 height 33
checkbox input "false"
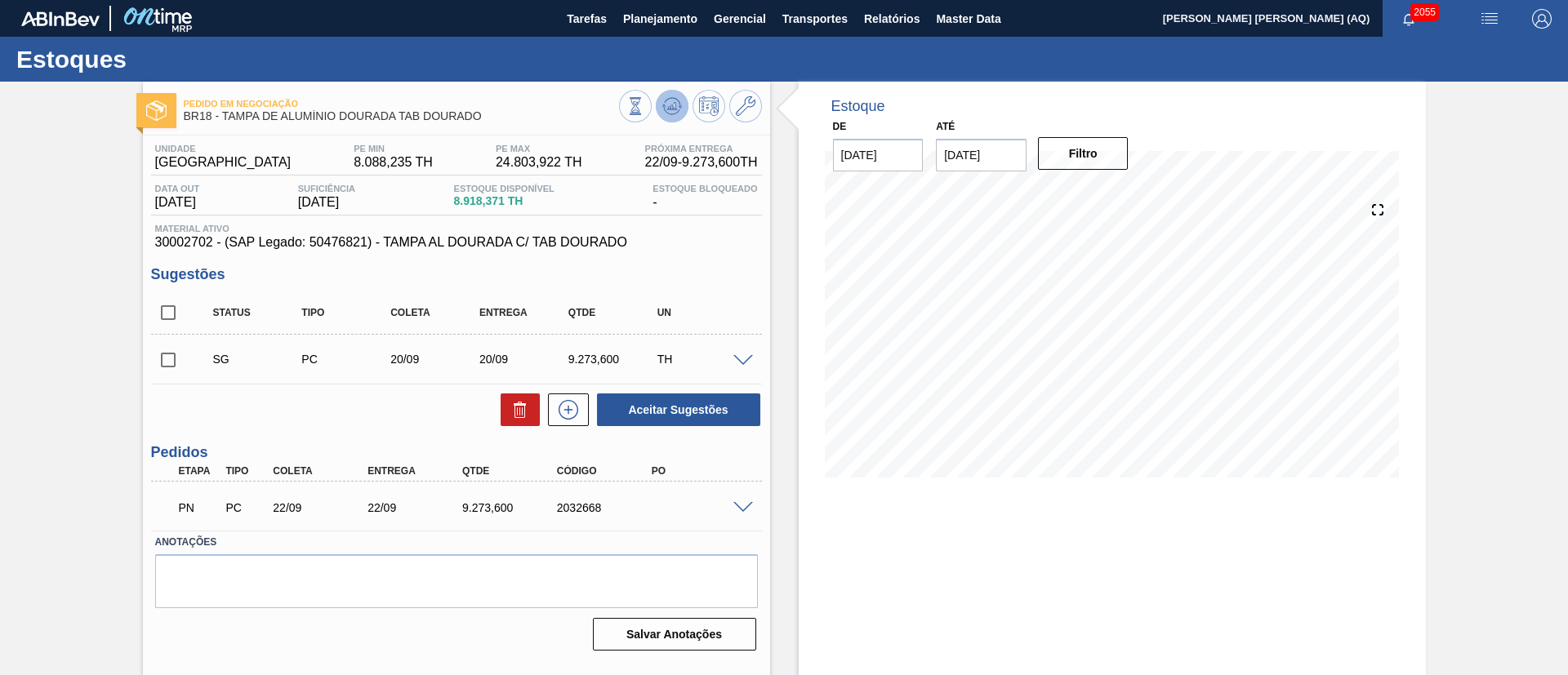
click at [668, 102] on icon at bounding box center [672, 106] width 19 height 19
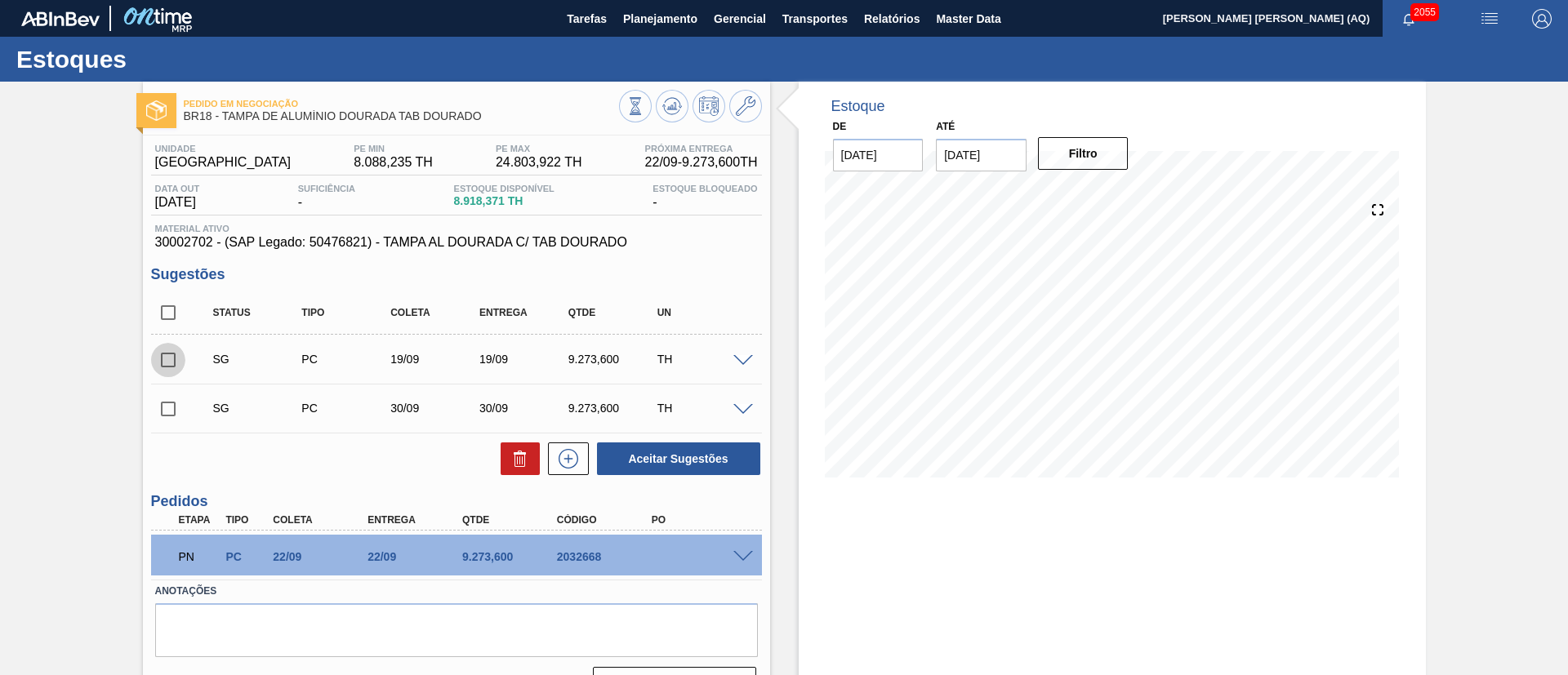
click at [169, 352] on input "checkbox" at bounding box center [167, 360] width 34 height 34
checkbox input "true"
click at [169, 406] on input "checkbox" at bounding box center [167, 408] width 34 height 34
checkbox input "true"
click at [512, 465] on icon at bounding box center [520, 458] width 19 height 19
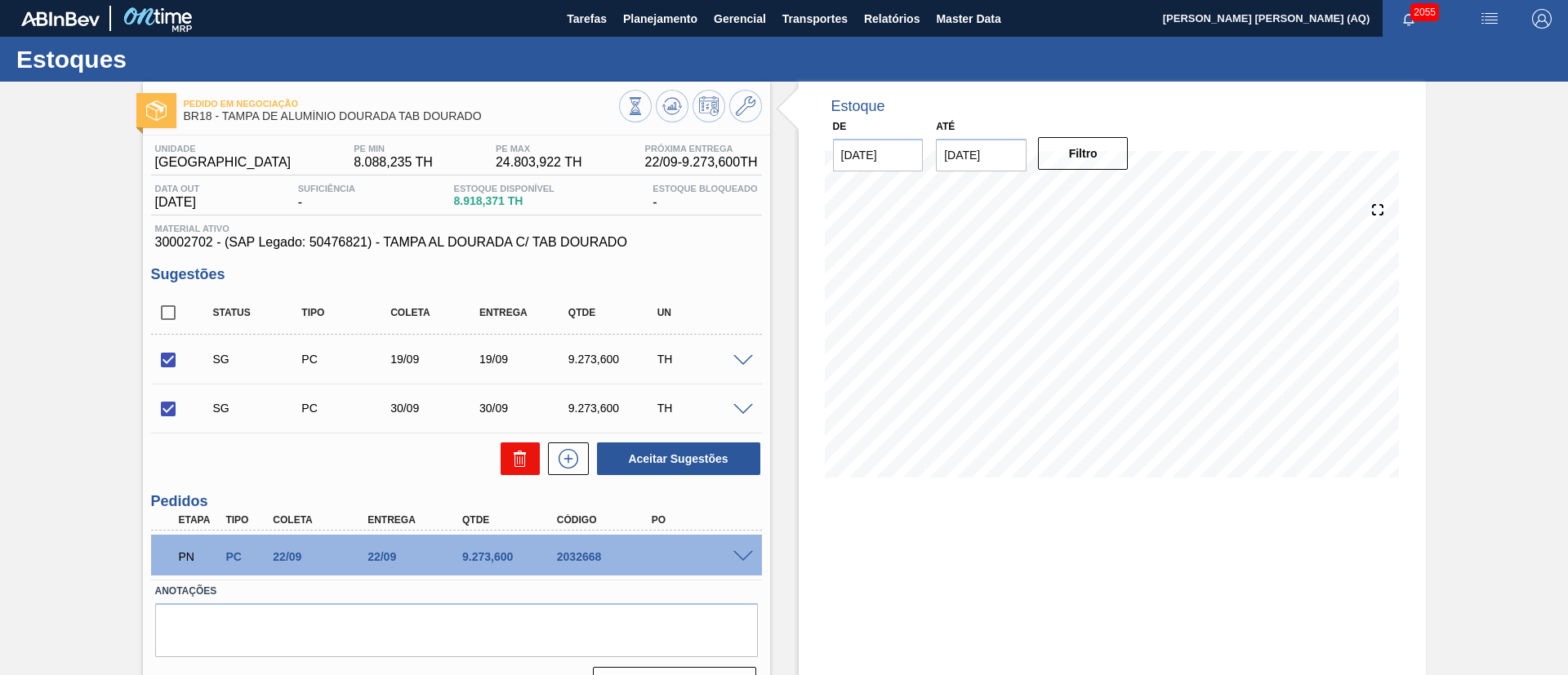
checkbox input "false"
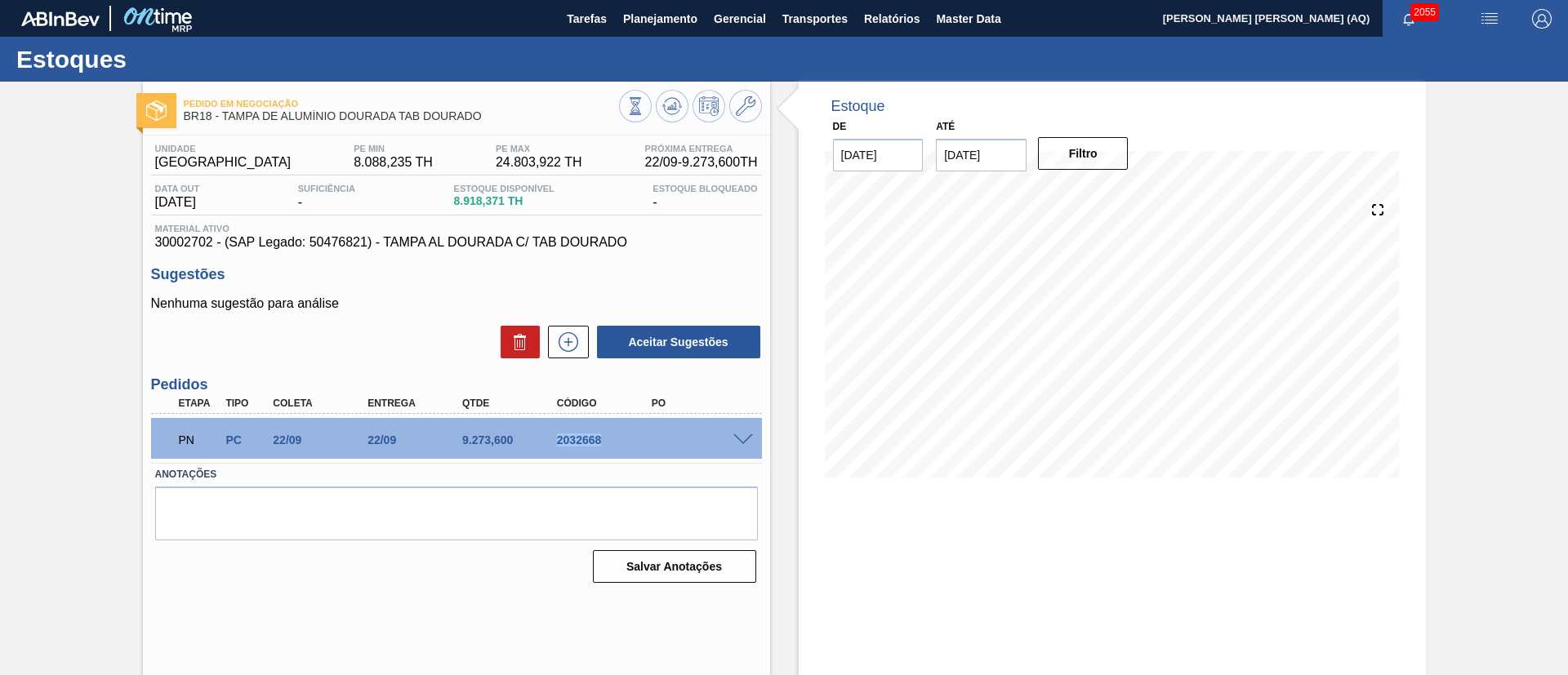
drag, startPoint x: 605, startPoint y: 435, endPoint x: 551, endPoint y: 435, distance: 54.0
click at [553, 435] on div "2032668" at bounding box center [605, 440] width 106 height 13
copy div "2032668"
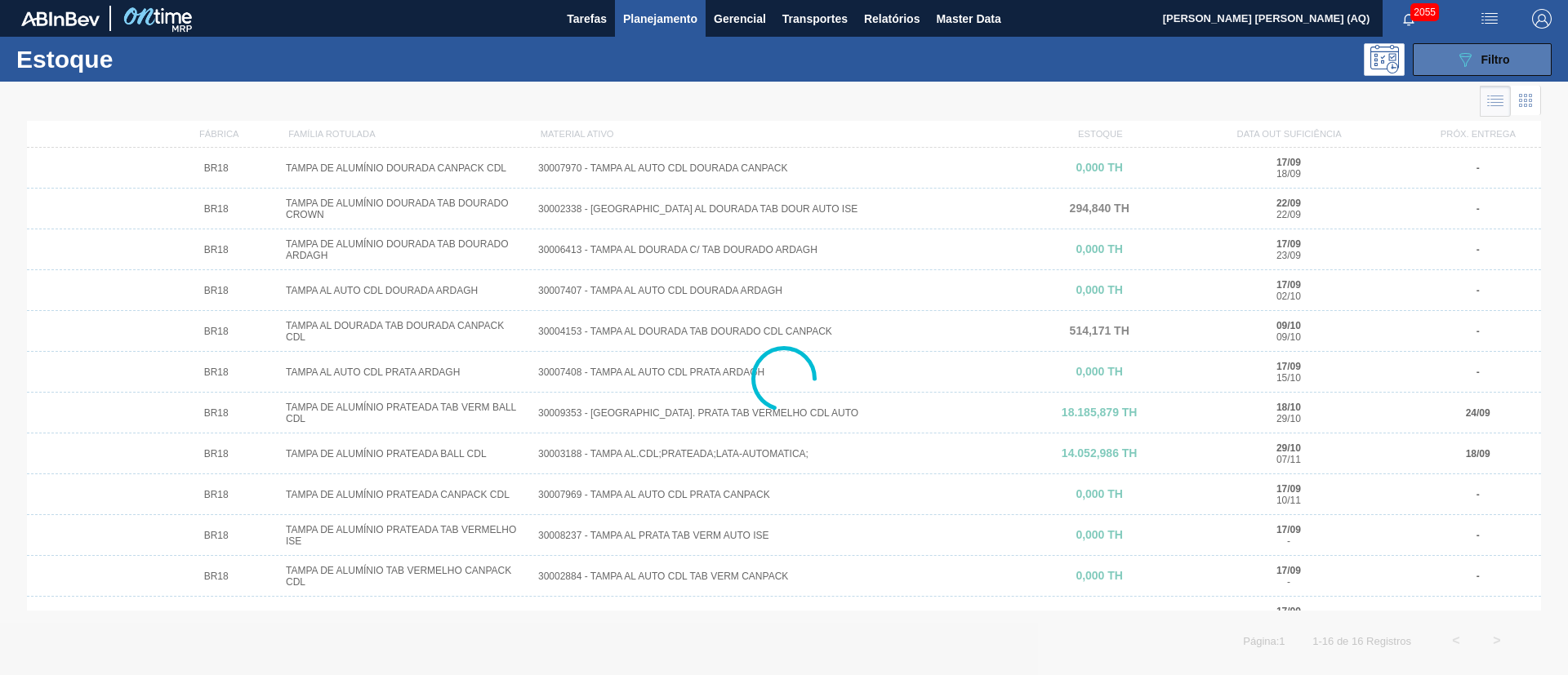
click at [1434, 50] on button "089F7B8B-B2A5-4AFE-B5C0-19BA573D28AC Filtro" at bounding box center [1482, 60] width 139 height 33
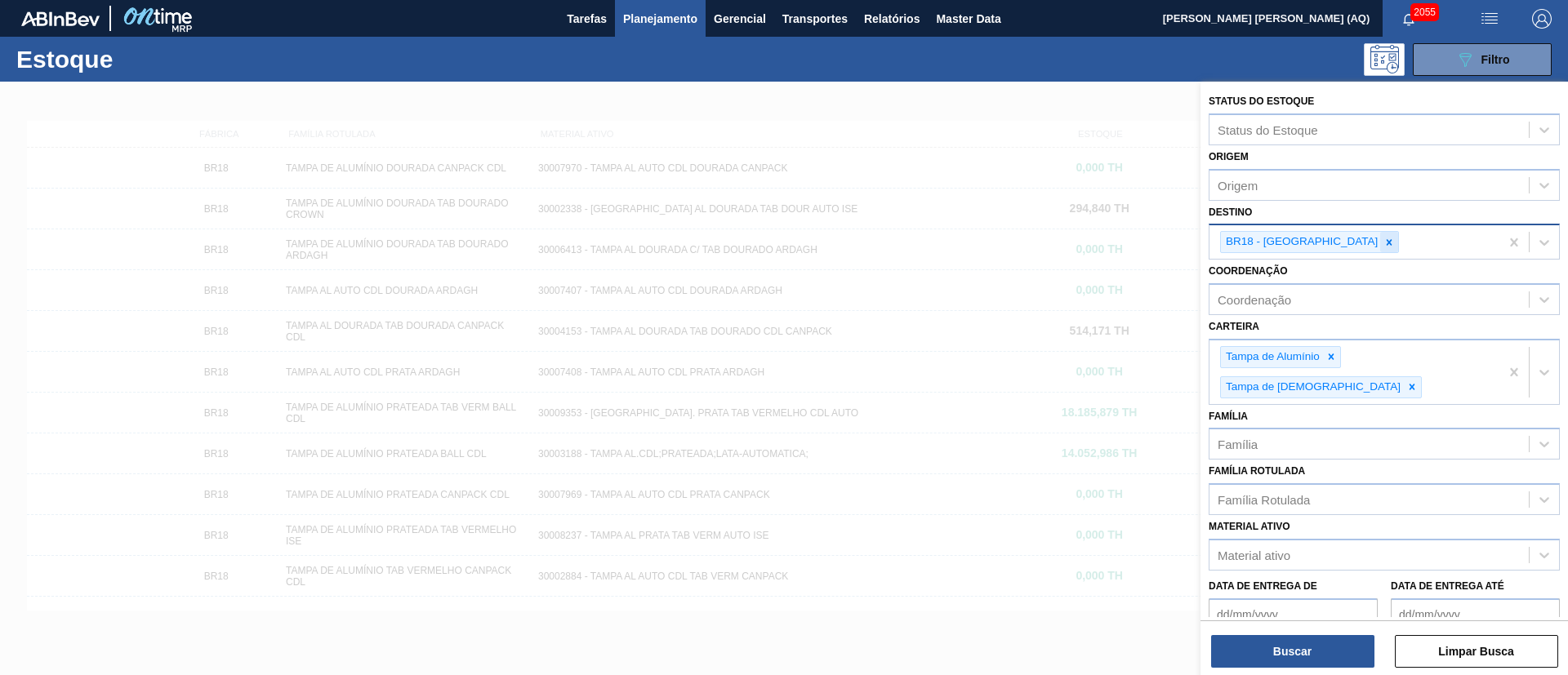
click at [1384, 245] on icon at bounding box center [1389, 242] width 11 height 11
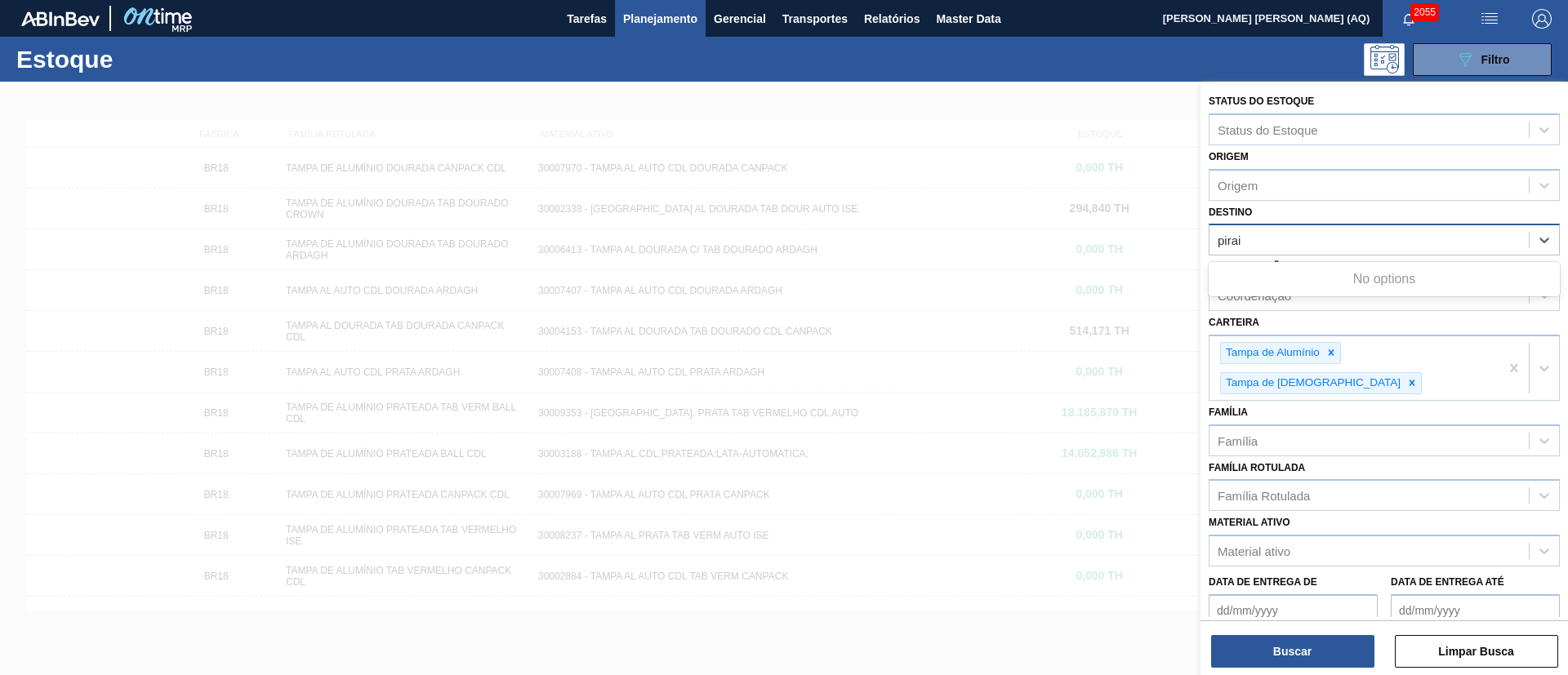
type input "pira"
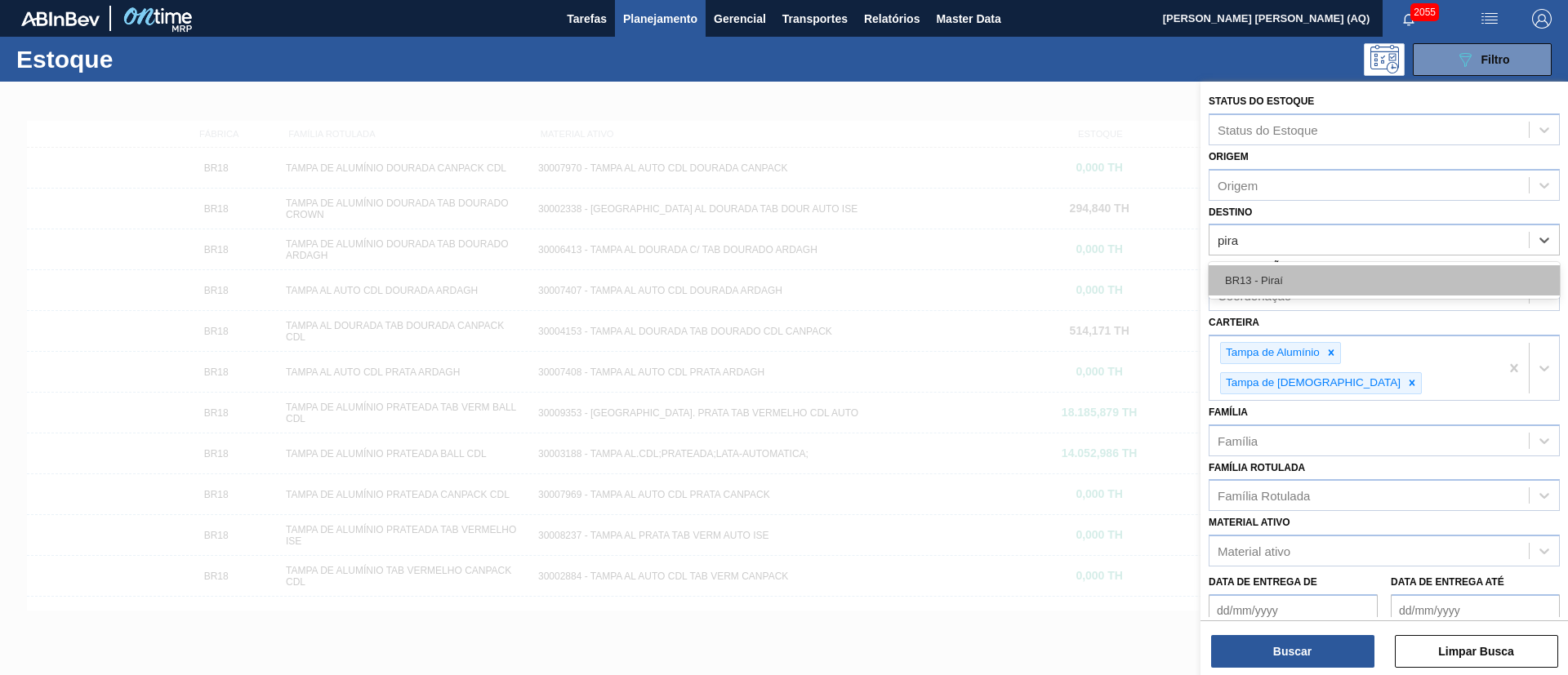
click at [1332, 273] on div "BR13 - Piraí" at bounding box center [1385, 280] width 352 height 30
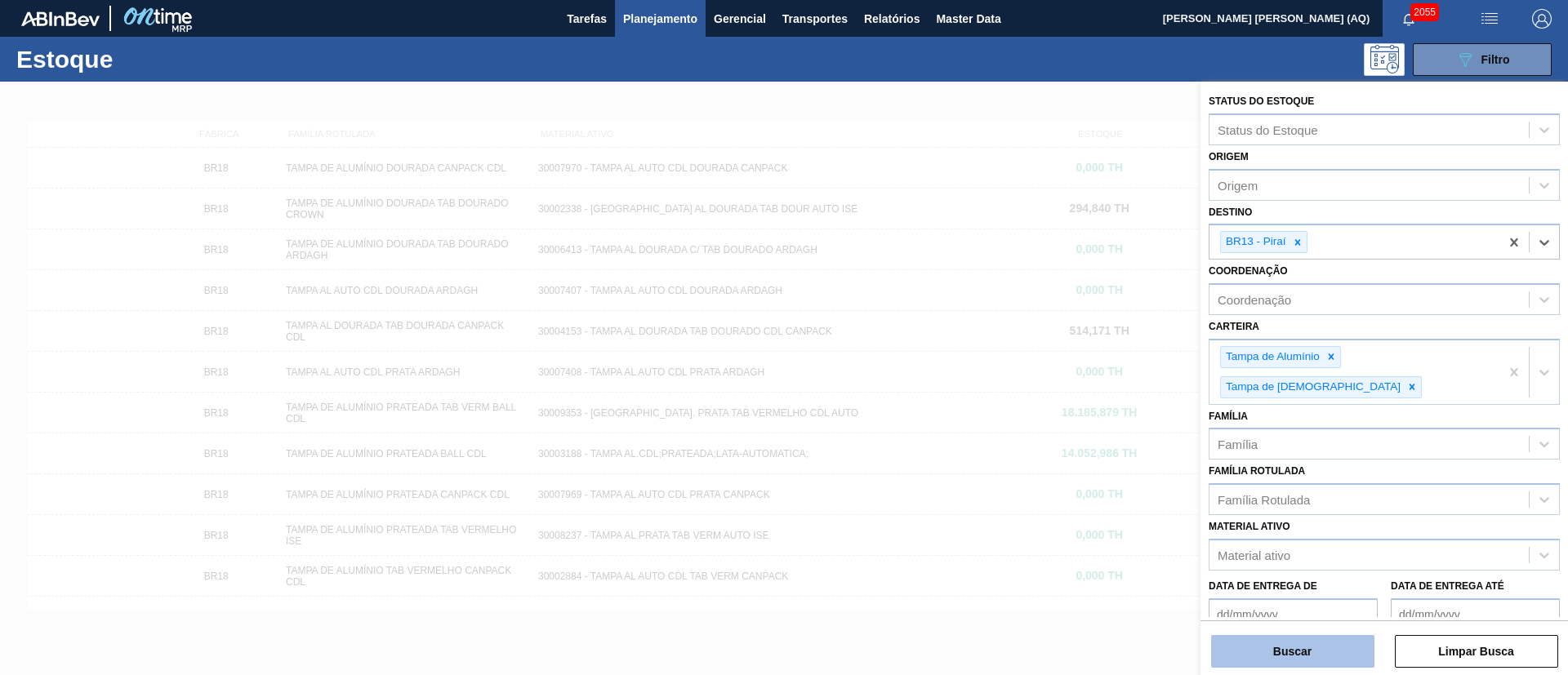
click at [1315, 643] on button "Buscar" at bounding box center [1293, 652] width 164 height 33
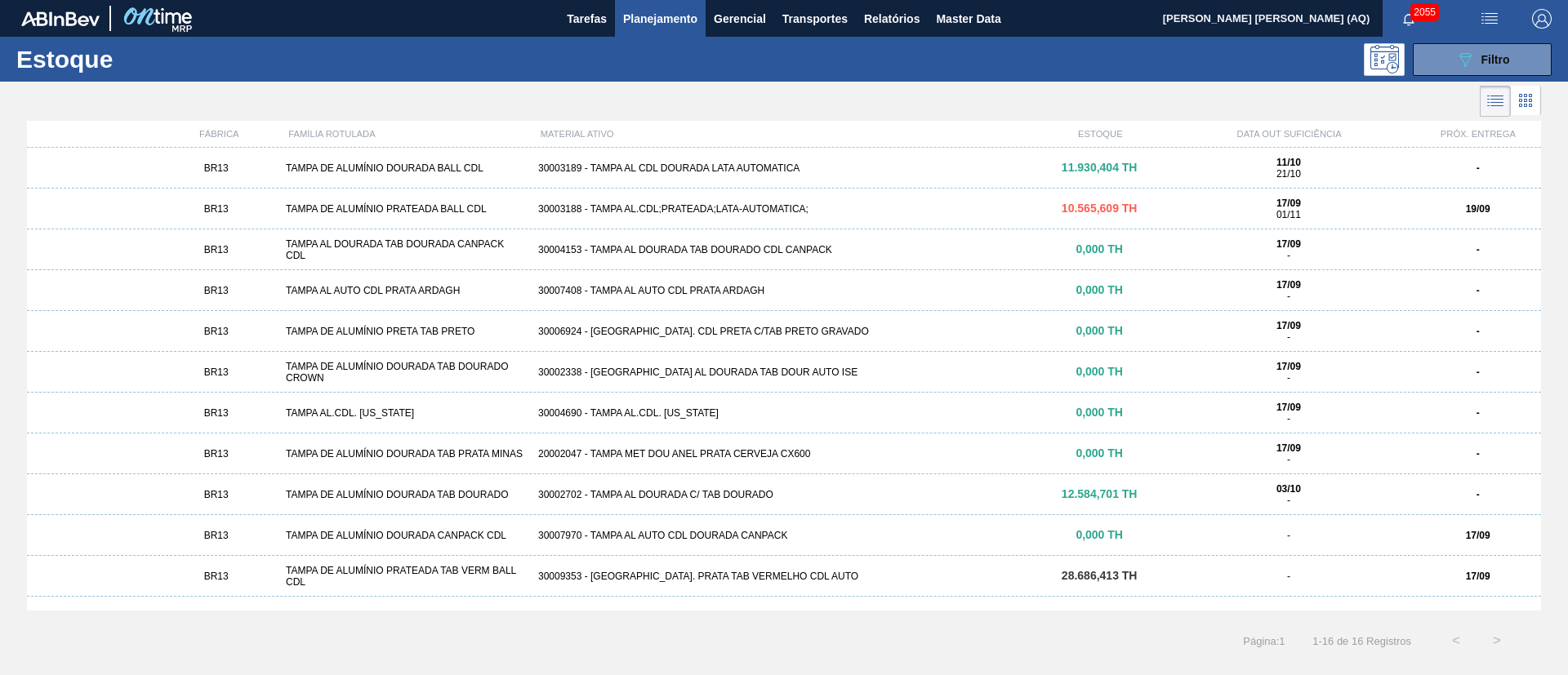
click at [773, 490] on div "30002702 - TAMPA AL DOURADA C/ TAB DOURADO" at bounding box center [784, 495] width 505 height 11
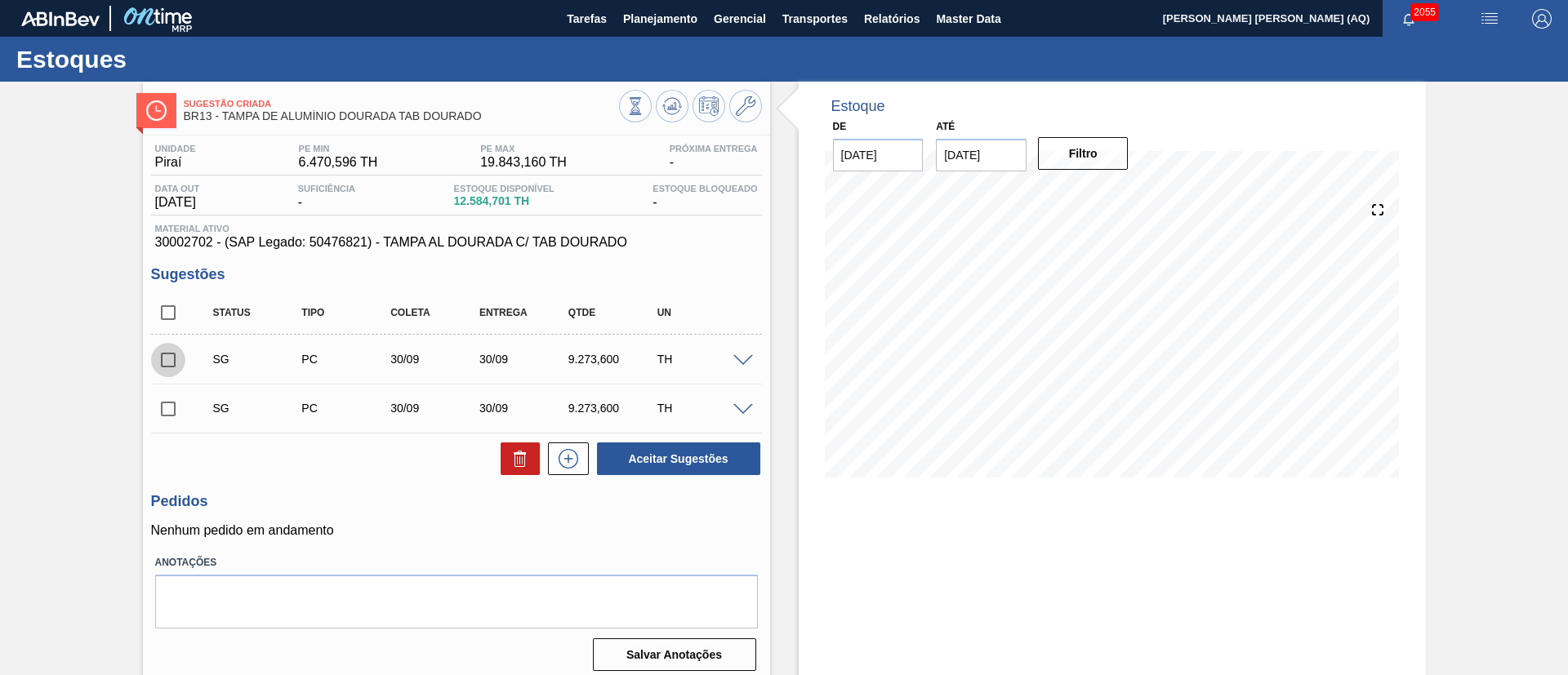
click at [169, 361] on input "checkbox" at bounding box center [167, 360] width 34 height 34
click at [659, 455] on button "Aceitar Sugestões" at bounding box center [679, 459] width 164 height 33
checkbox input "false"
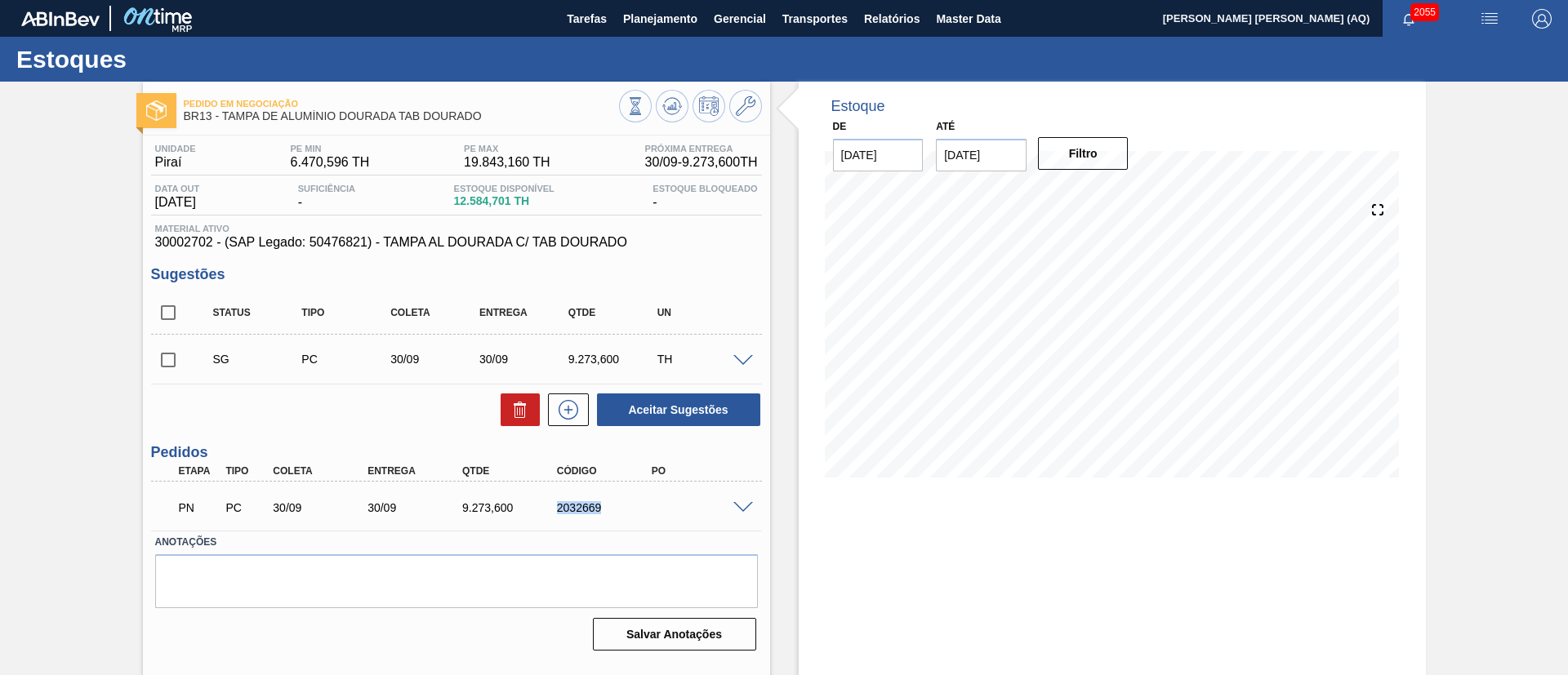
drag, startPoint x: 612, startPoint y: 508, endPoint x: 549, endPoint y: 514, distance: 63.3
click at [549, 514] on div "PN PC 30/09 30/09 9.273,[PHONE_NUMBER]" at bounding box center [452, 507] width 568 height 33
copy div "2032669"
click at [678, 95] on button at bounding box center [673, 107] width 33 height 33
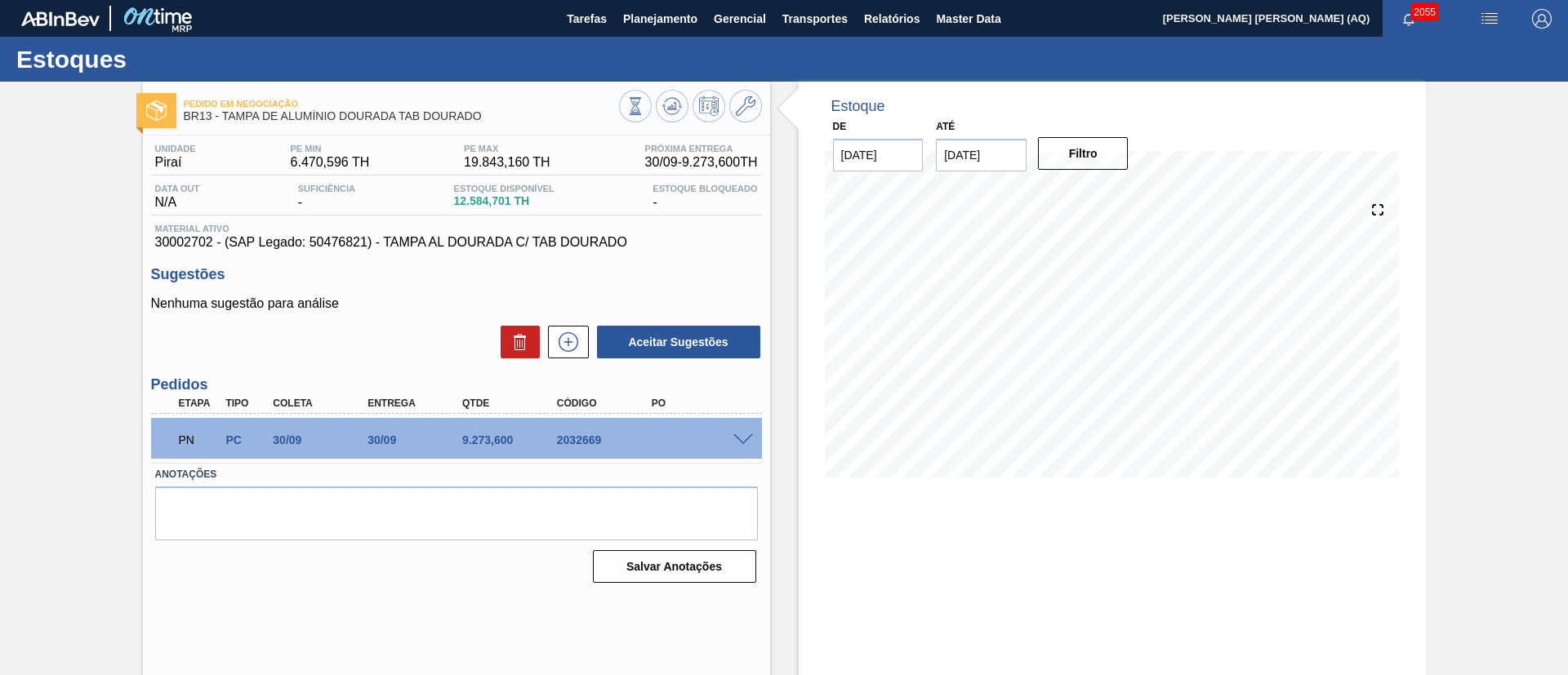
click at [338, 349] on div "Aceitar Sugestões" at bounding box center [456, 341] width 611 height 36
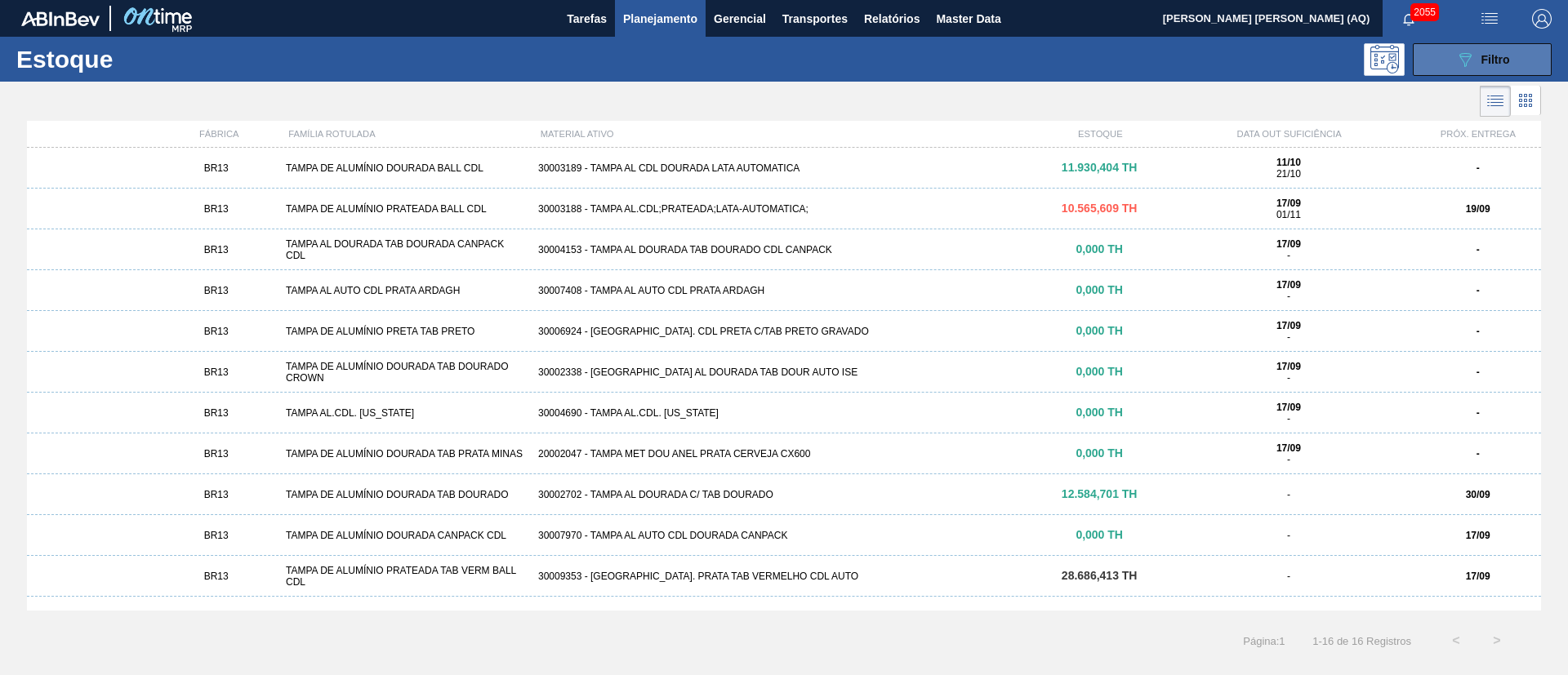
click at [1467, 46] on button "089F7B8B-B2A5-4AFE-B5C0-19BA573D28AC Filtro" at bounding box center [1482, 60] width 139 height 33
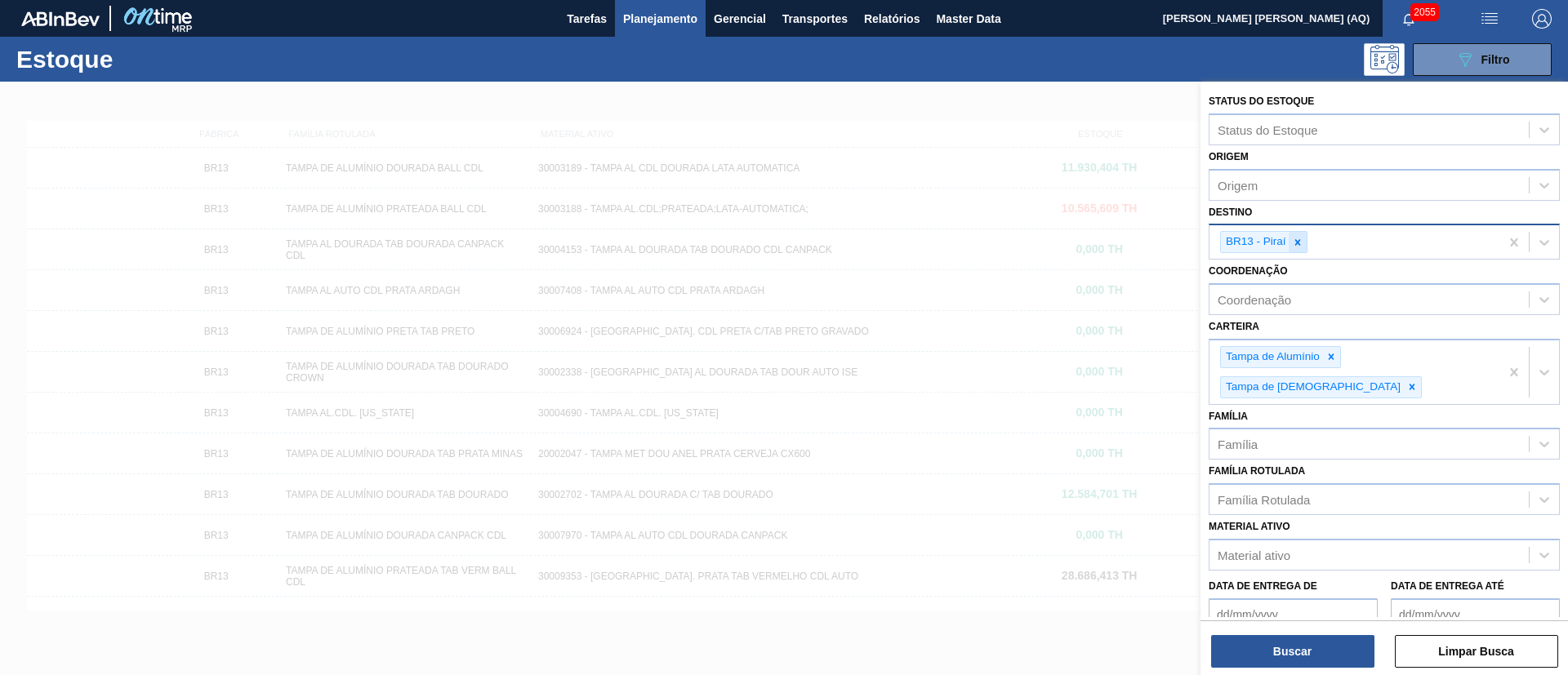
click at [1302, 237] on icon at bounding box center [1297, 242] width 11 height 11
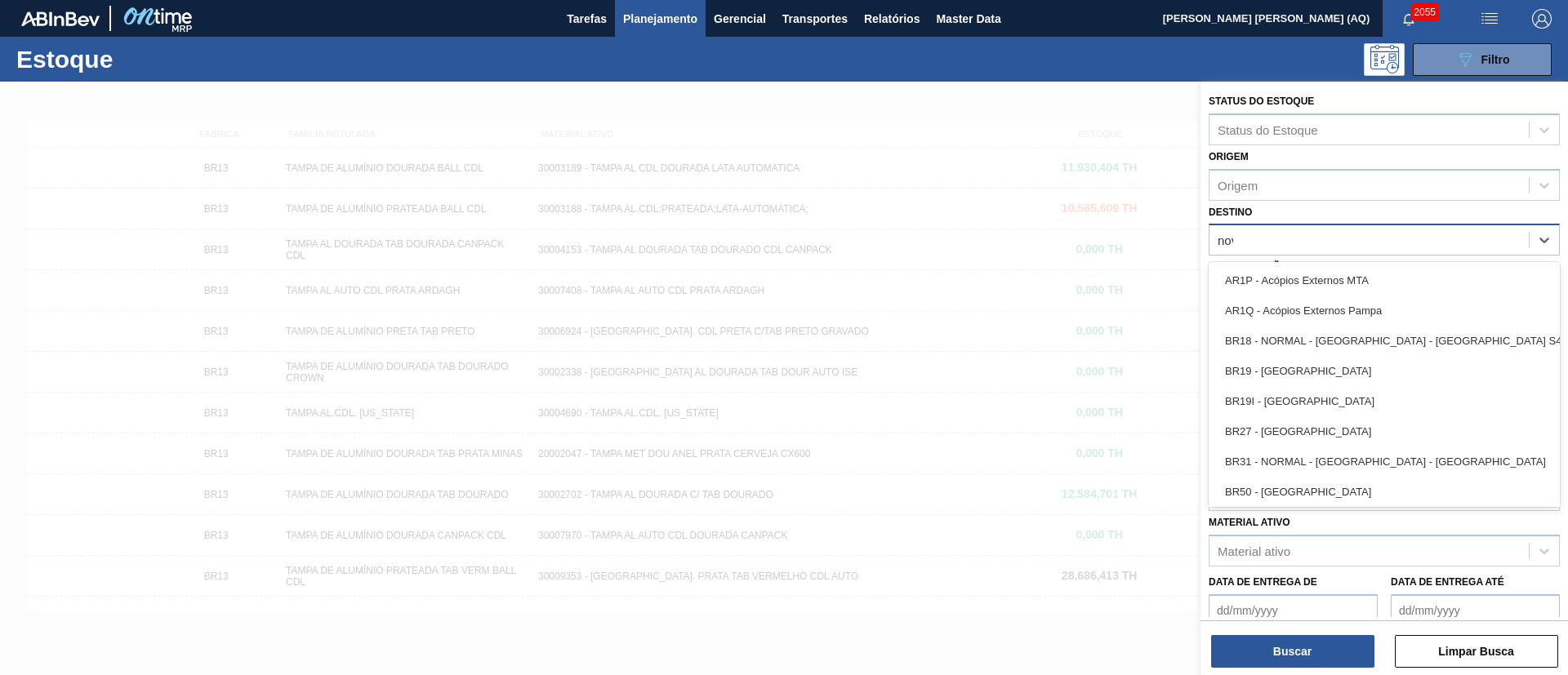
type input "nova"
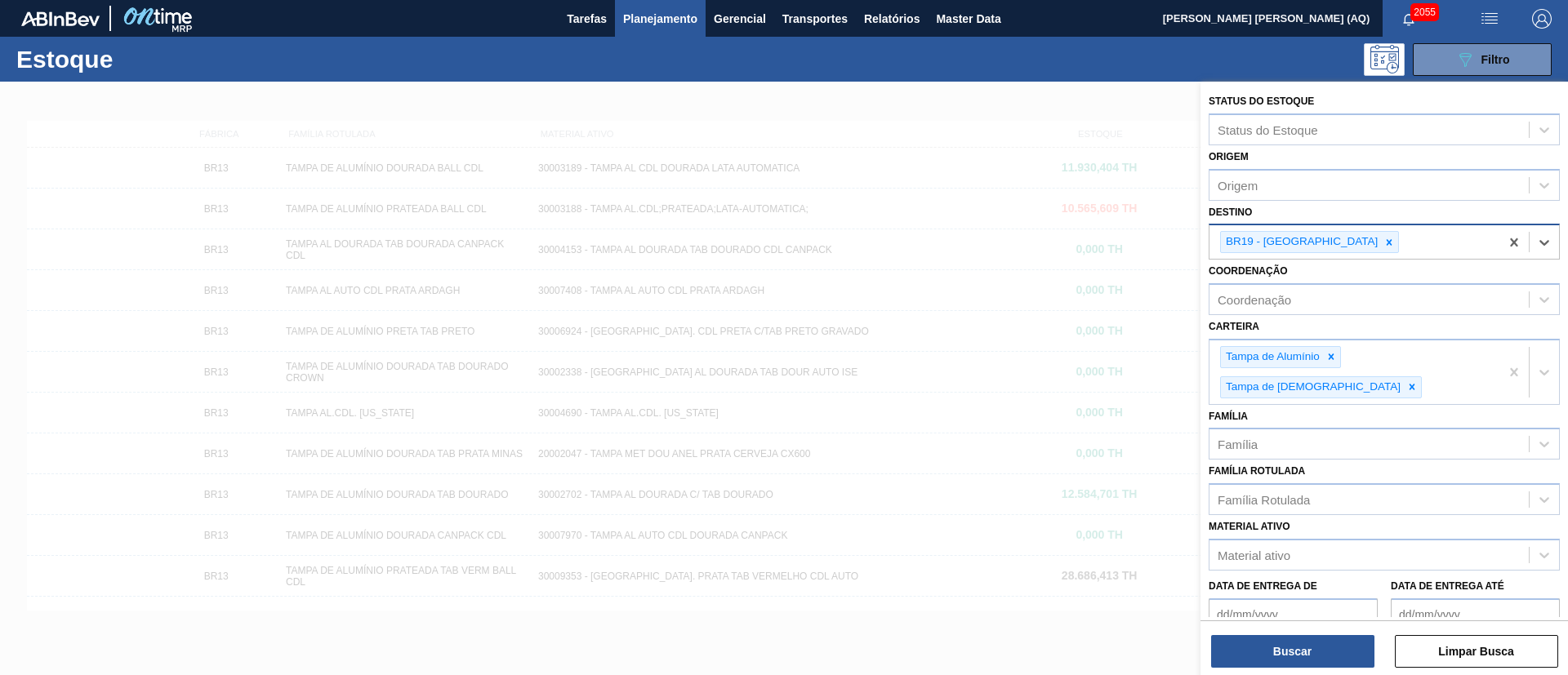
click at [1320, 669] on div "Status do Estoque Status do Estoque Origem Origem Destino option BR19 - [GEOGRA…" at bounding box center [1384, 380] width 367 height 597
click at [1297, 643] on button "Buscar" at bounding box center [1293, 652] width 164 height 33
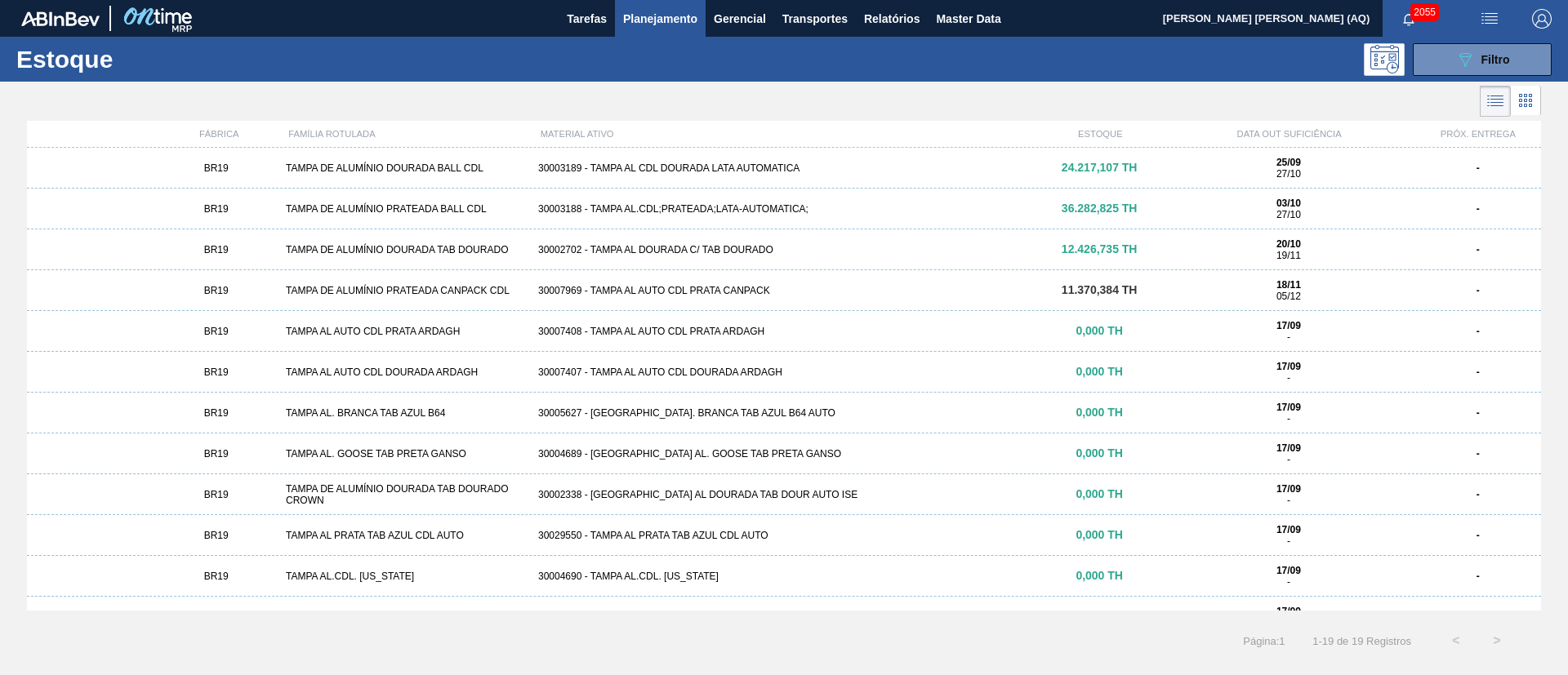
click at [733, 154] on div "BR19 TAMPA DE ALUMÍNIO DOURADA BALL CDL 30003189 - TAMPA AL CDL DOURADA LATA AU…" at bounding box center [784, 168] width 1515 height 40
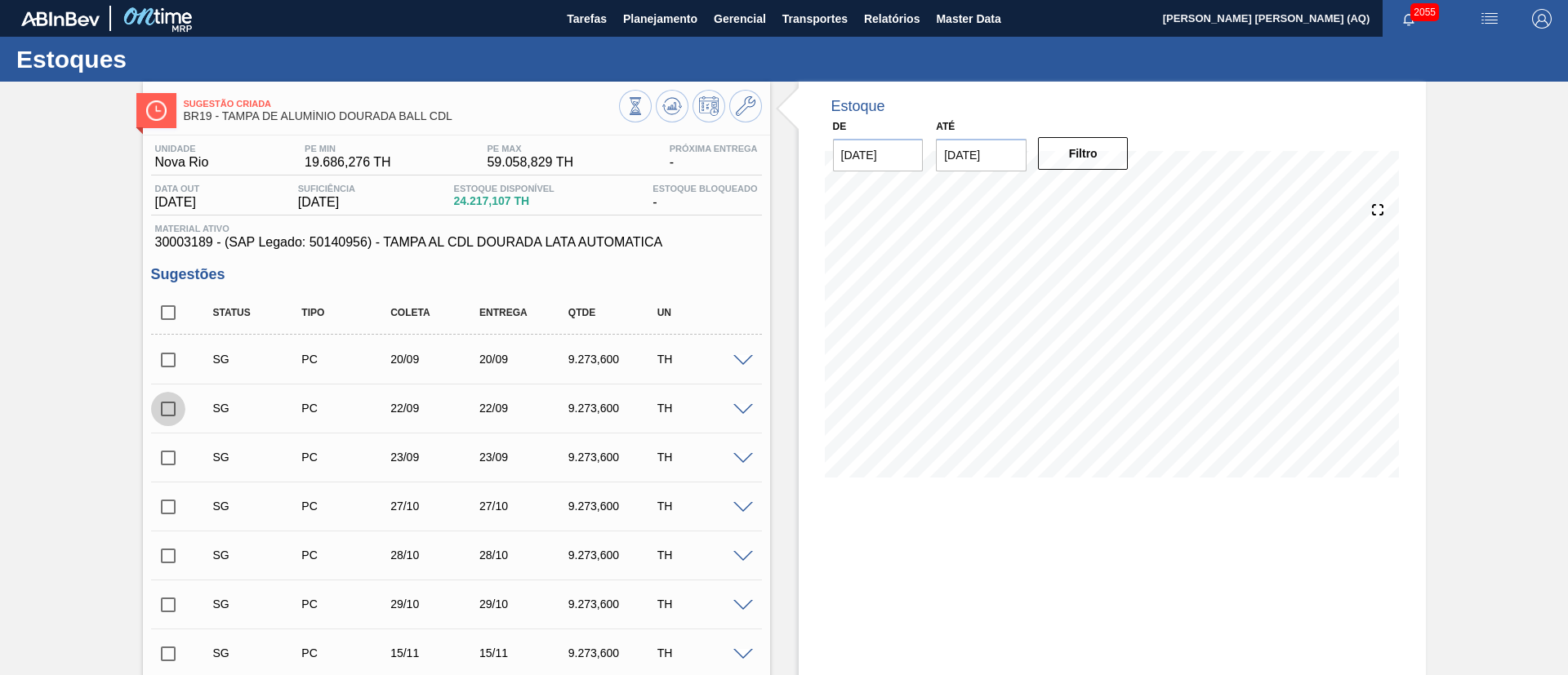
click at [176, 409] on input "checkbox" at bounding box center [167, 408] width 34 height 34
checkbox input "true"
click at [167, 458] on input "checkbox" at bounding box center [167, 457] width 34 height 34
checkbox input "true"
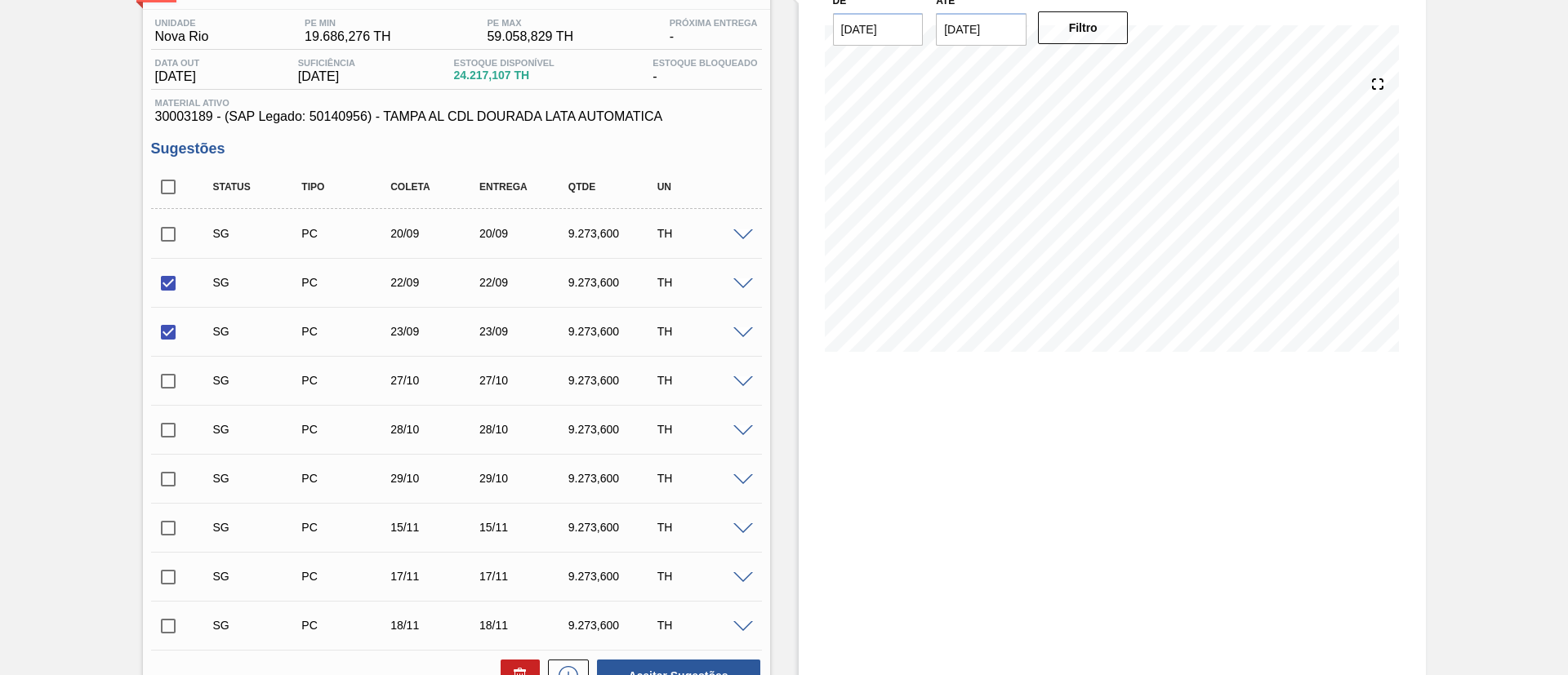
scroll to position [245, 0]
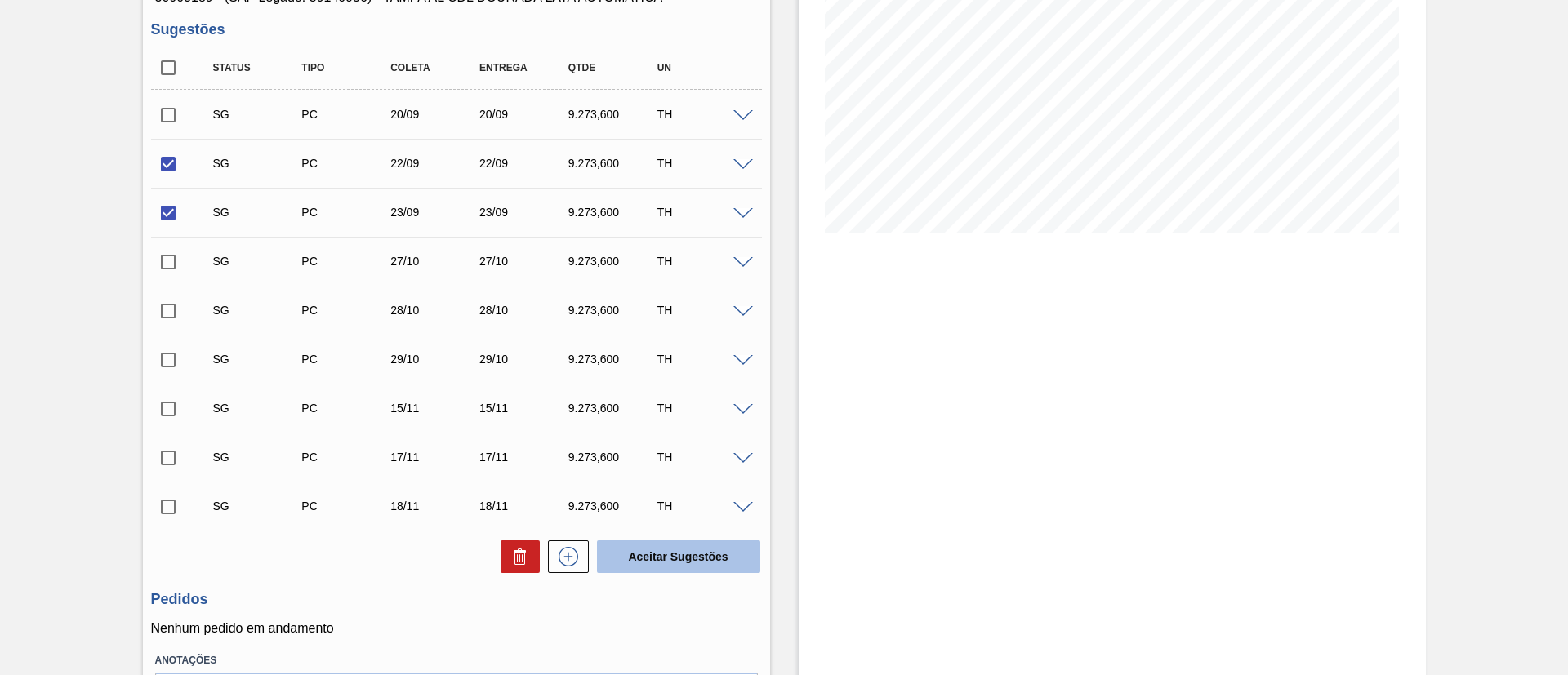
click at [686, 555] on button "Aceitar Sugestões" at bounding box center [679, 557] width 164 height 33
checkbox input "false"
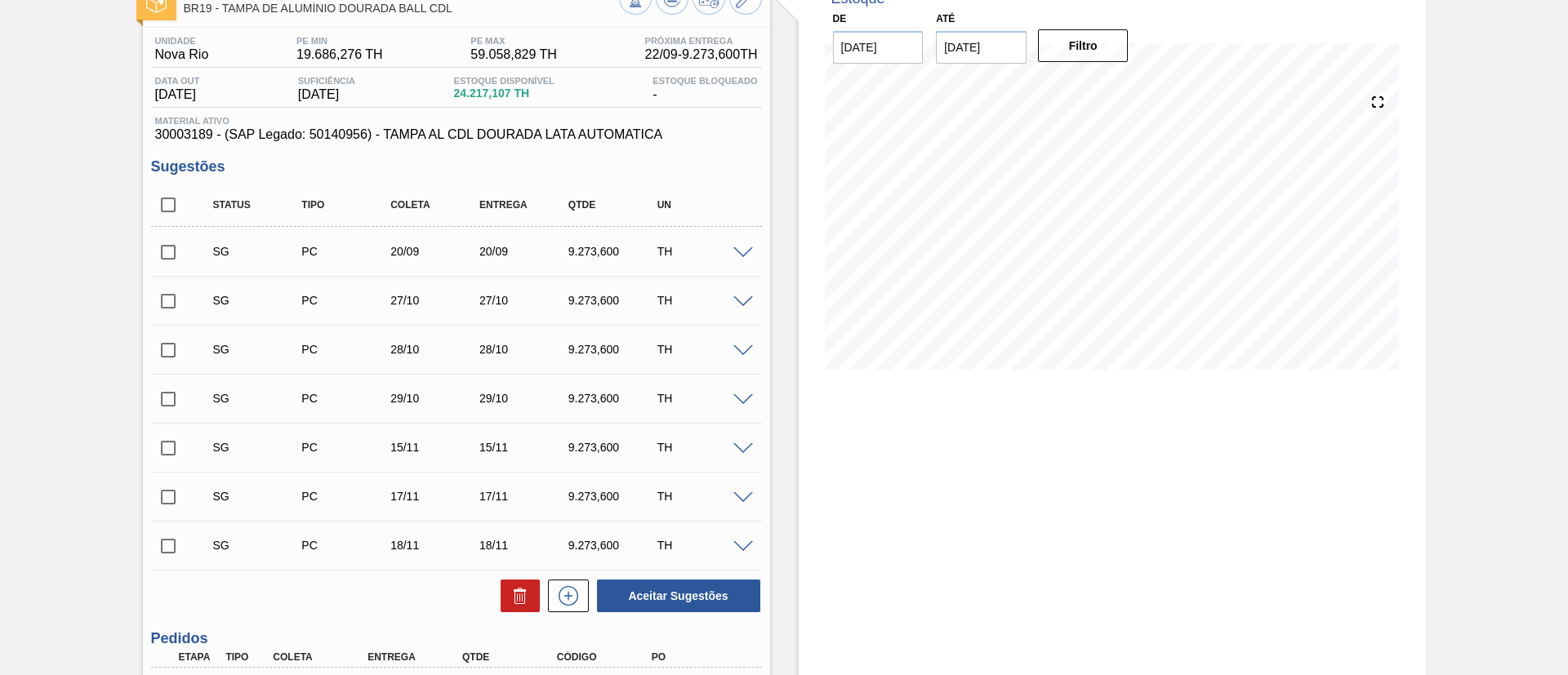
scroll to position [0, 0]
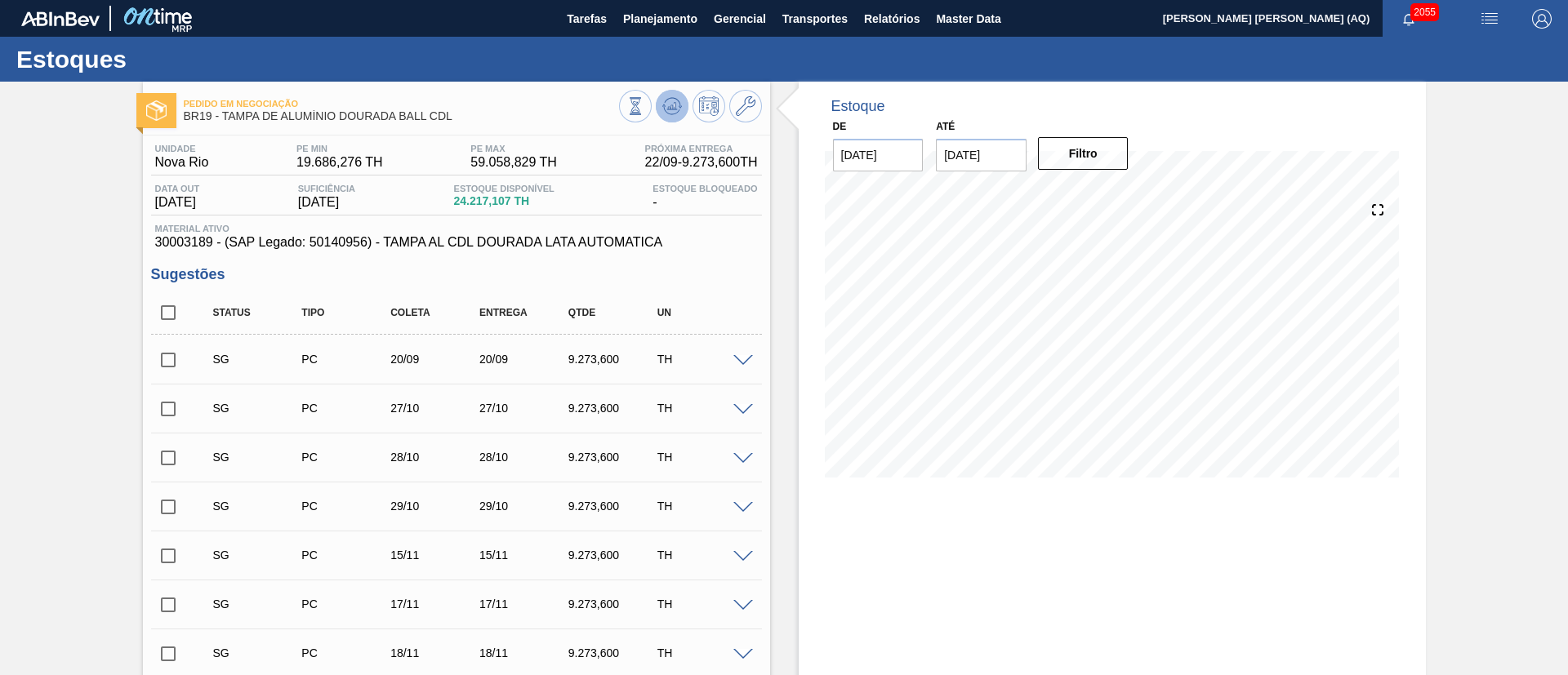
click at [669, 110] on icon at bounding box center [672, 106] width 19 height 19
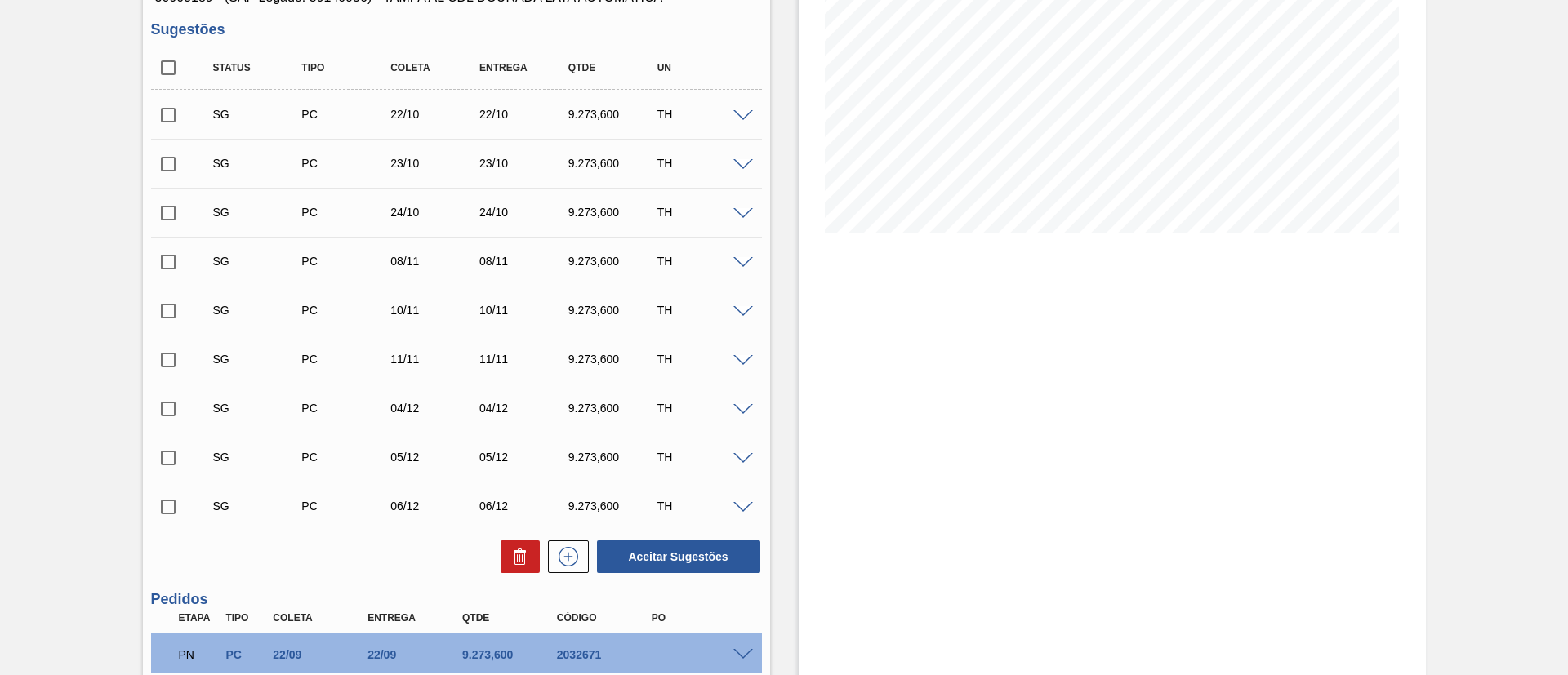
scroll to position [367, 0]
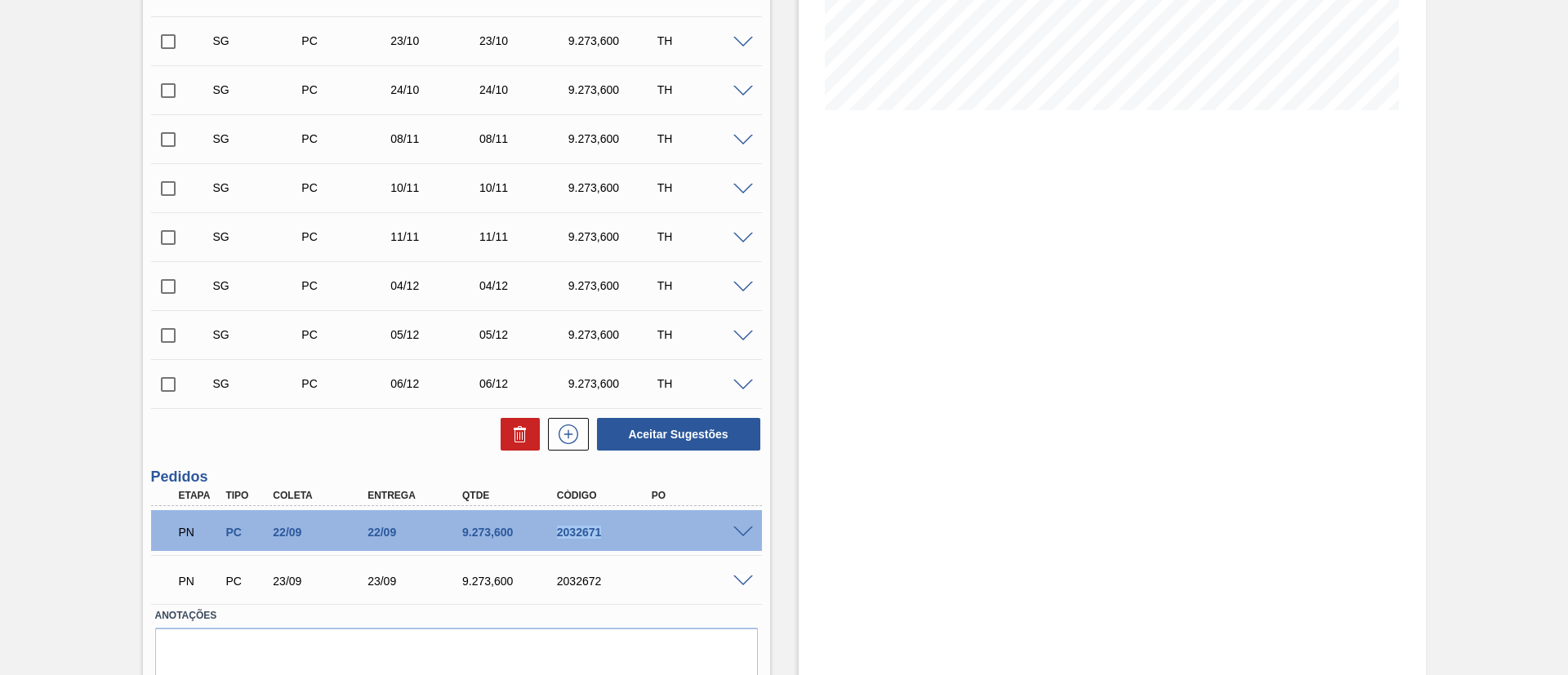
drag, startPoint x: 553, startPoint y: 529, endPoint x: 604, endPoint y: 534, distance: 51.2
click at [604, 534] on div "2032671" at bounding box center [605, 532] width 106 height 13
copy div "2032671"
drag, startPoint x: 555, startPoint y: 586, endPoint x: 600, endPoint y: 589, distance: 45.1
click at [600, 589] on div "PN PC 23/09 23/09 9.273,[PHONE_NUMBER]" at bounding box center [452, 579] width 568 height 33
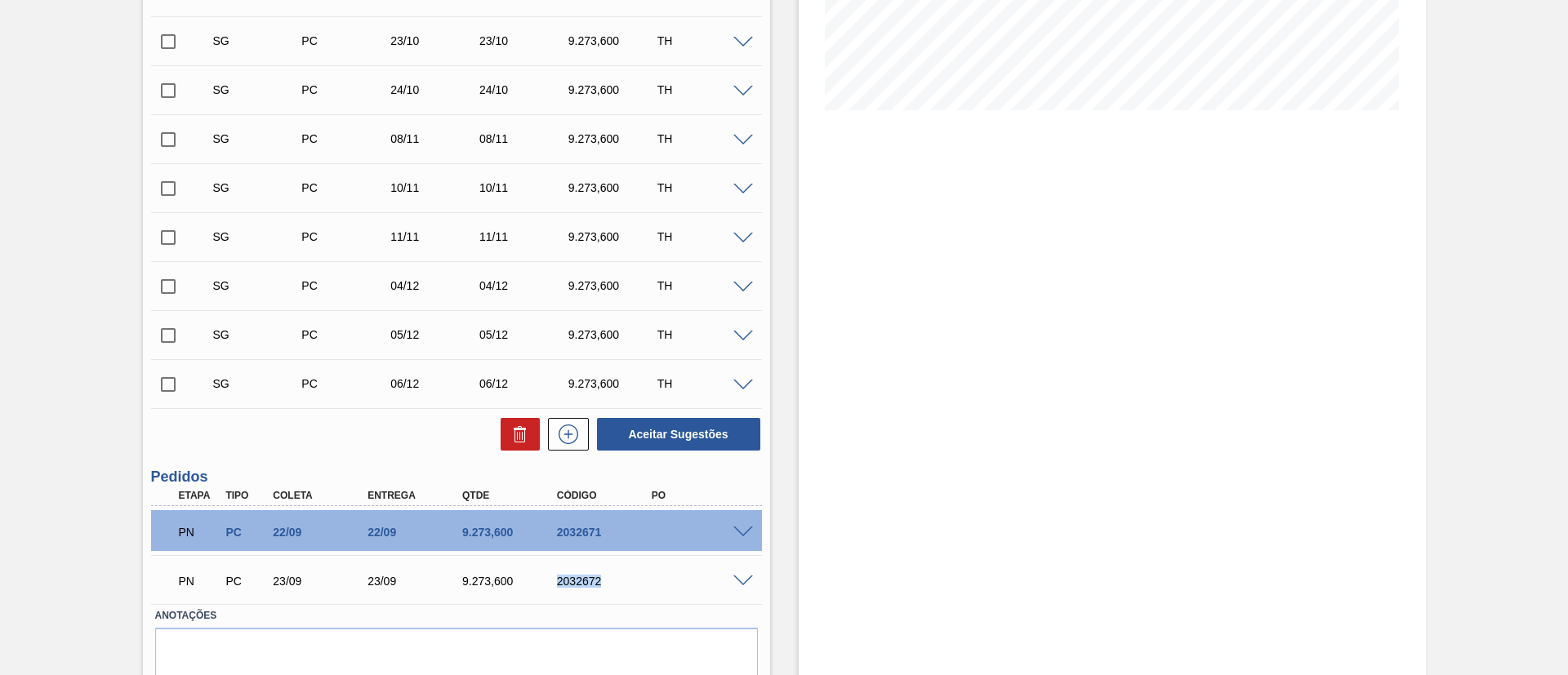
copy div "2032672"
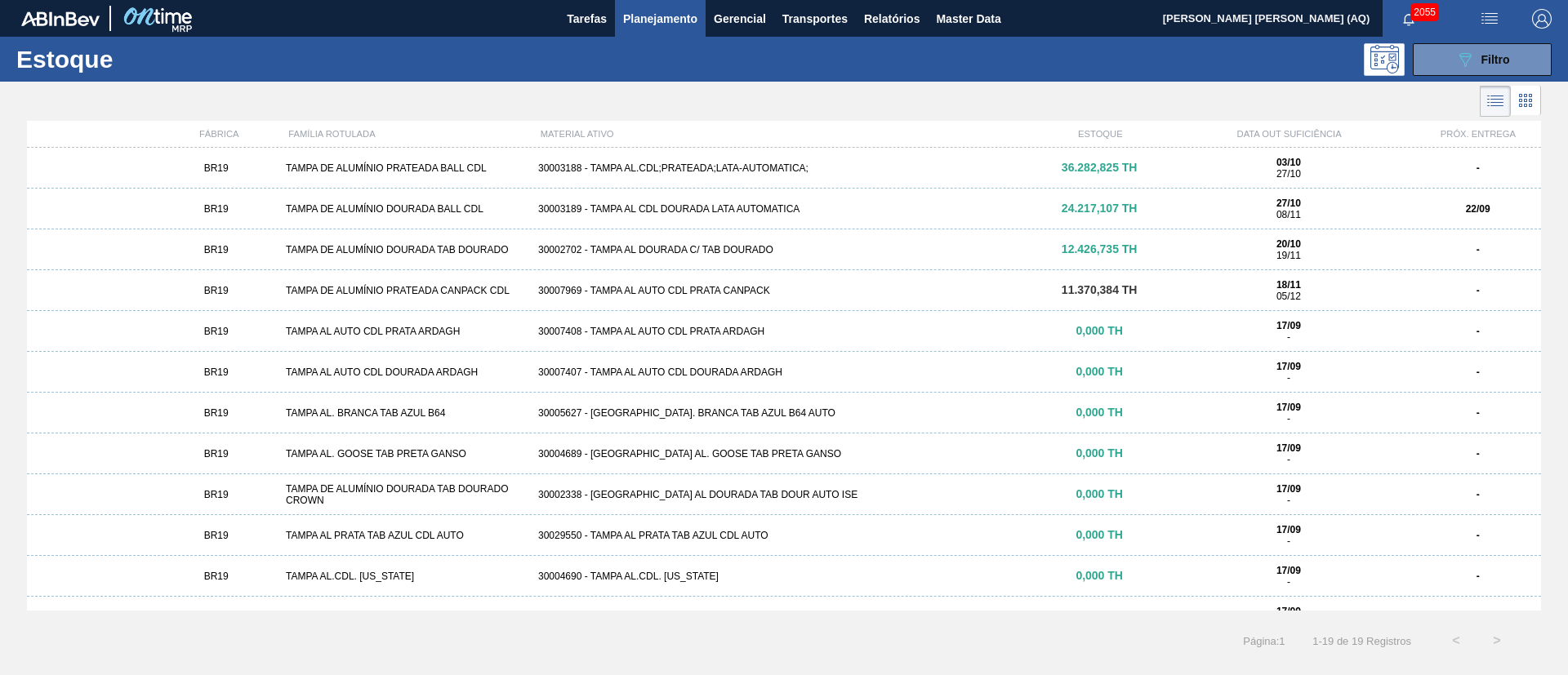
click at [715, 200] on div "BR19 TAMPA DE ALUMÍNIO DOURADA BALL CDL 30003189 - TAMPA AL CDL DOURADA LATA AU…" at bounding box center [784, 209] width 1515 height 40
click at [789, 169] on div "30003188 - TAMPA AL.CDL;PRATEADA;LATA-AUTOMATICA;" at bounding box center [784, 168] width 505 height 11
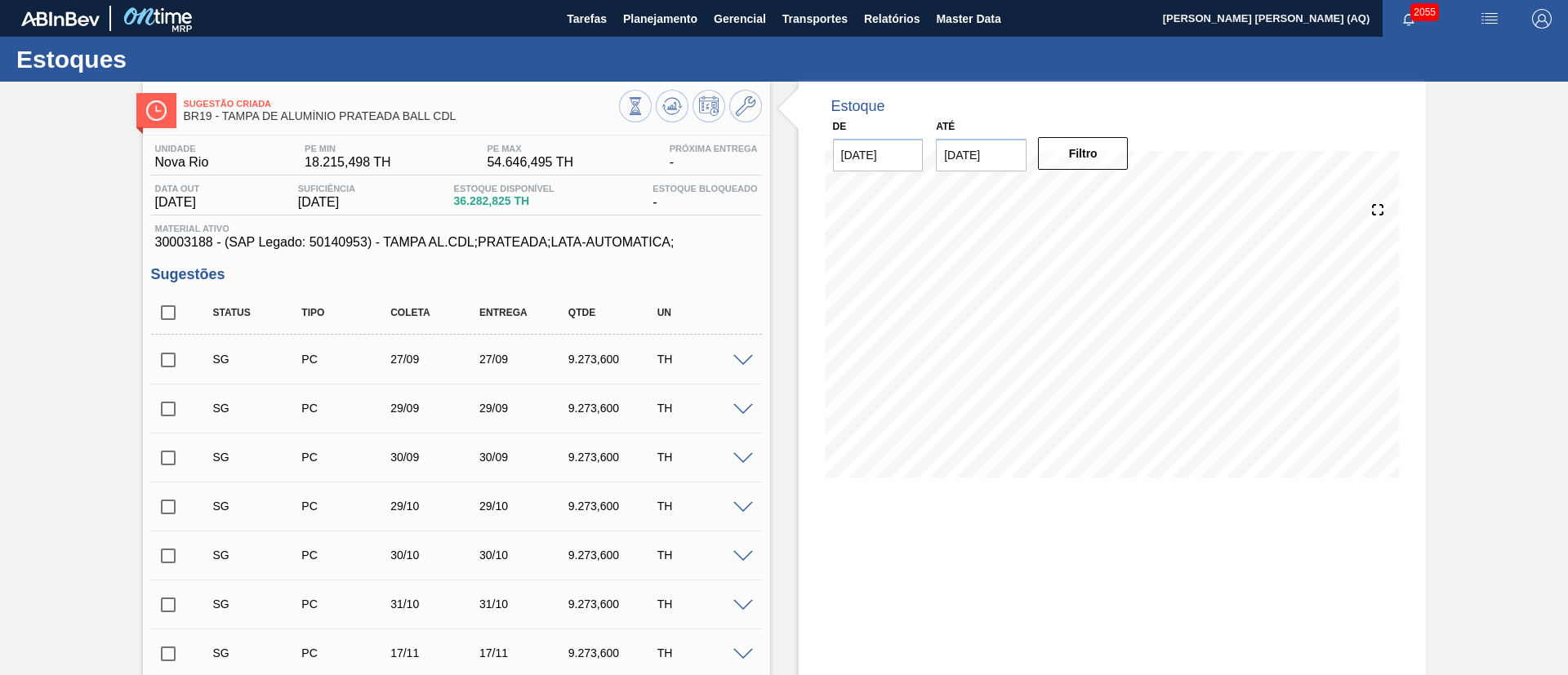
click at [171, 413] on input "checkbox" at bounding box center [167, 408] width 34 height 34
checkbox input "true"
click at [166, 452] on input "checkbox" at bounding box center [167, 457] width 34 height 34
checkbox input "true"
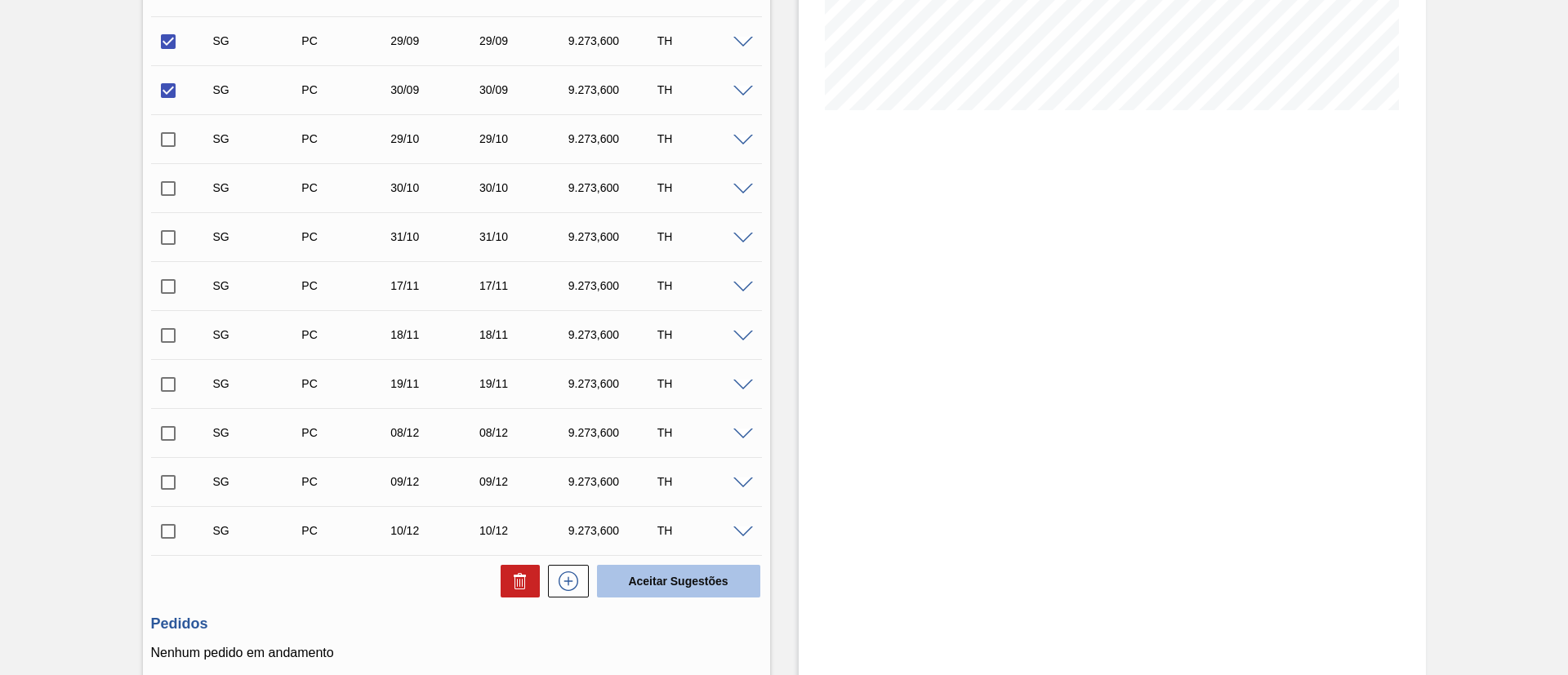
click at [705, 579] on button "Aceitar Sugestões" at bounding box center [679, 581] width 164 height 33
checkbox input "false"
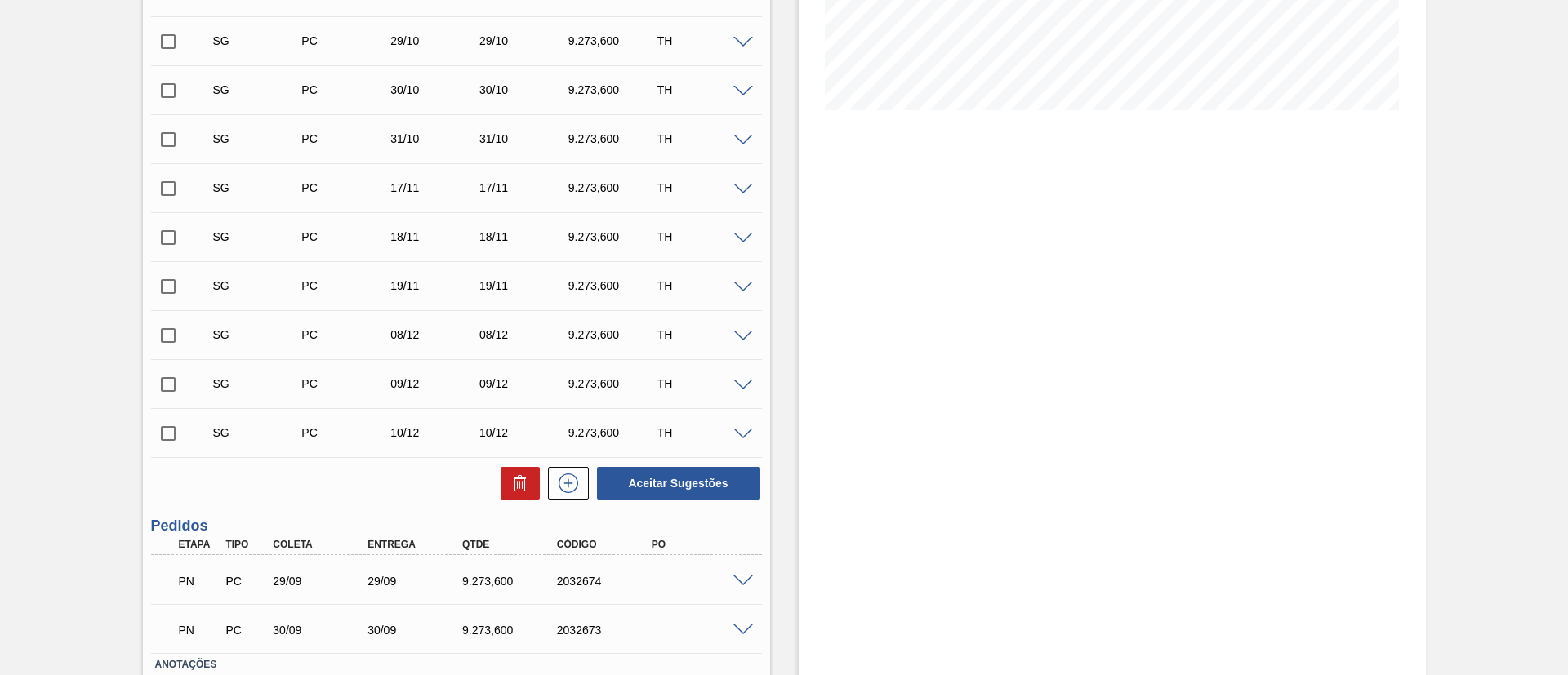
scroll to position [0, 0]
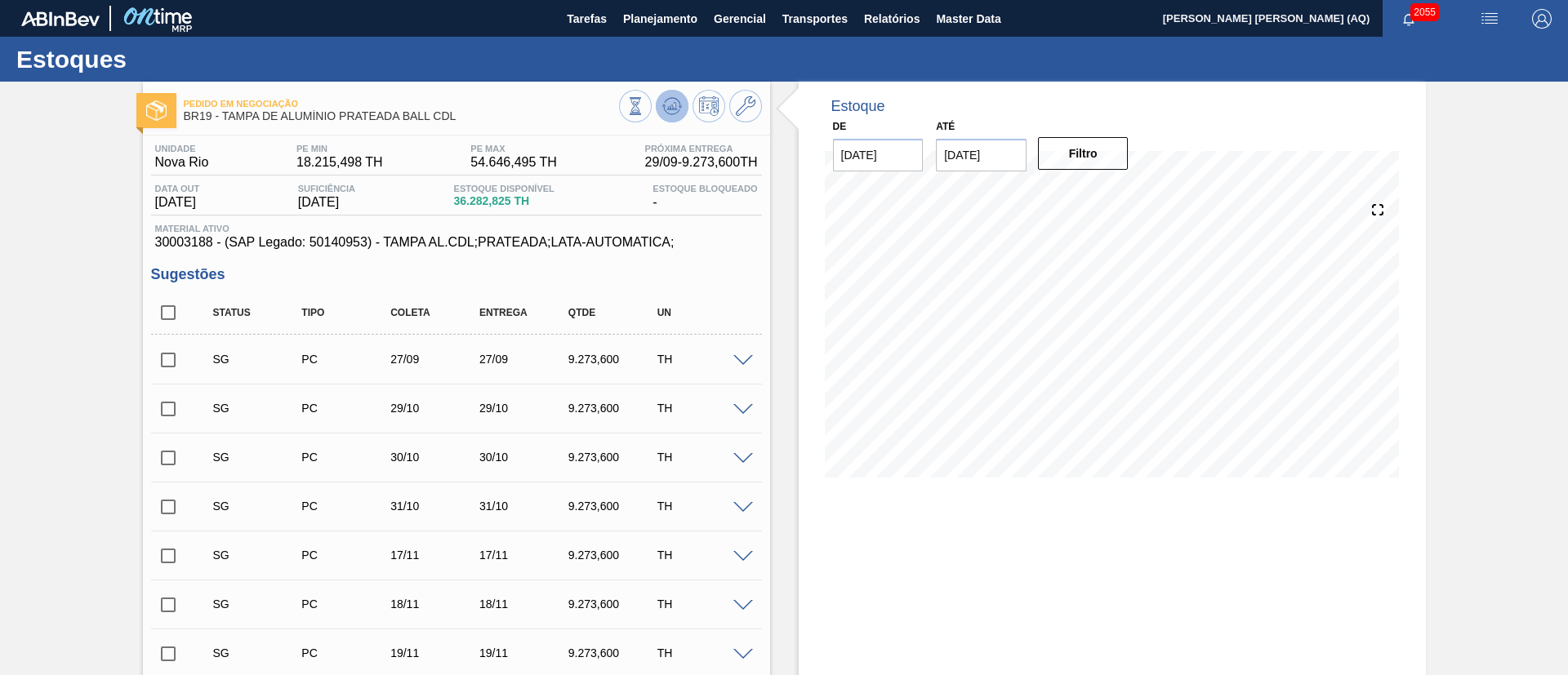
click at [679, 114] on icon at bounding box center [672, 106] width 19 height 19
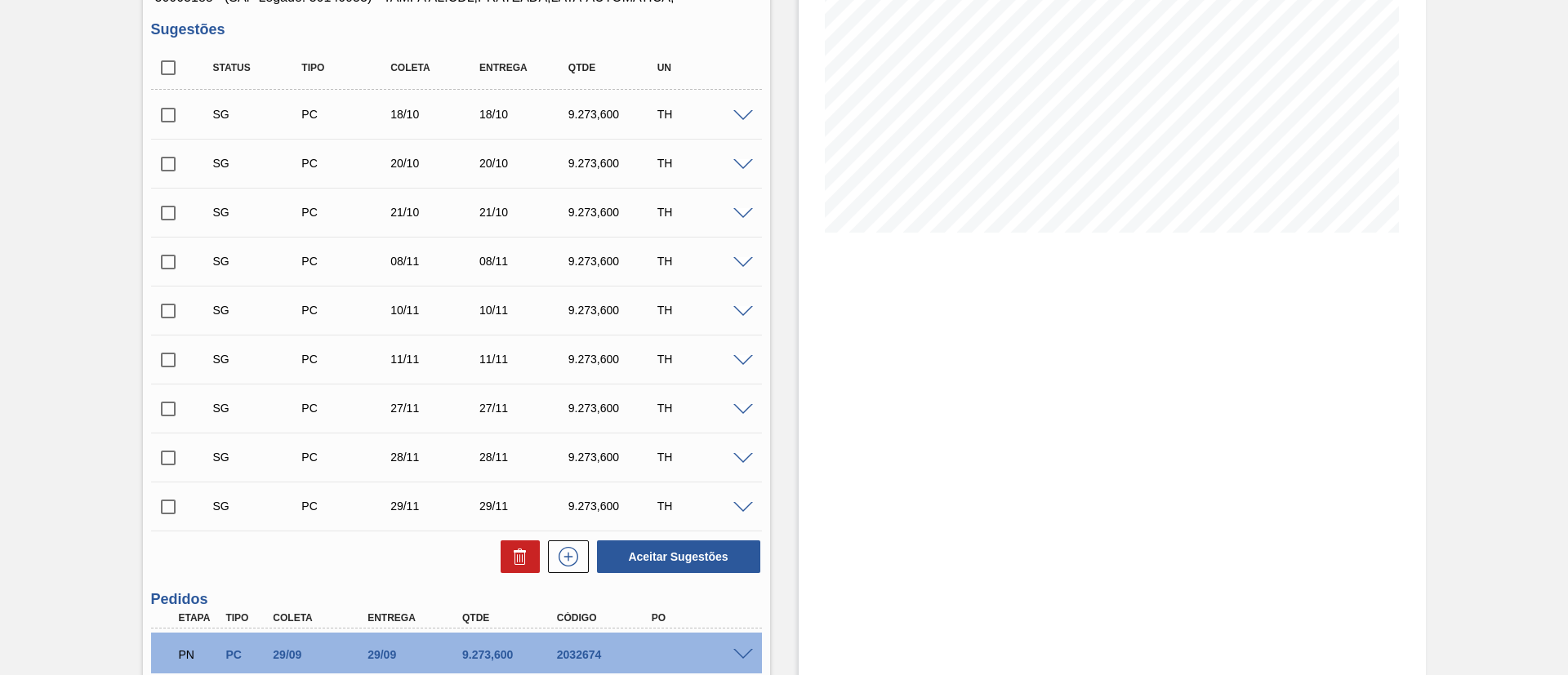
scroll to position [367, 0]
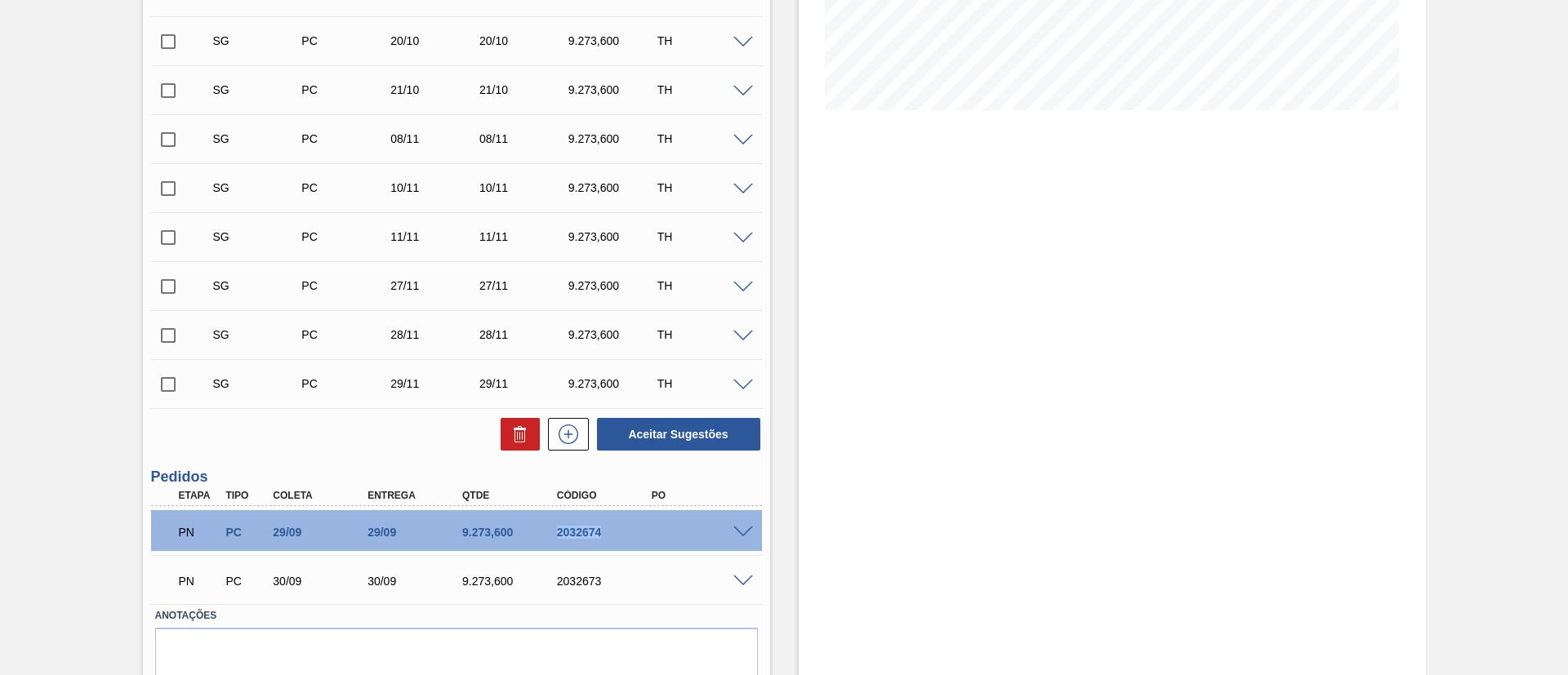
drag, startPoint x: 609, startPoint y: 532, endPoint x: 546, endPoint y: 528, distance: 63.1
click at [547, 528] on div "2032674" at bounding box center [594, 532] width 95 height 13
copy div "2032674"
drag, startPoint x: 607, startPoint y: 585, endPoint x: 553, endPoint y: 587, distance: 54.0
click at [553, 587] on div "2032673" at bounding box center [605, 581] width 106 height 13
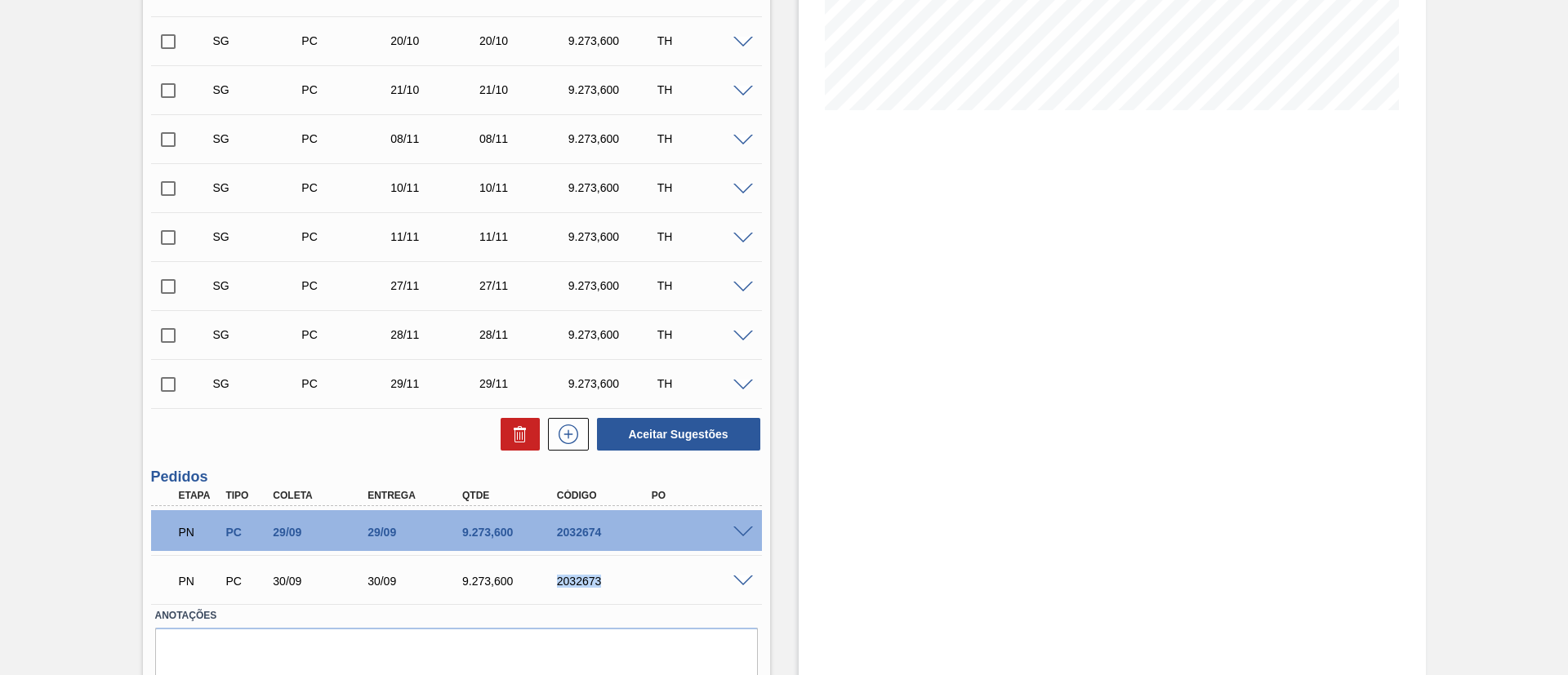
copy div "2032673"
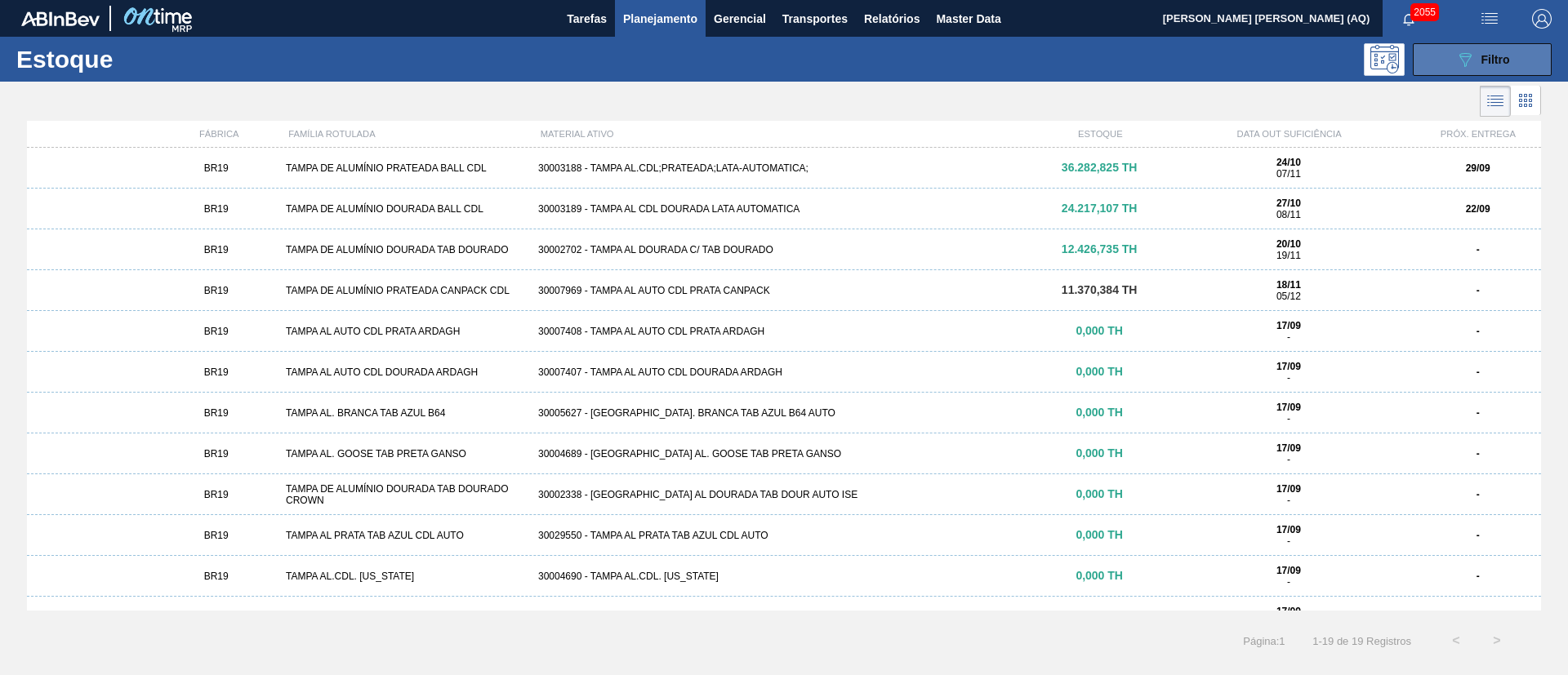
click at [1426, 57] on button "089F7B8B-B2A5-4AFE-B5C0-19BA573D28AC Filtro" at bounding box center [1482, 60] width 139 height 33
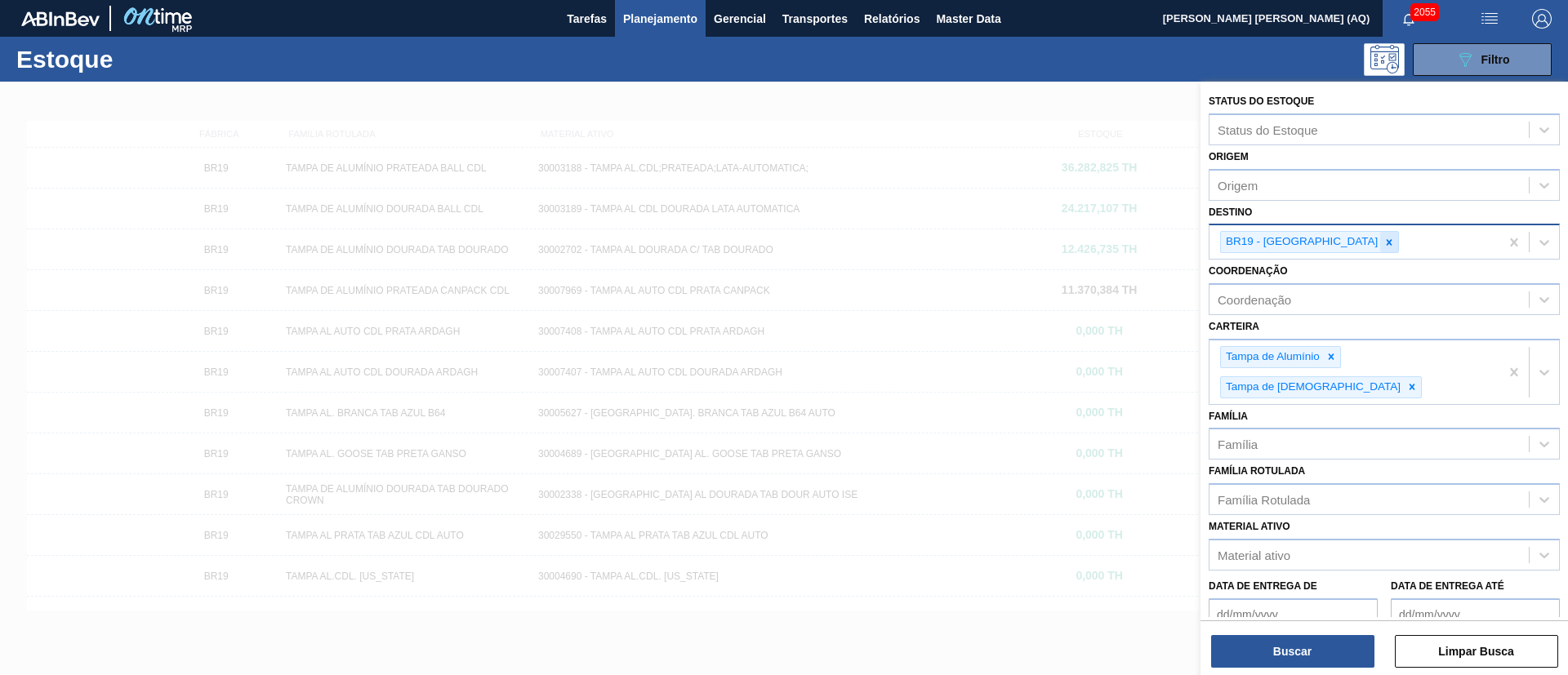
click at [1384, 244] on icon at bounding box center [1389, 242] width 11 height 11
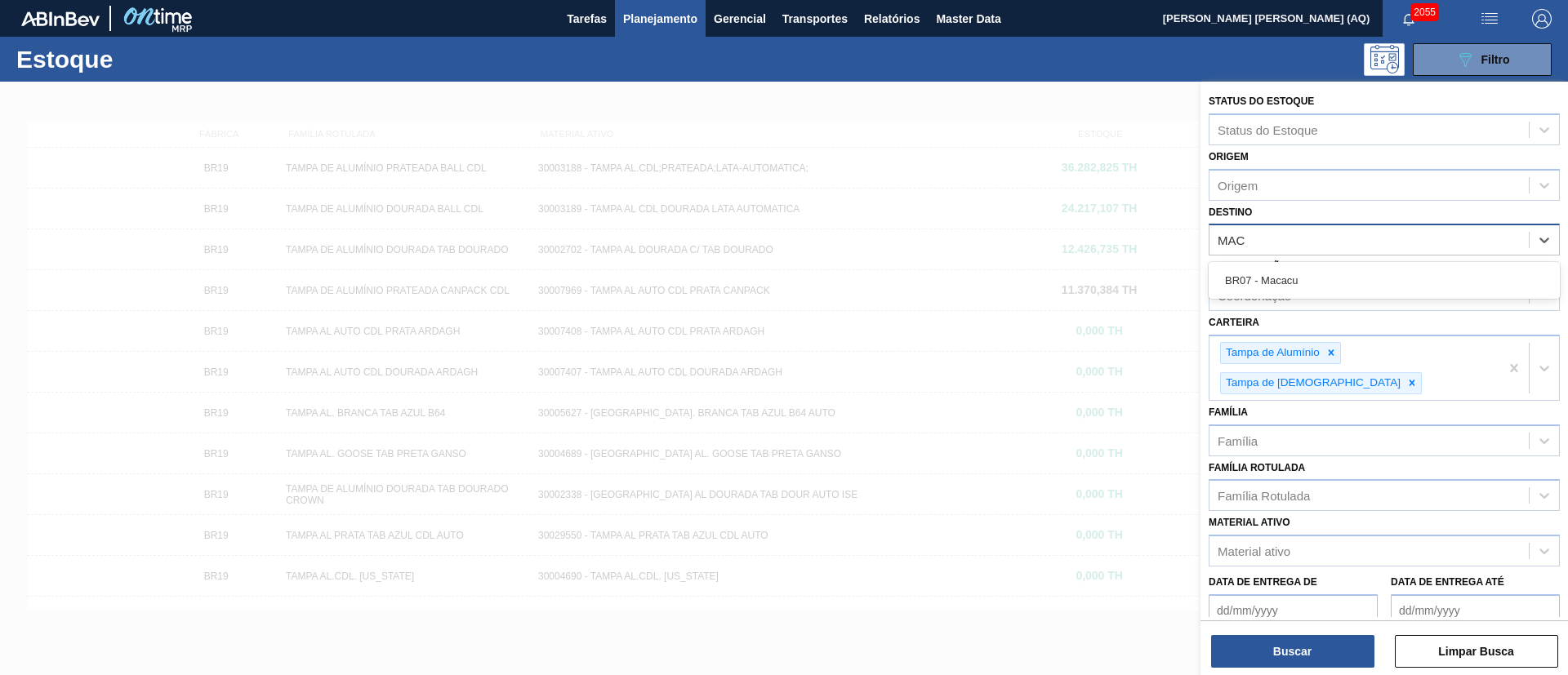
type input "MACA"
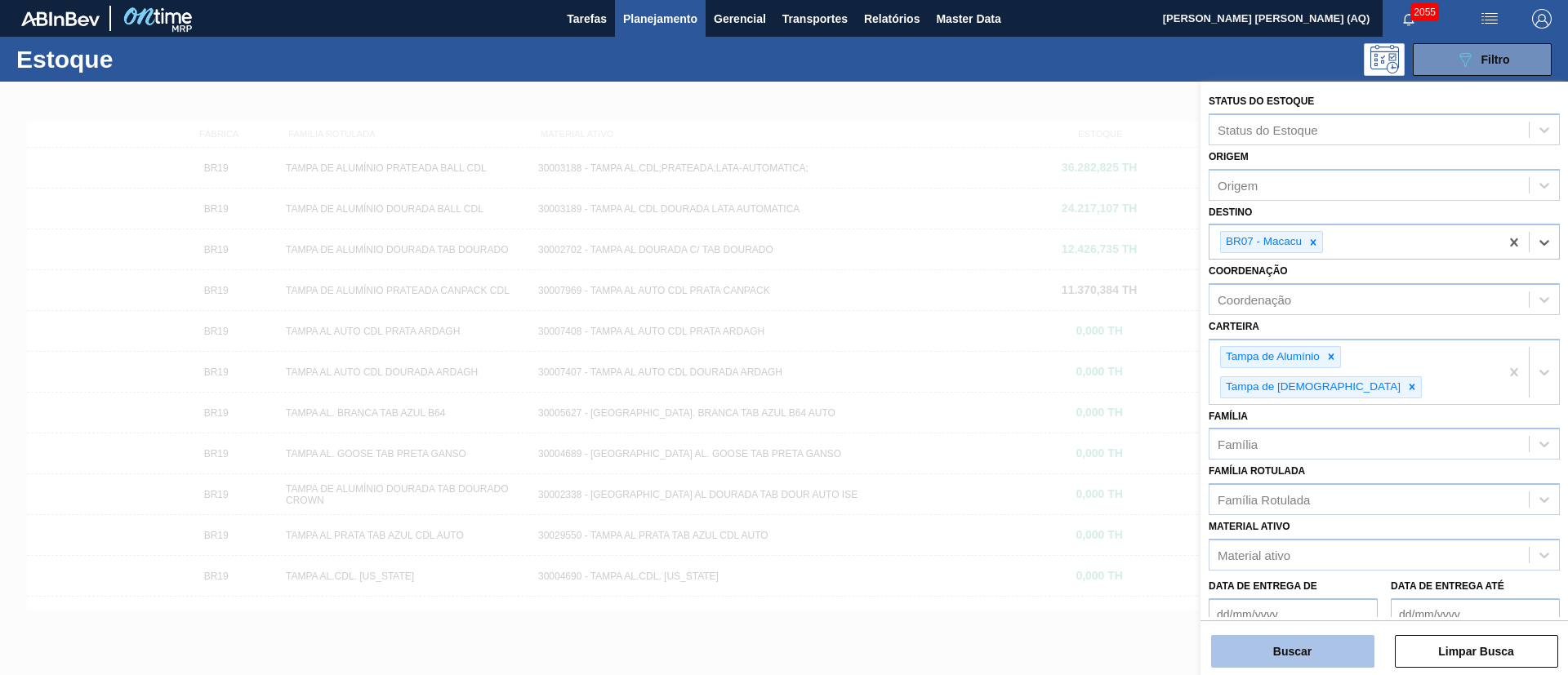
click at [1328, 650] on button "Buscar" at bounding box center [1293, 652] width 164 height 33
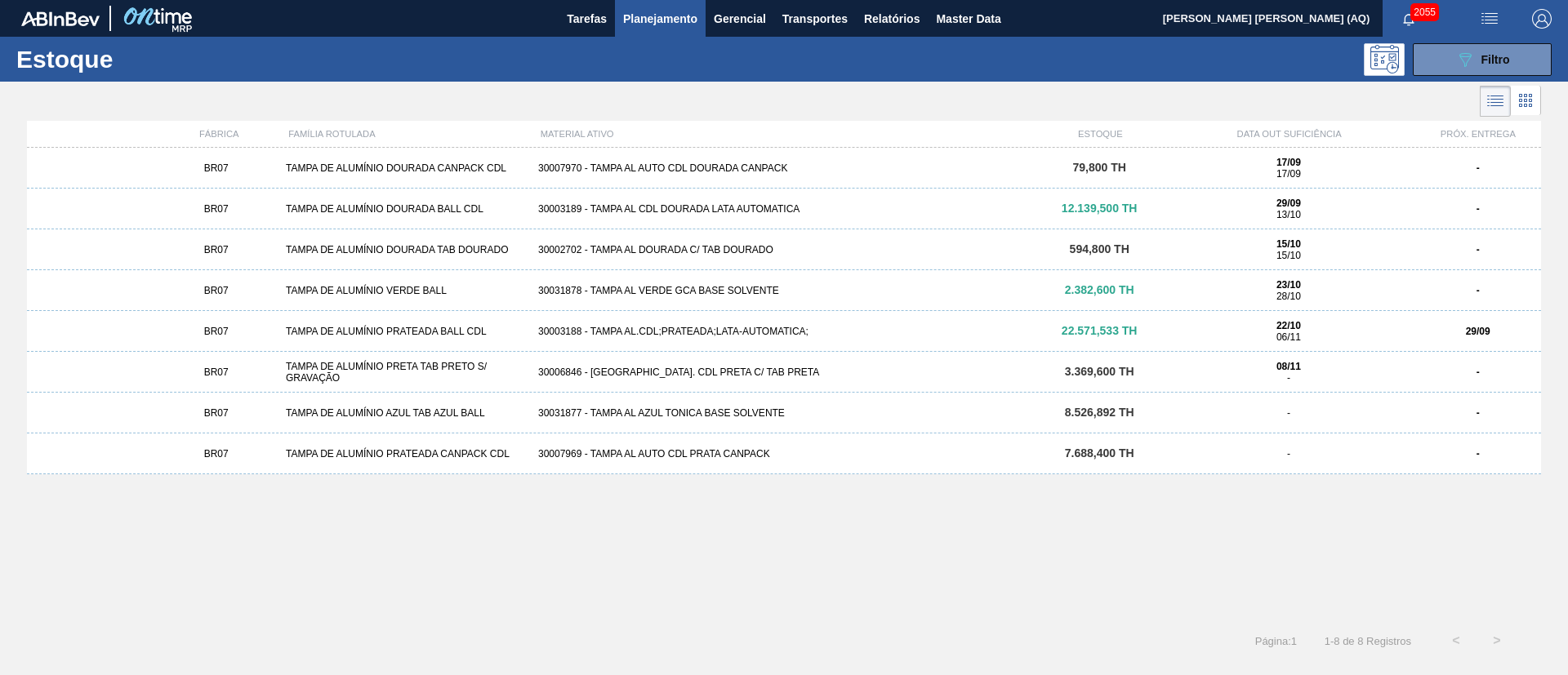
click at [955, 204] on div "30003189 - TAMPA AL CDL DOURADA LATA AUTOMATICA" at bounding box center [784, 209] width 505 height 11
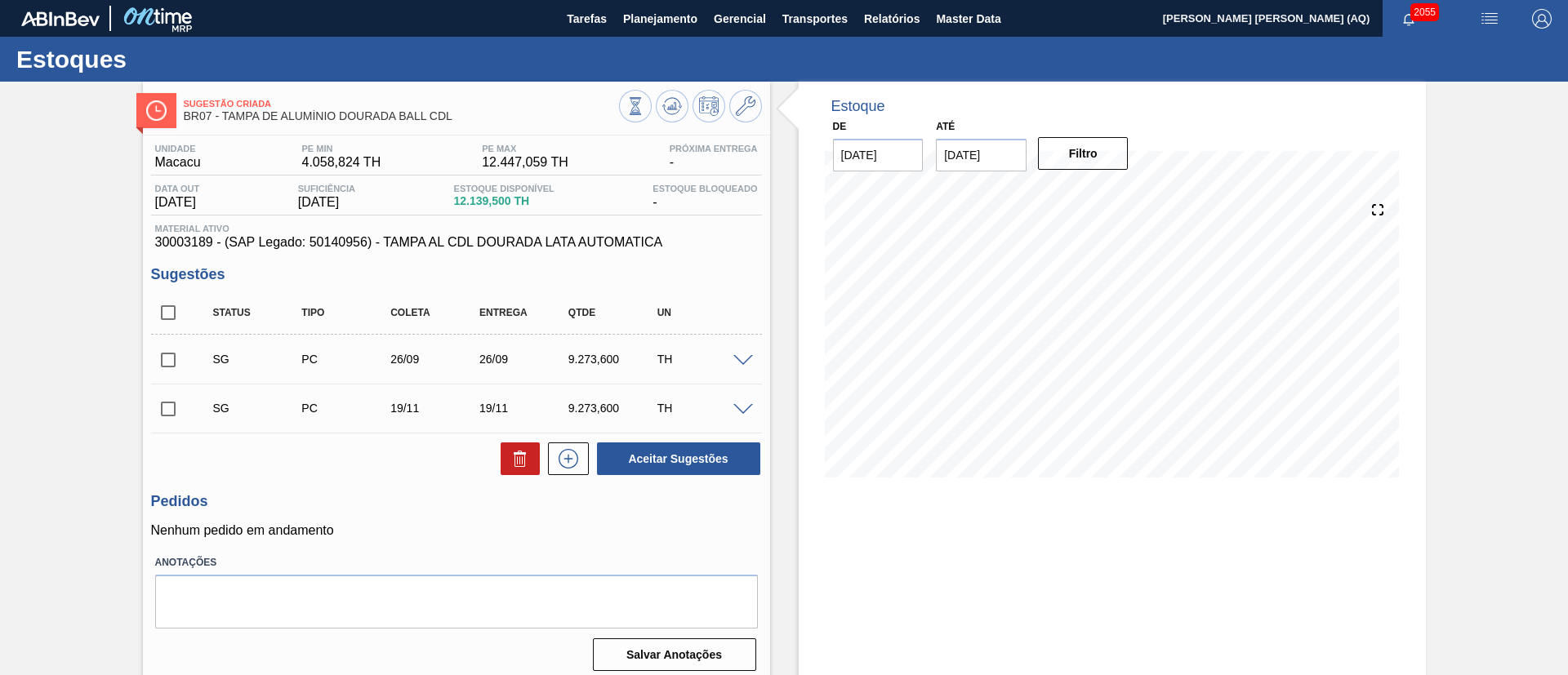
click at [171, 355] on input "checkbox" at bounding box center [167, 360] width 34 height 34
click at [727, 463] on button "Aceitar Sugestões" at bounding box center [679, 459] width 164 height 33
checkbox input "false"
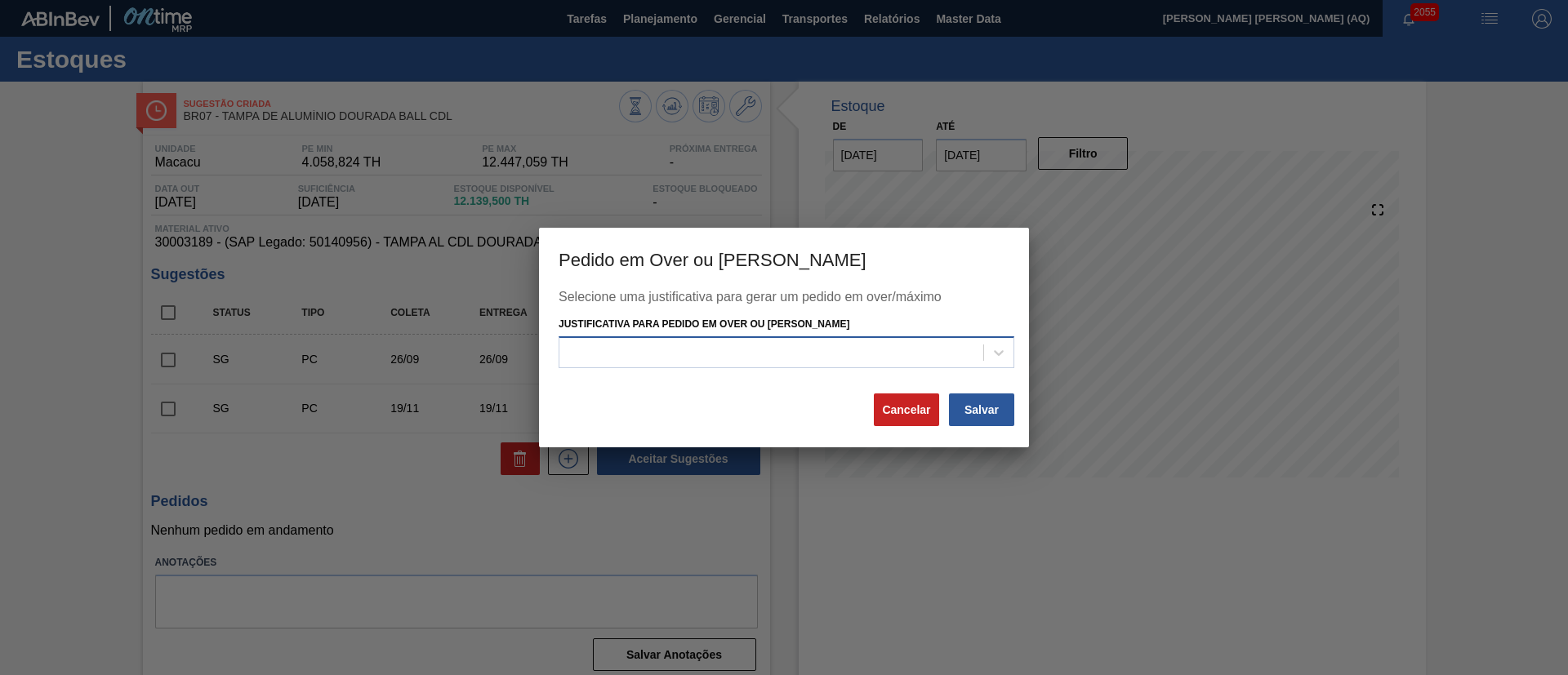
click at [869, 345] on div at bounding box center [771, 352] width 424 height 24
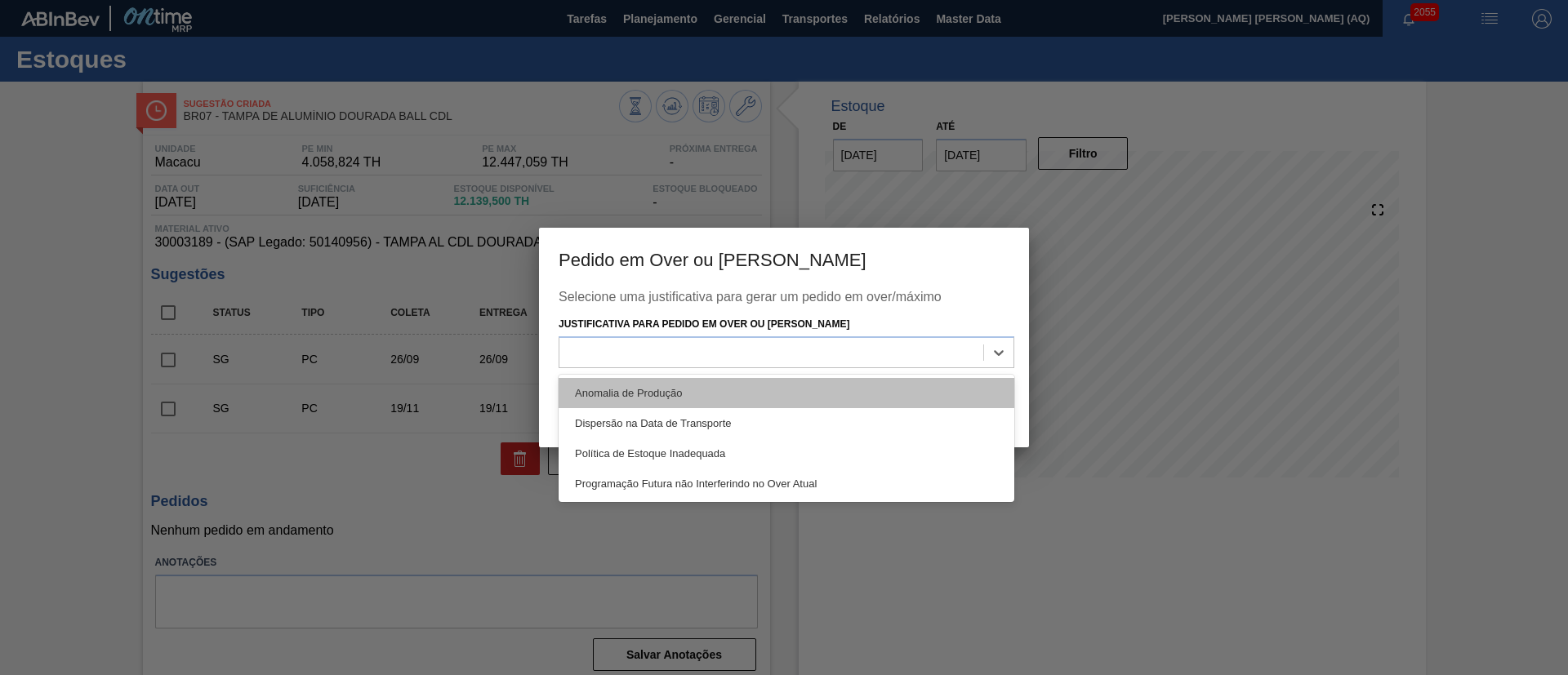
click at [856, 384] on div "Anomalia de Produção" at bounding box center [786, 393] width 455 height 30
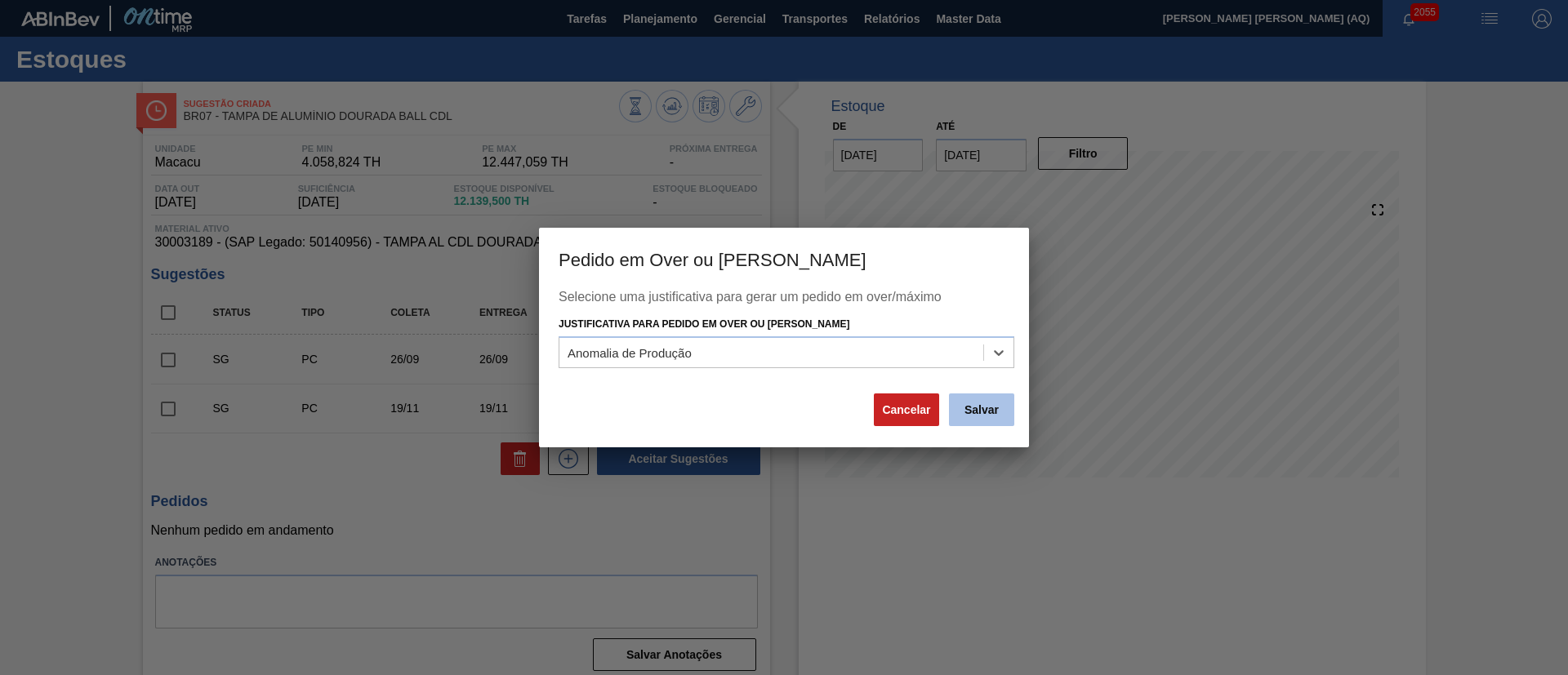
click at [989, 412] on button "Salvar" at bounding box center [981, 410] width 65 height 33
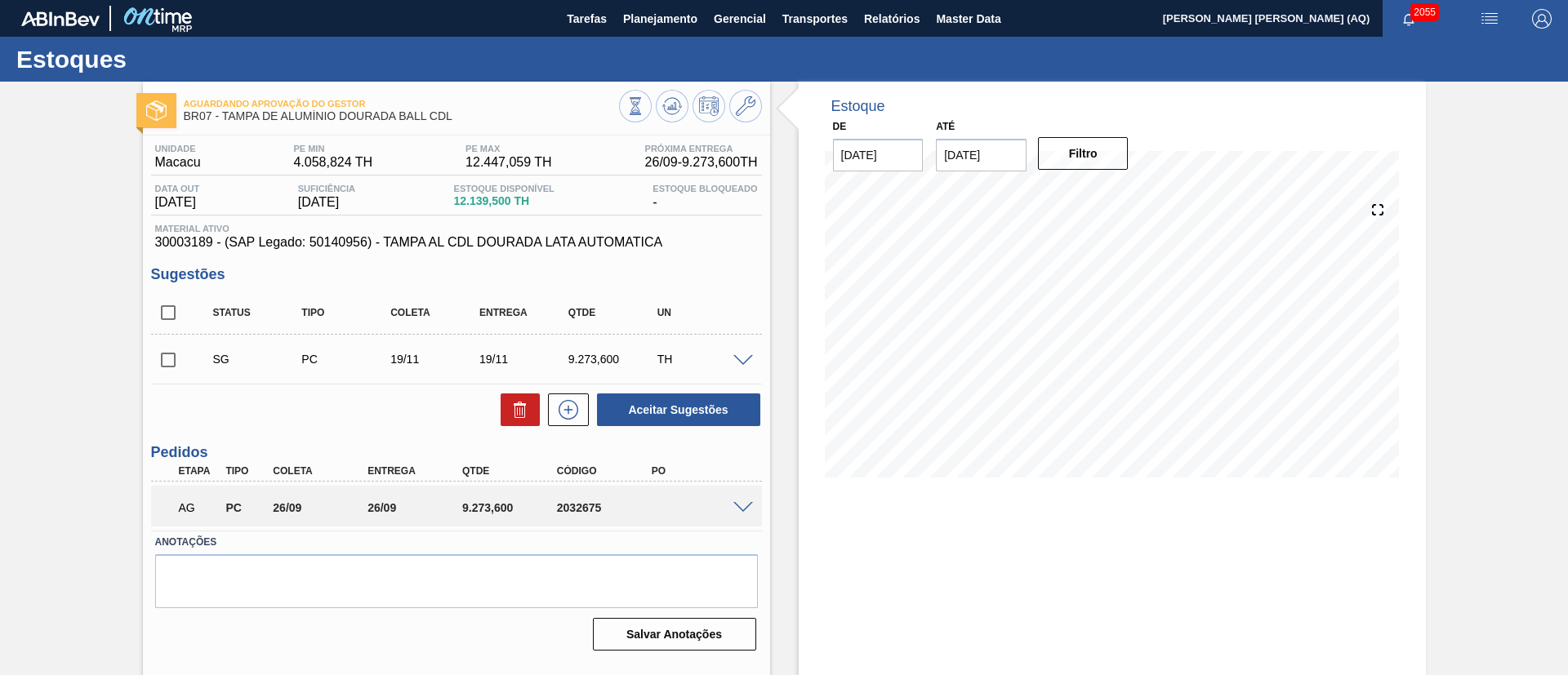
click at [738, 502] on span at bounding box center [743, 508] width 19 height 12
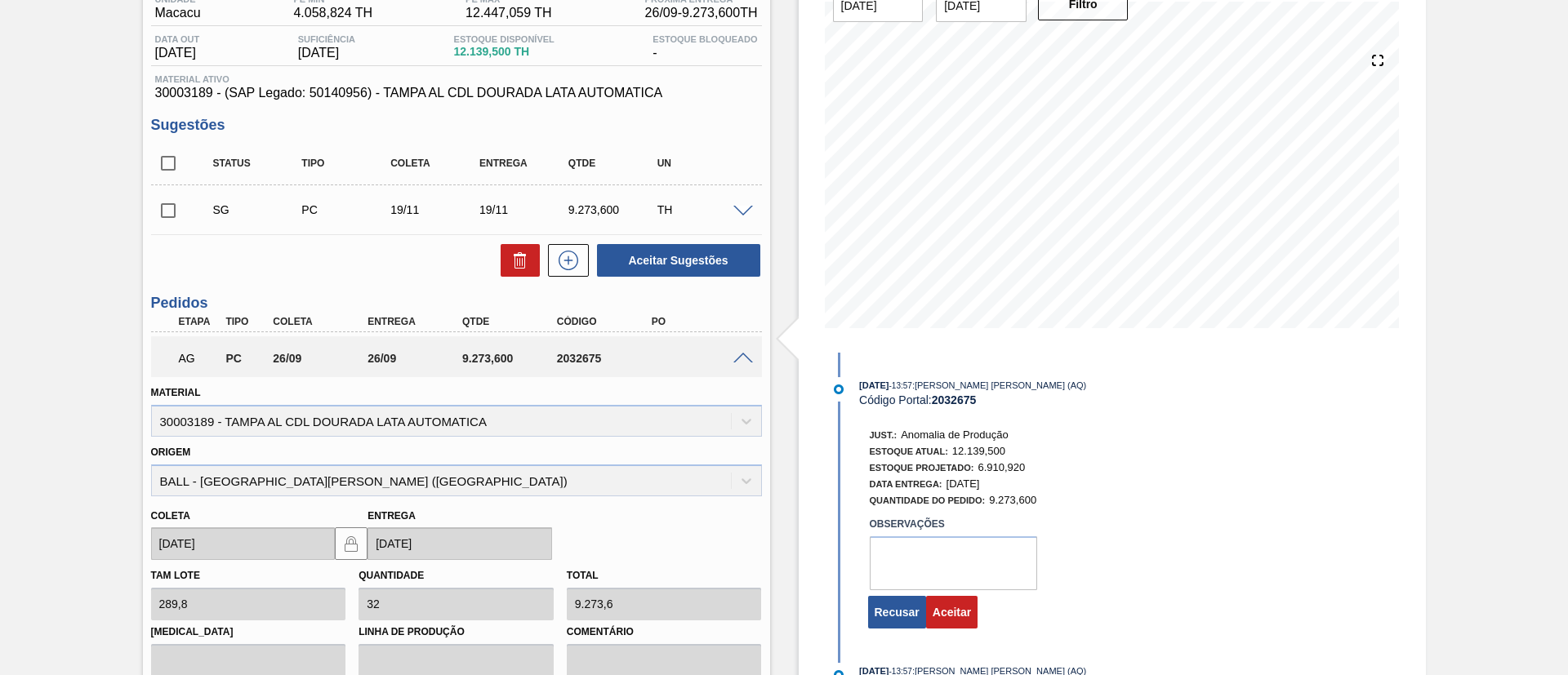
scroll to position [385, 0]
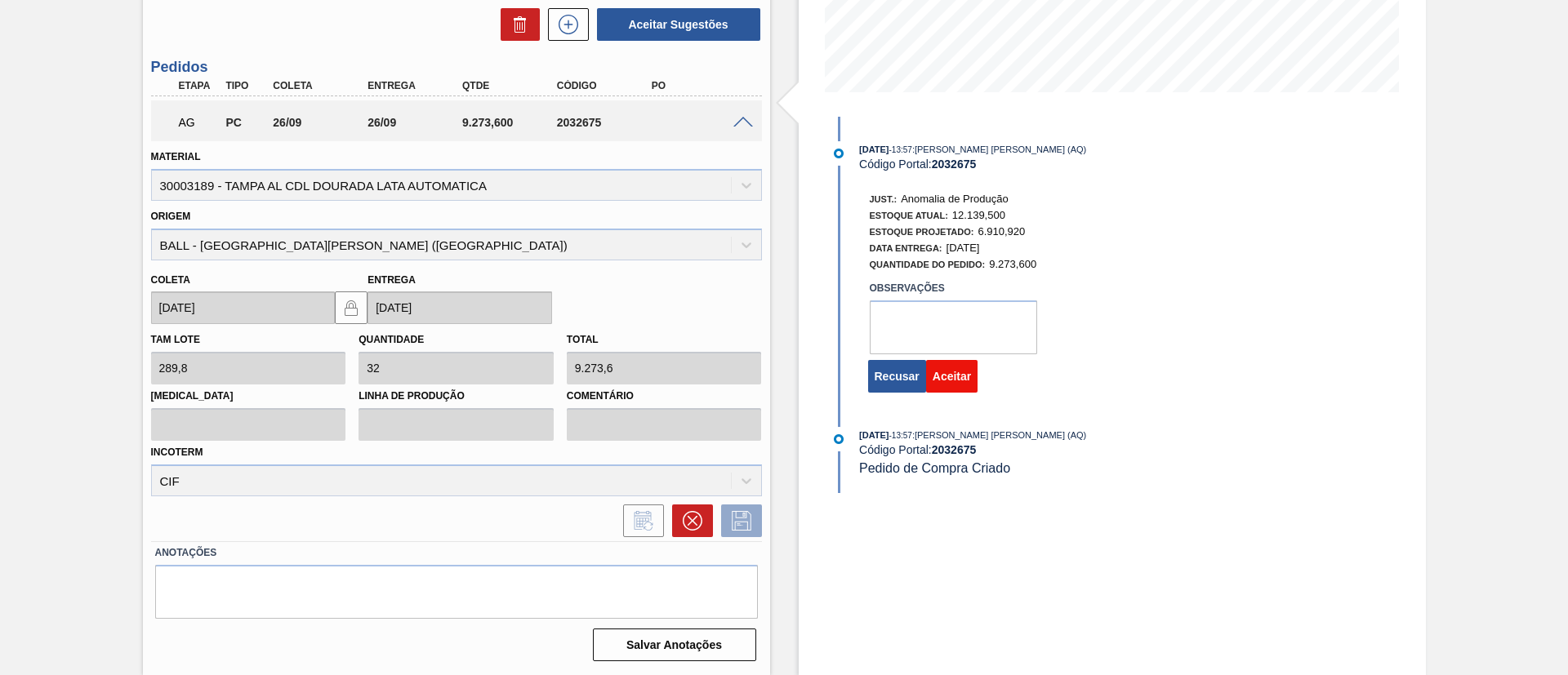
click at [966, 390] on button "Aceitar" at bounding box center [952, 376] width 52 height 33
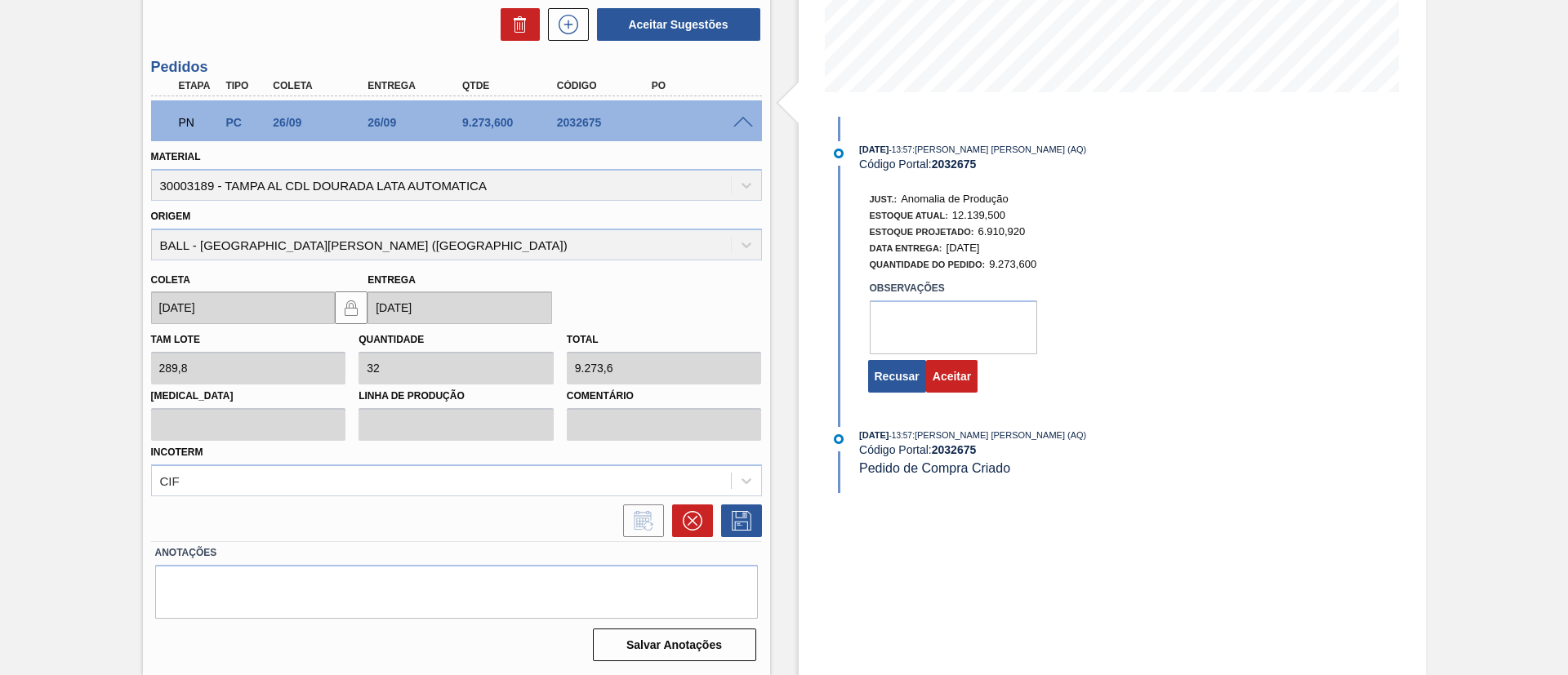
scroll to position [27, 0]
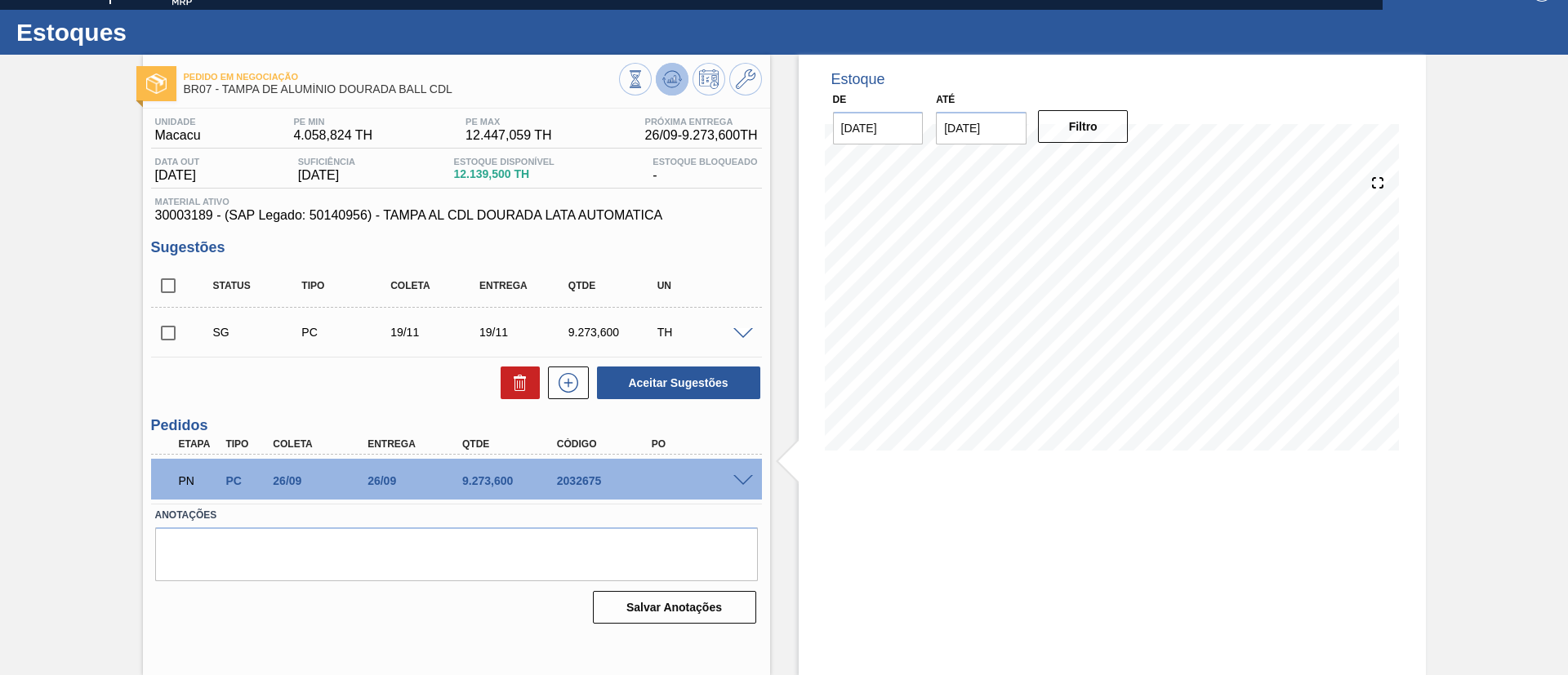
click at [674, 80] on icon at bounding box center [674, 79] width 2 height 6
drag, startPoint x: 613, startPoint y: 481, endPoint x: 528, endPoint y: 478, distance: 85.1
click at [528, 478] on div "PN PC 26/09 26/09 9.273,[PHONE_NUMBER]" at bounding box center [452, 479] width 568 height 33
copy div "2032675"
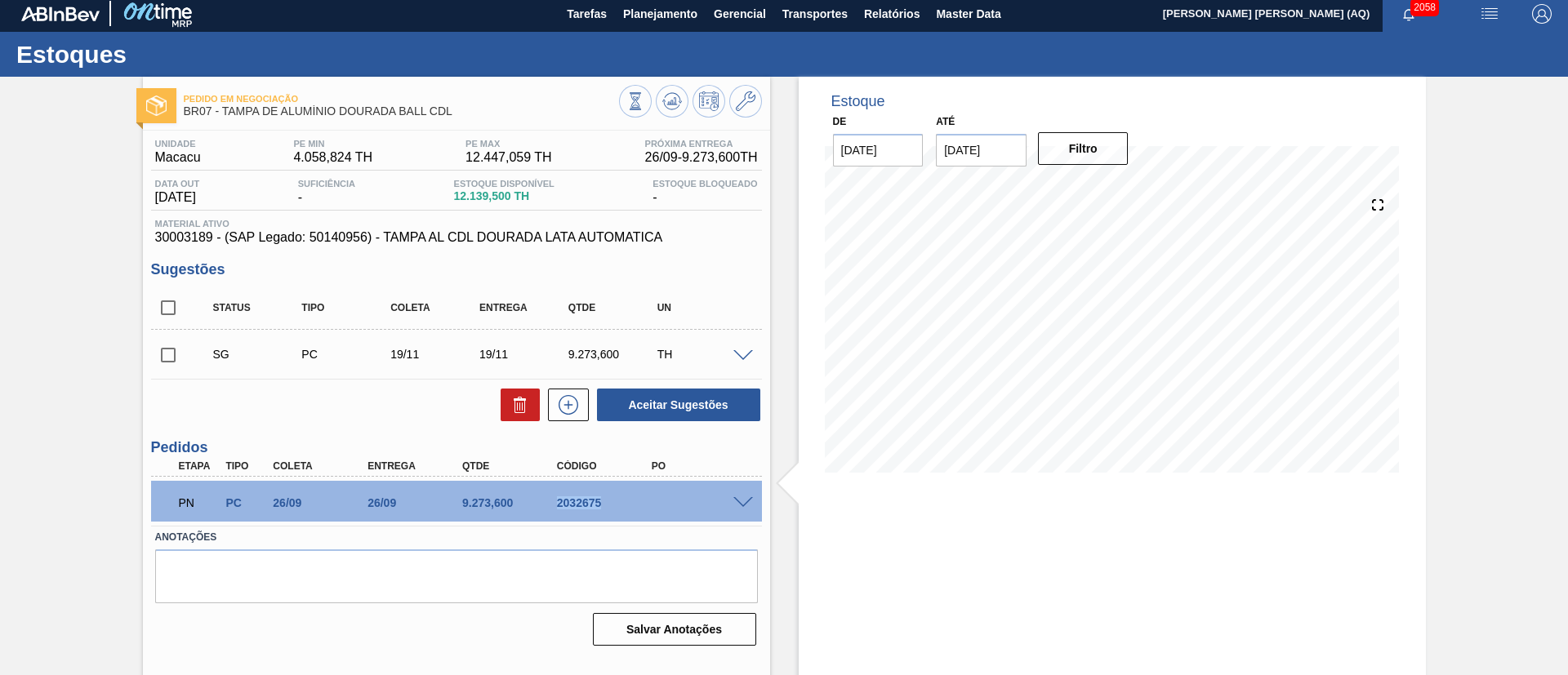
scroll to position [0, 0]
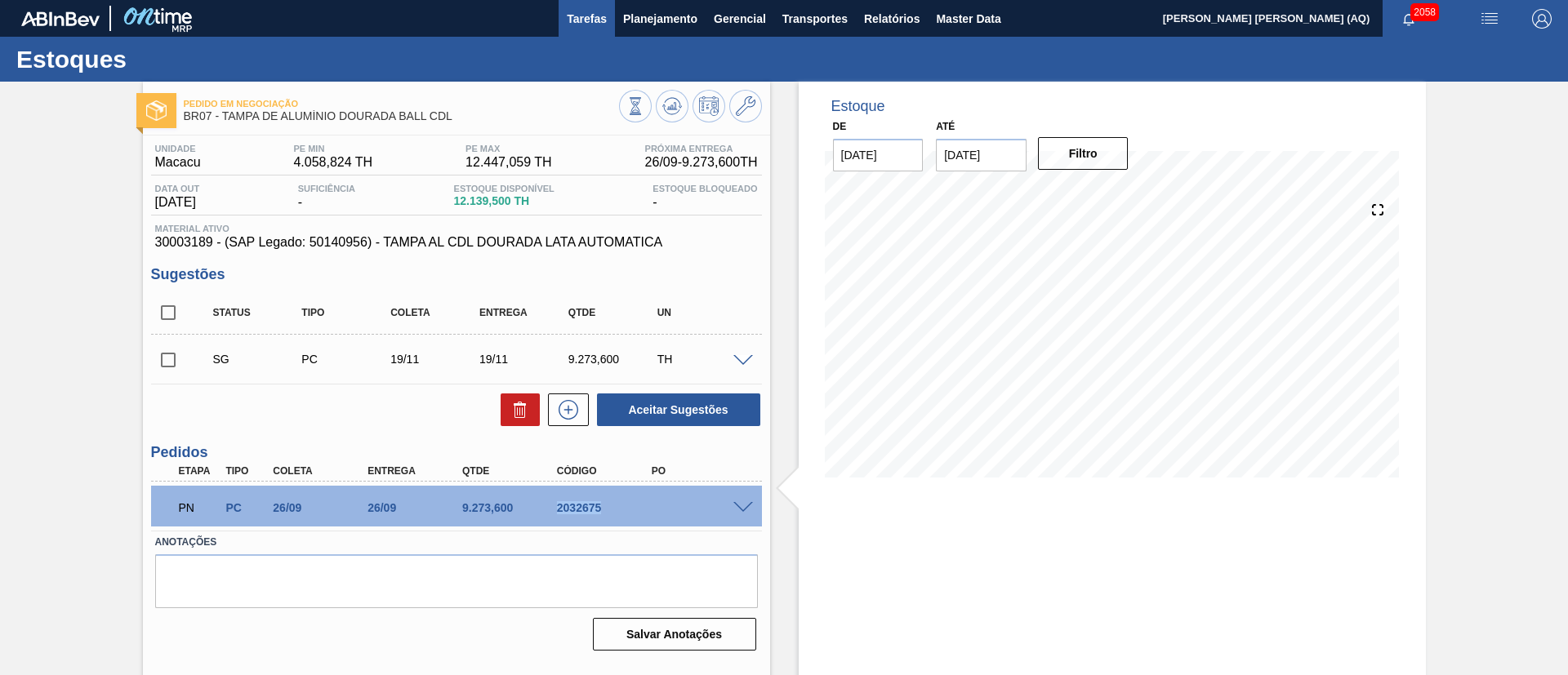
click at [593, 15] on span "Tarefas" at bounding box center [586, 18] width 40 height 19
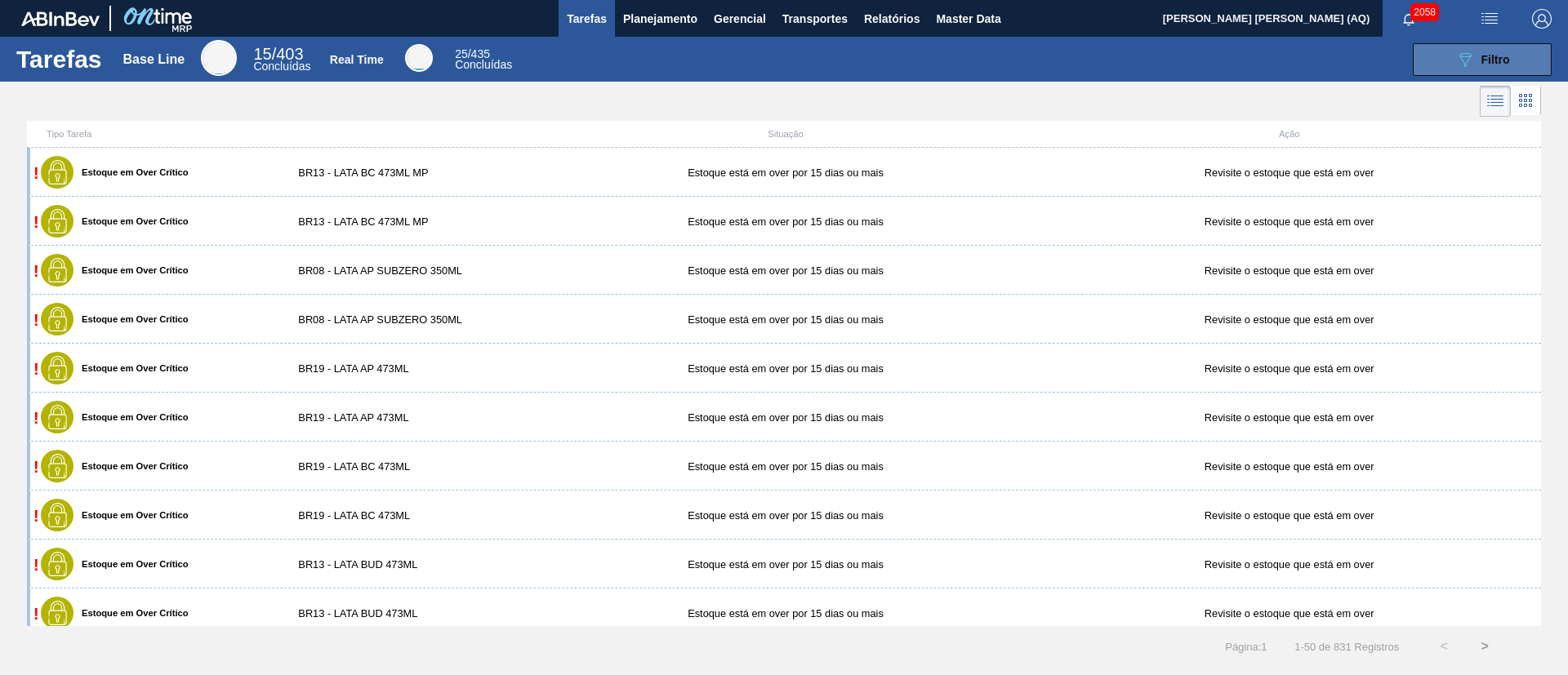
click at [1492, 63] on span "Filtro" at bounding box center [1495, 60] width 29 height 13
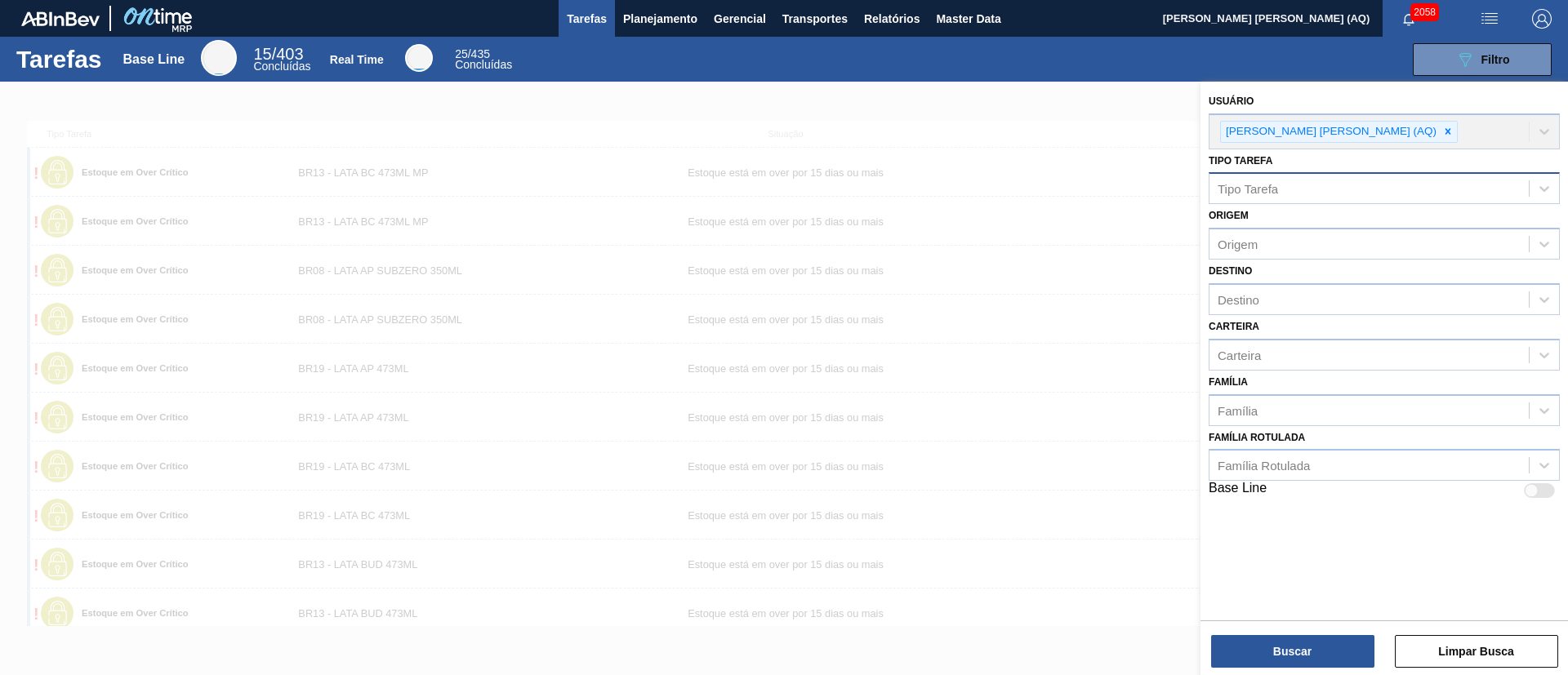
click at [1283, 185] on div "Tipo Tarefa" at bounding box center [1369, 189] width 319 height 24
click at [1307, 177] on div "Tipo Tarefa" at bounding box center [1369, 189] width 319 height 24
type Tarefa "OVER"
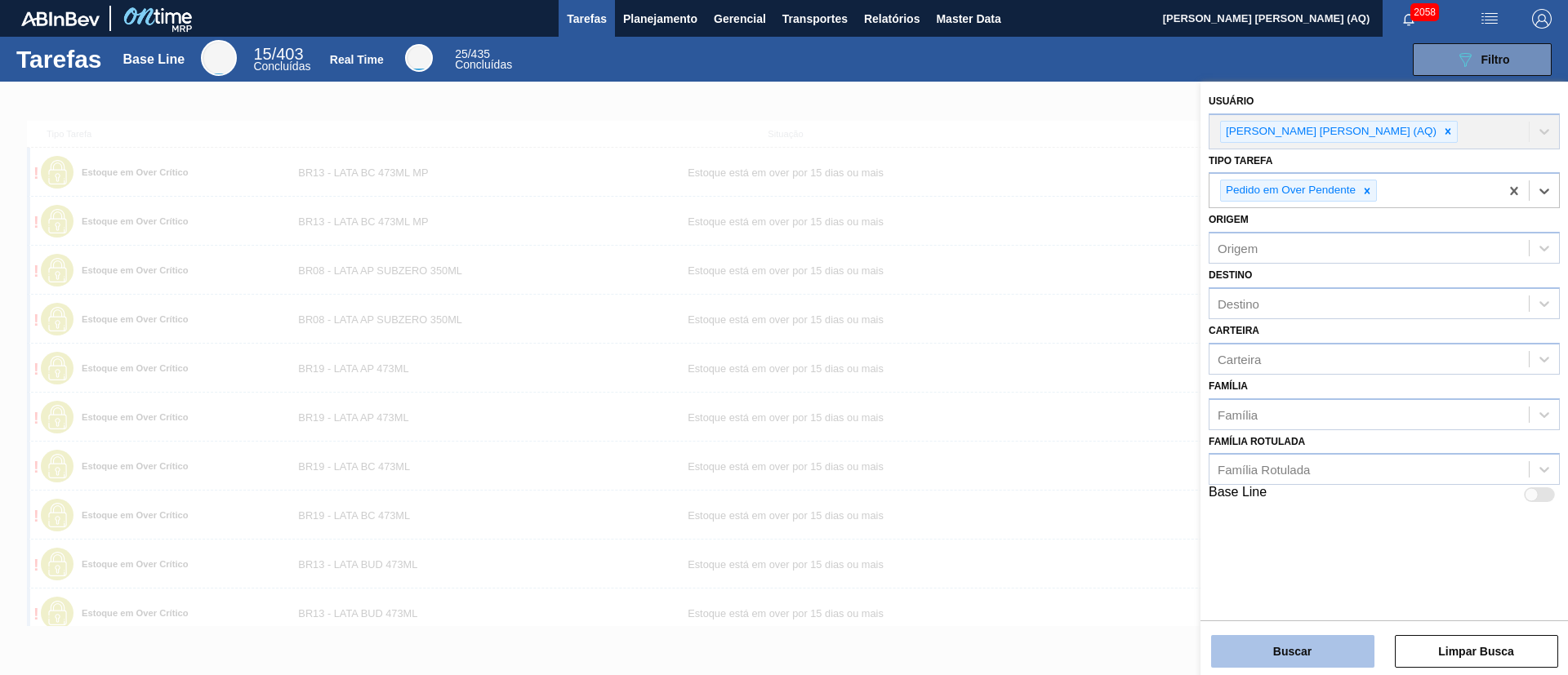
click at [1352, 644] on button "Buscar" at bounding box center [1293, 652] width 164 height 33
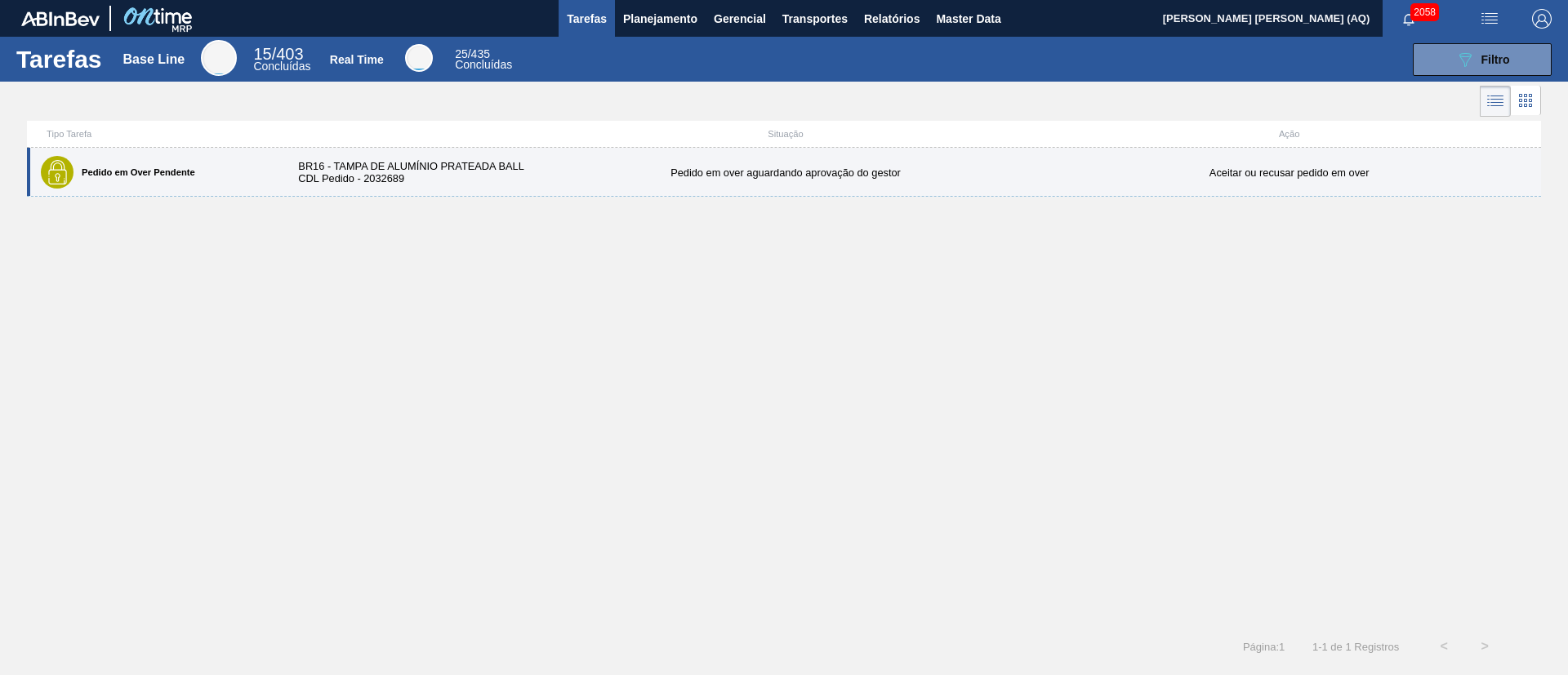
click at [207, 175] on div "Pedido em Over Pendente" at bounding box center [156, 172] width 238 height 40
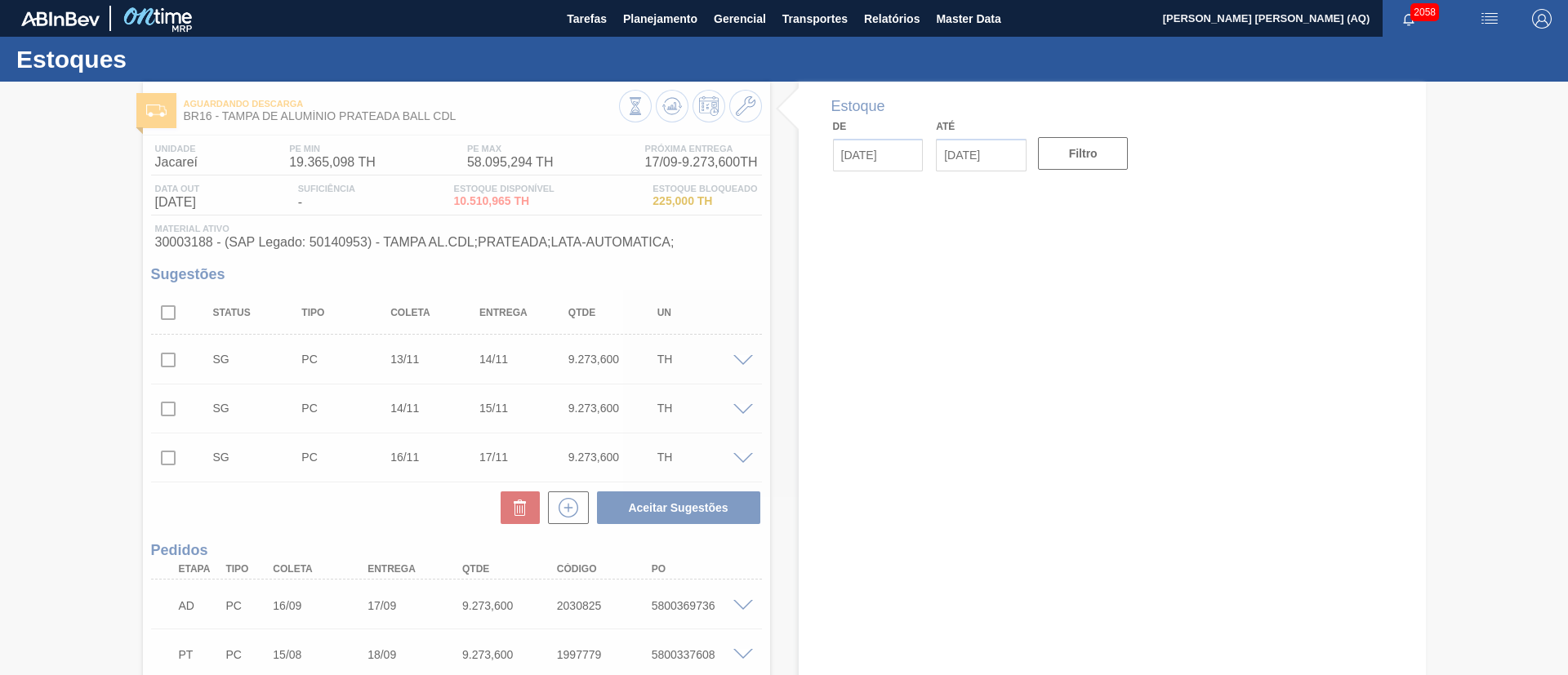
type input "[DATE]"
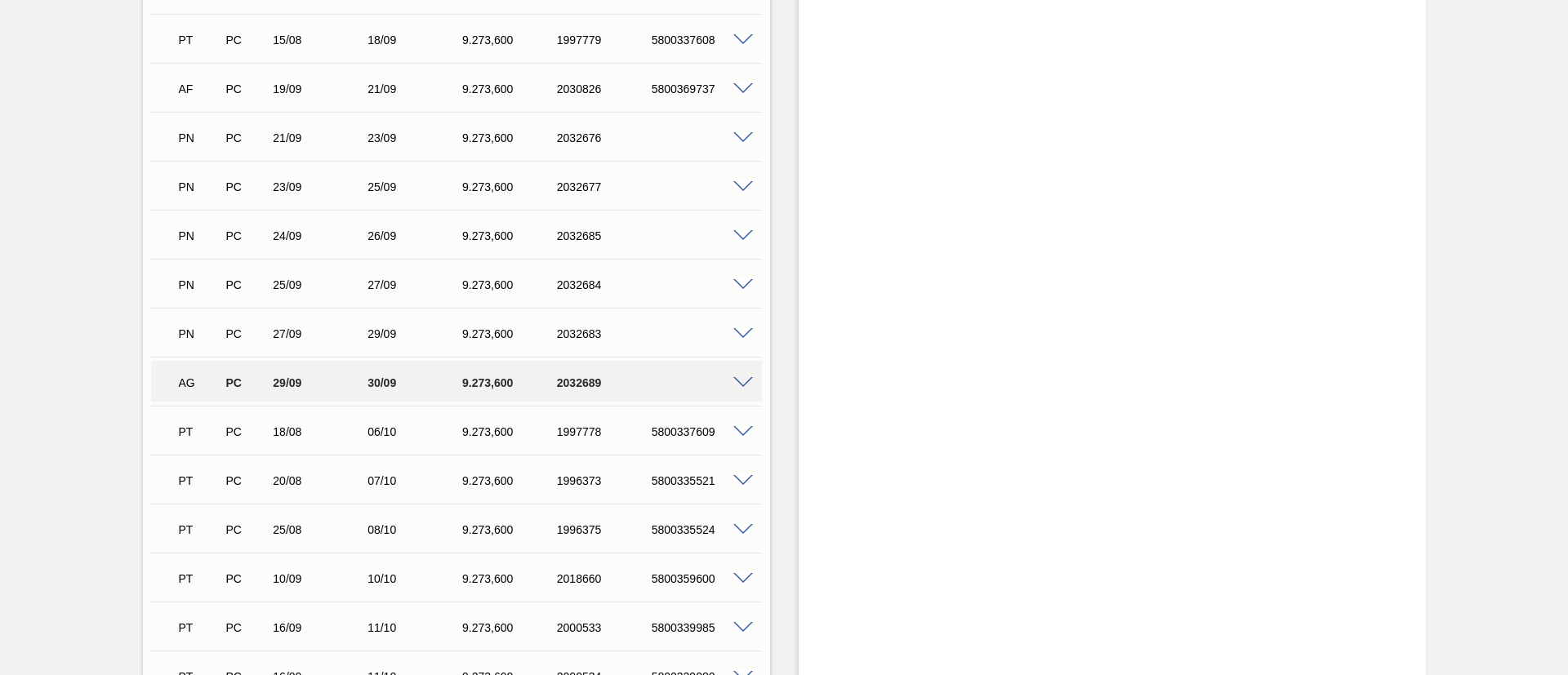
scroll to position [612, 0]
click at [736, 385] on span at bounding box center [743, 385] width 19 height 12
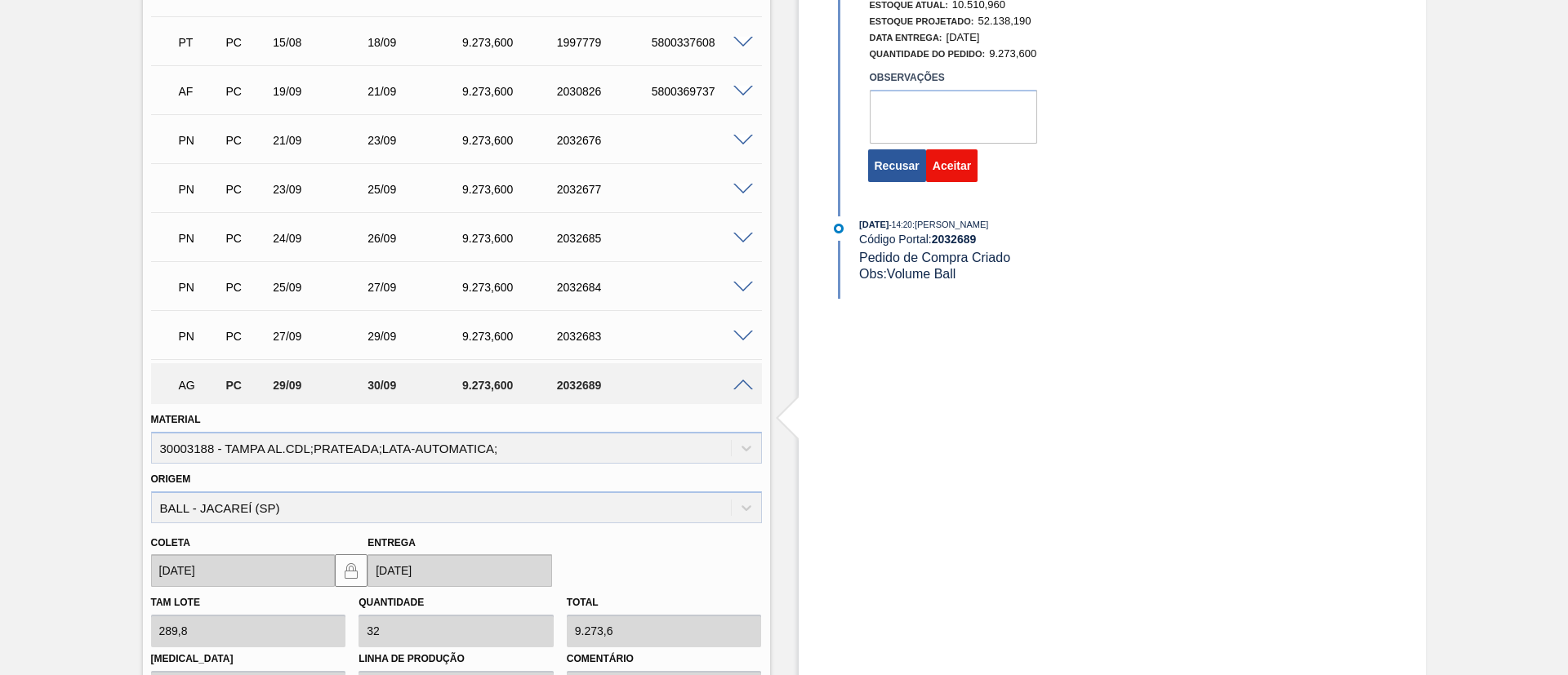
click at [955, 156] on button "Aceitar" at bounding box center [952, 166] width 52 height 33
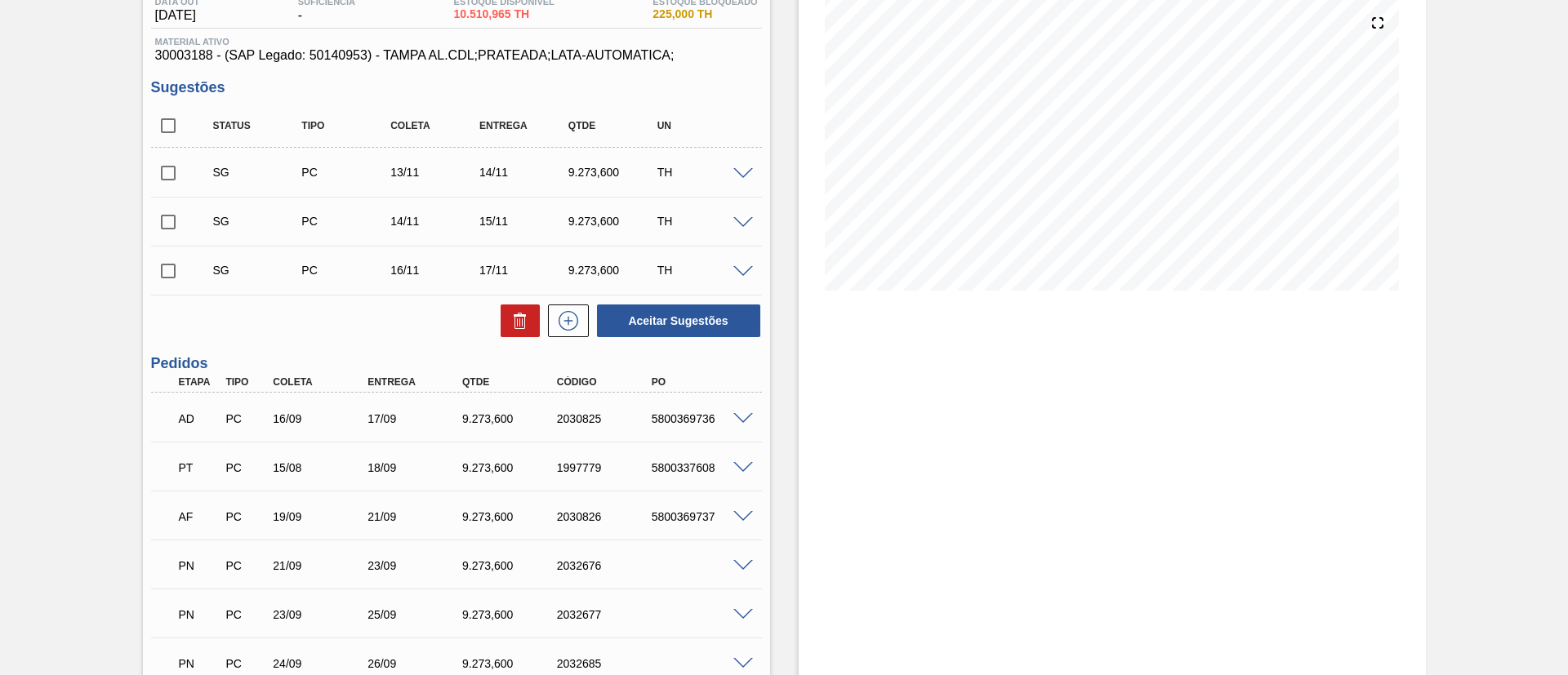
scroll to position [0, 0]
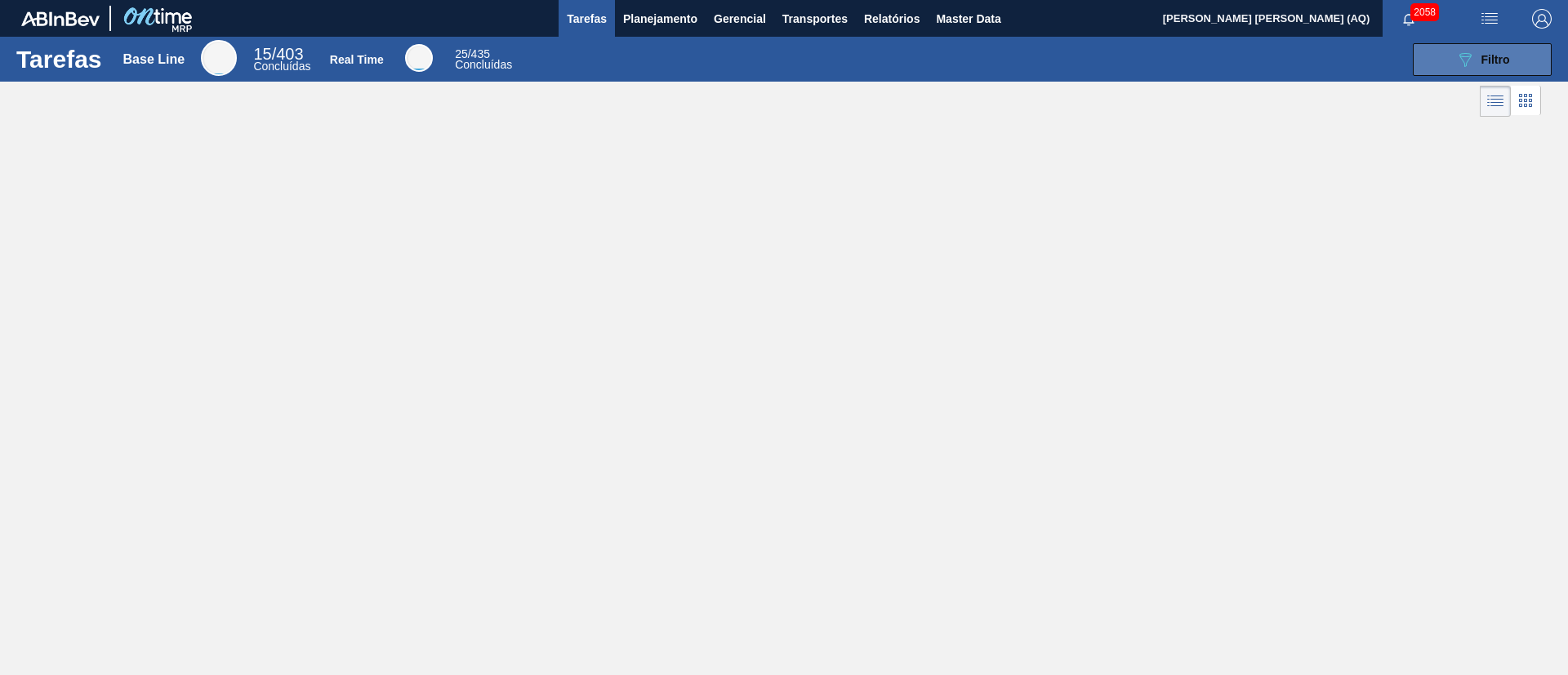
click at [1475, 54] on div "089F7B8B-B2A5-4AFE-B5C0-19BA573D28AC Filtro" at bounding box center [1482, 59] width 54 height 19
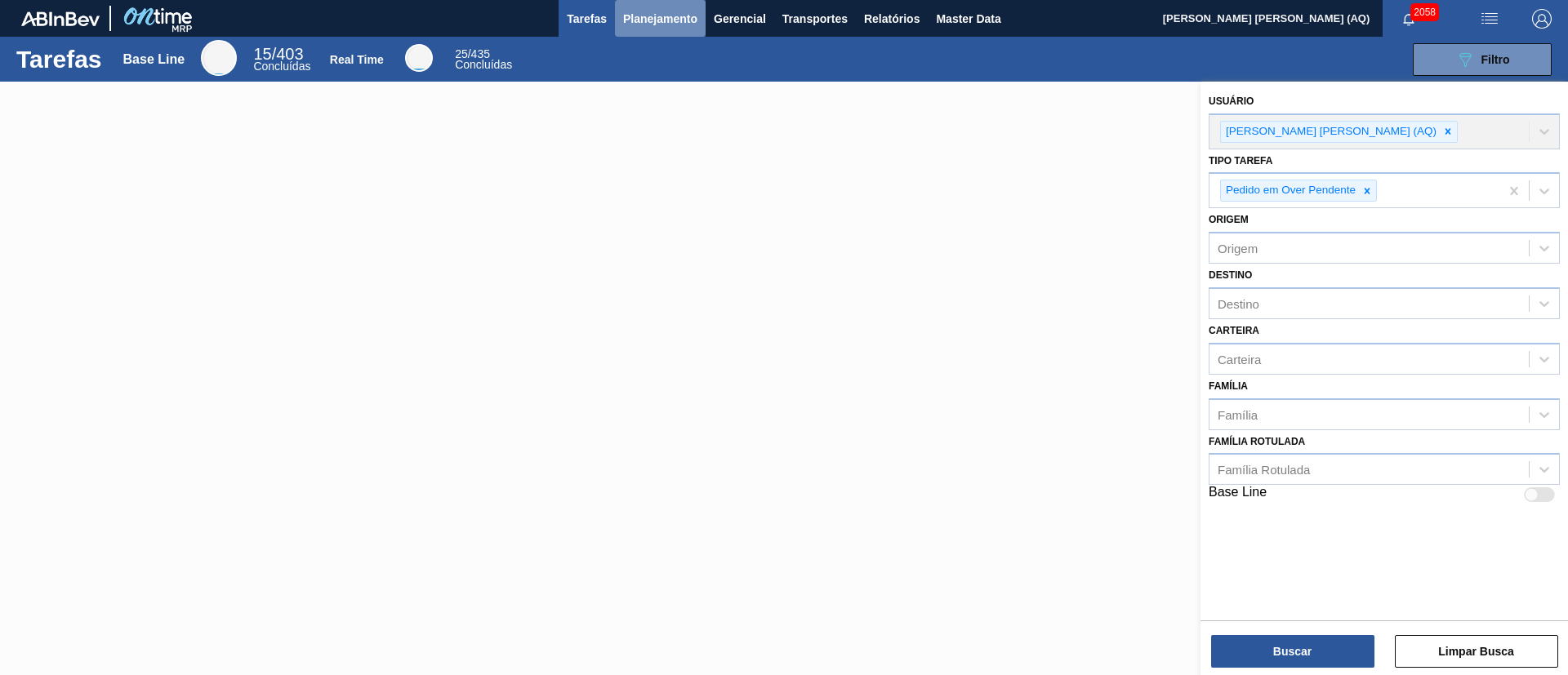
click at [629, 29] on button "Planejamento" at bounding box center [660, 18] width 91 height 37
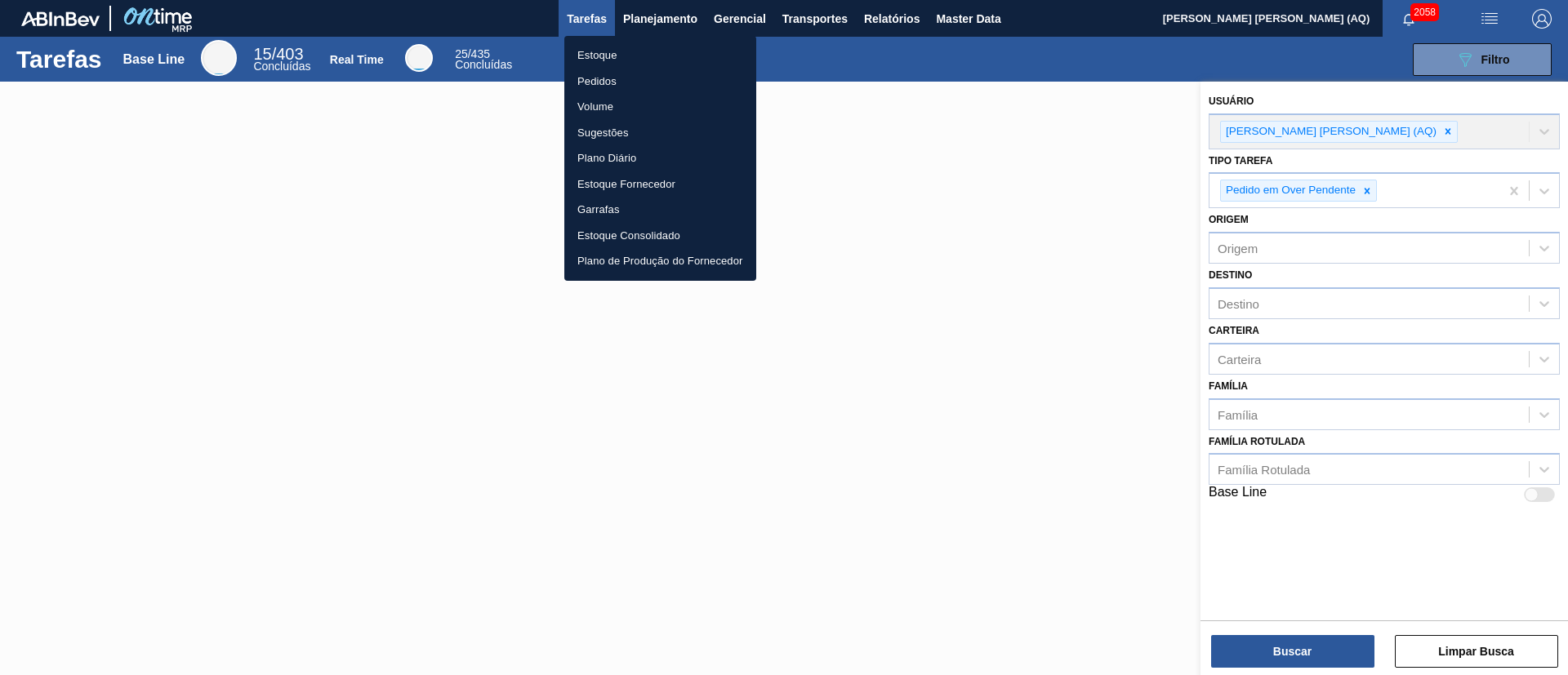
click at [622, 51] on li "Estoque" at bounding box center [660, 55] width 192 height 26
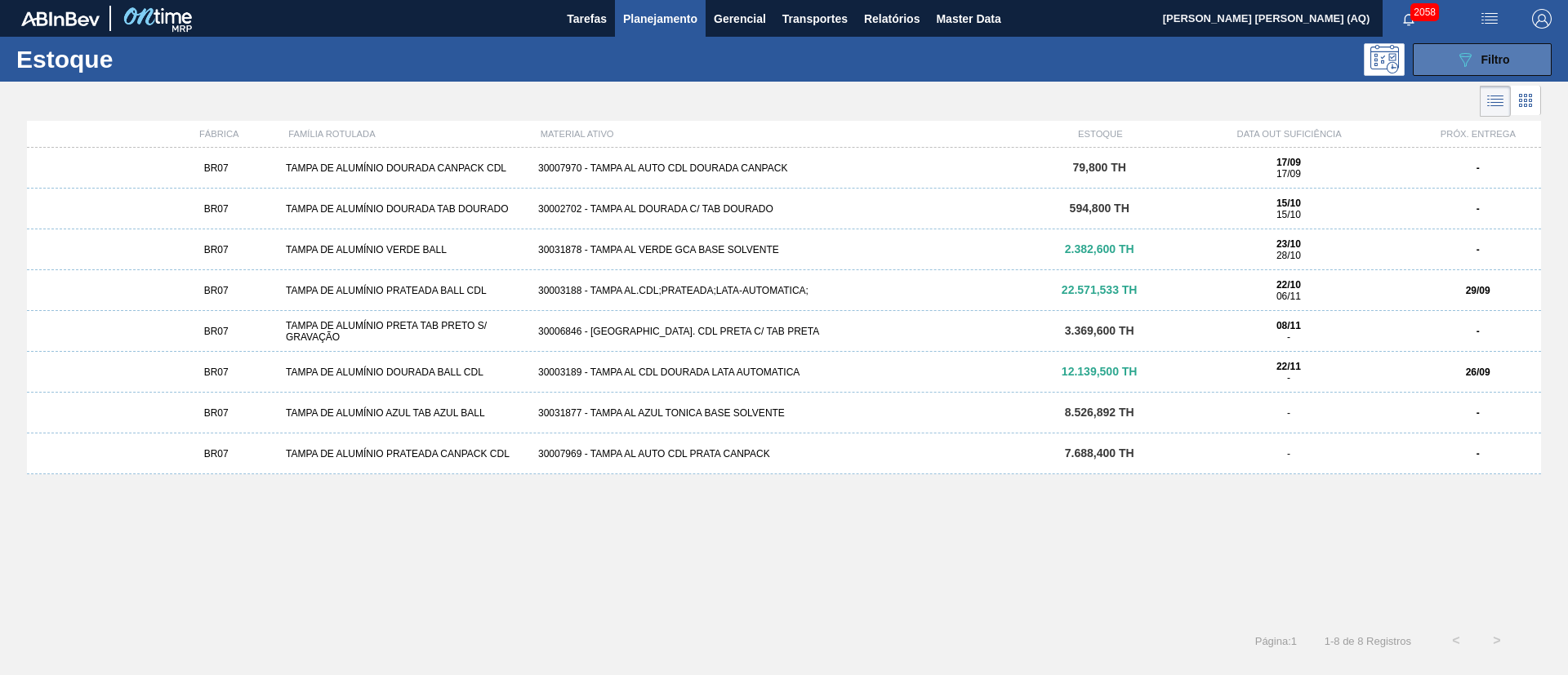
click at [1500, 62] on span "Filtro" at bounding box center [1495, 60] width 29 height 13
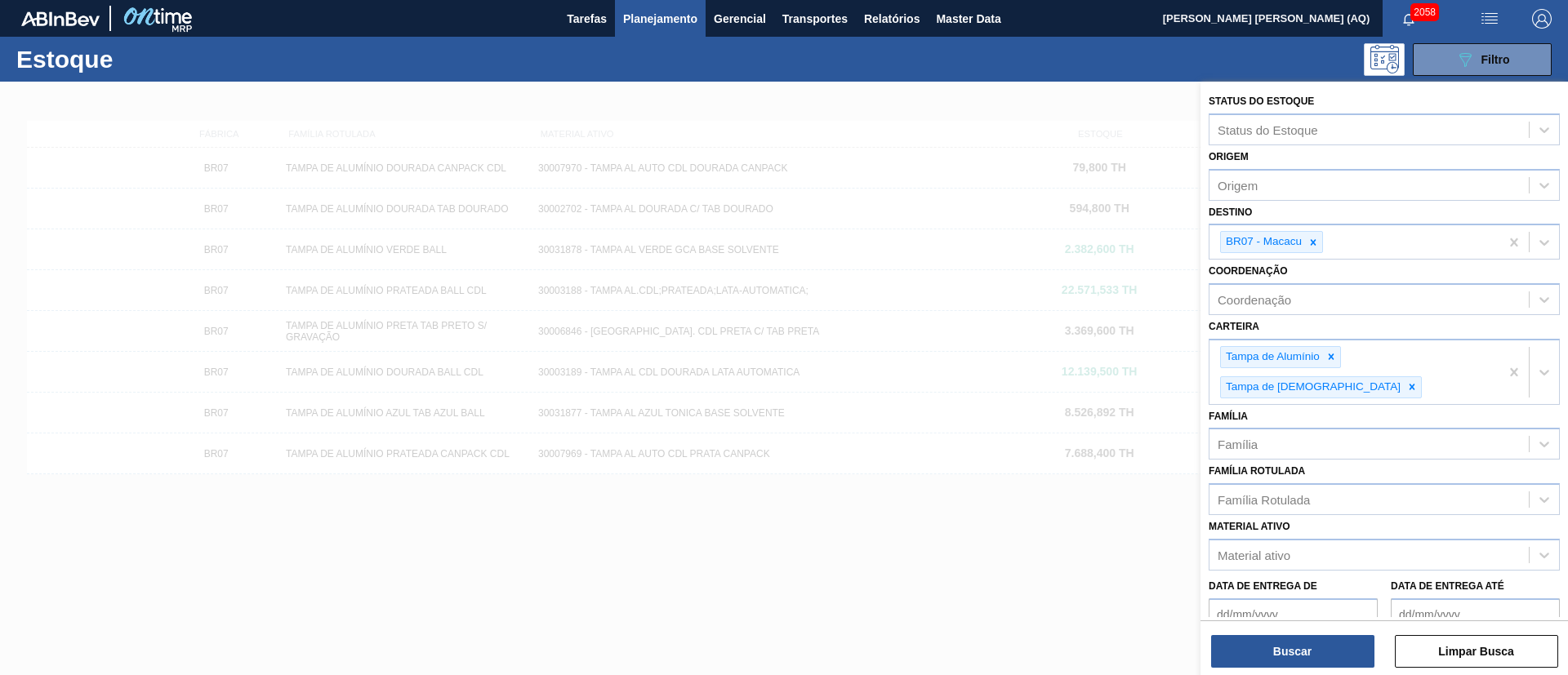
click at [974, 542] on div at bounding box center [784, 419] width 1568 height 675
